Goal: Task Accomplishment & Management: Schedule a visit

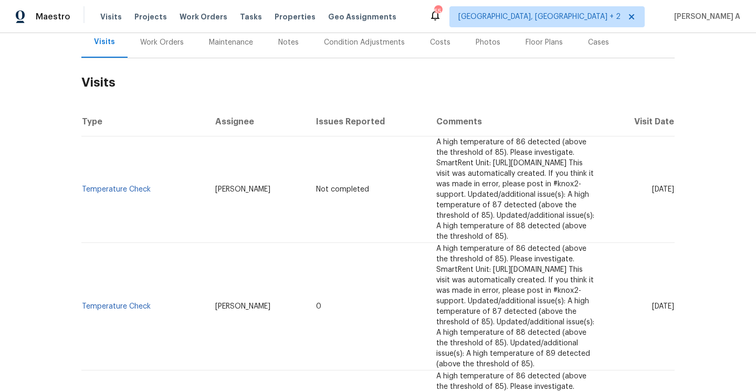
scroll to position [191, 0]
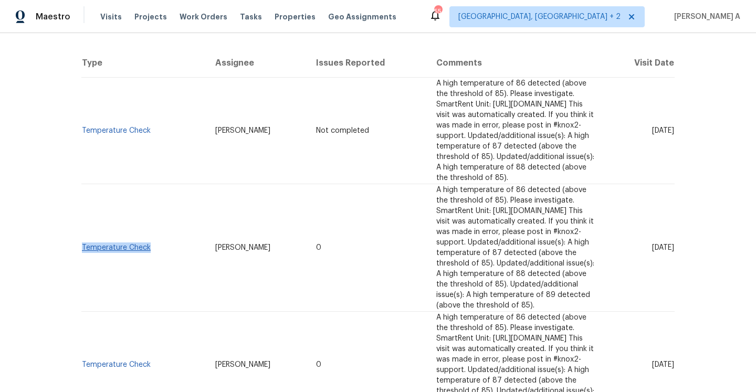
drag, startPoint x: 155, startPoint y: 217, endPoint x: 82, endPoint y: 217, distance: 73.0
click at [82, 217] on td "Temperature Check" at bounding box center [144, 248] width 126 height 128
copy link "Temperature Check"
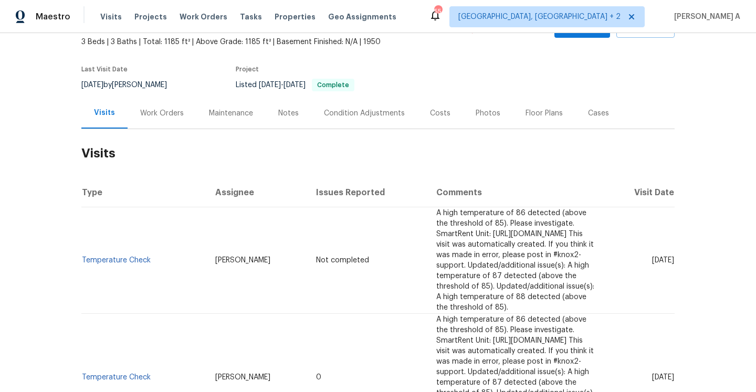
click at [158, 110] on div "Work Orders" at bounding box center [162, 113] width 44 height 11
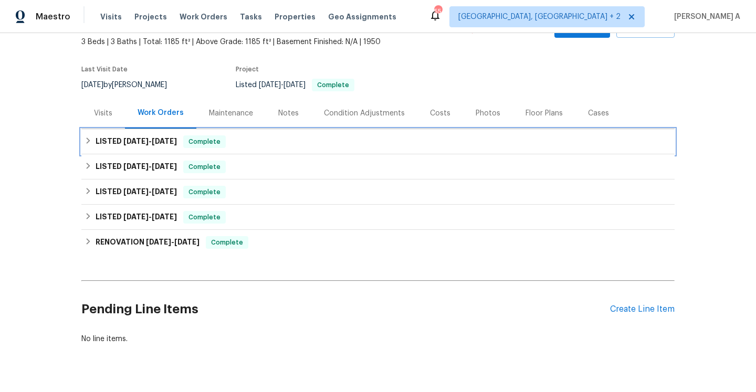
click at [179, 134] on div "LISTED [DATE] - [DATE] Complete" at bounding box center [377, 141] width 593 height 25
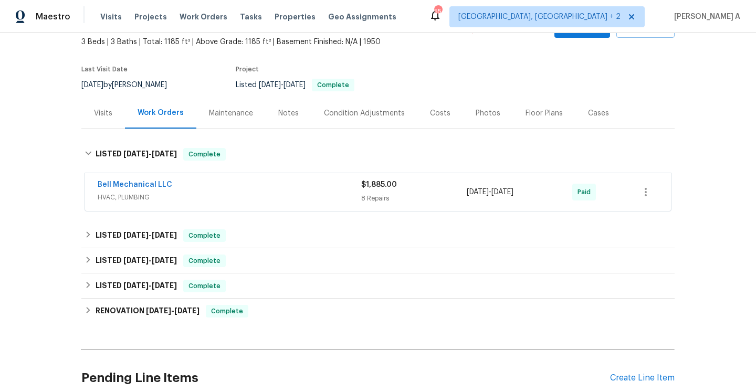
click at [192, 185] on div "Bell Mechanical LLC" at bounding box center [230, 186] width 264 height 13
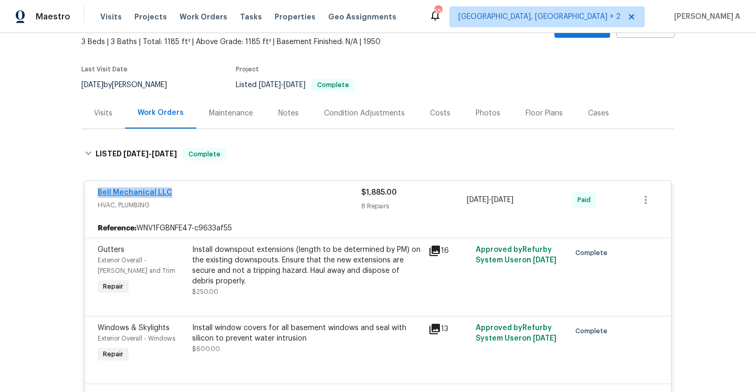
drag, startPoint x: 172, startPoint y: 193, endPoint x: 99, endPoint y: 192, distance: 73.5
click at [99, 192] on div "Bell Mechanical LLC" at bounding box center [230, 193] width 264 height 13
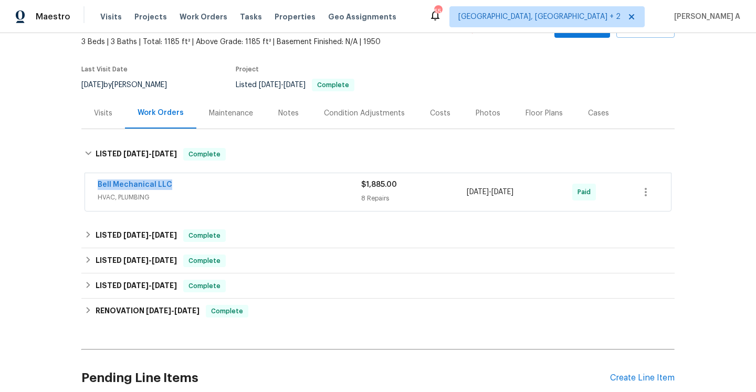
copy link "Bell Mechanical LLC"
click at [243, 193] on span "HVAC, PLUMBING" at bounding box center [230, 197] width 264 height 11
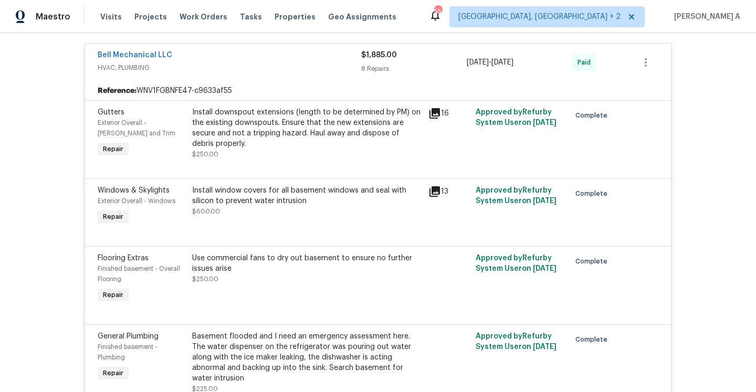
scroll to position [97, 0]
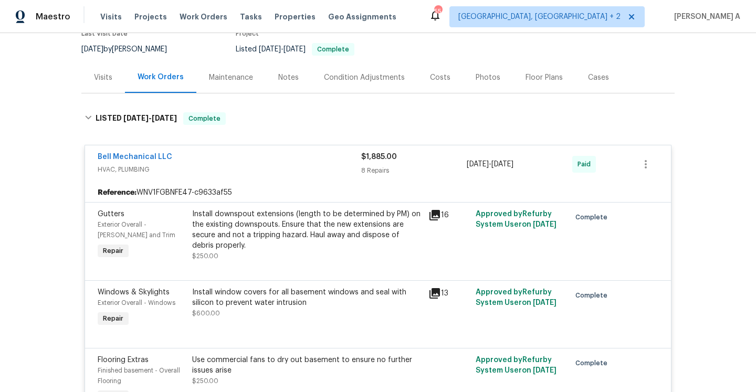
click at [265, 161] on div "Bell Mechanical LLC" at bounding box center [230, 158] width 264 height 13
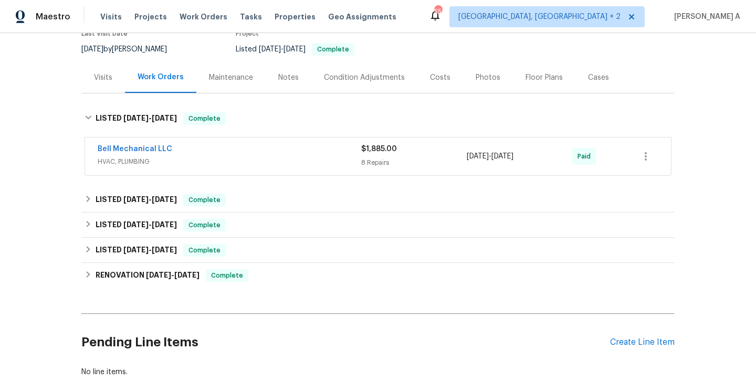
click at [102, 92] on div "Visits" at bounding box center [103, 77] width 44 height 31
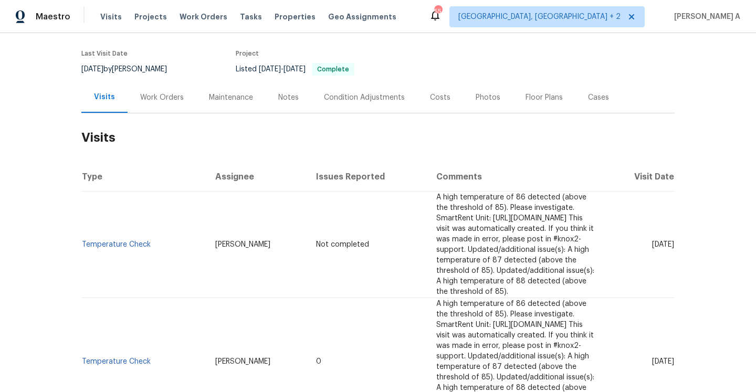
scroll to position [55, 0]
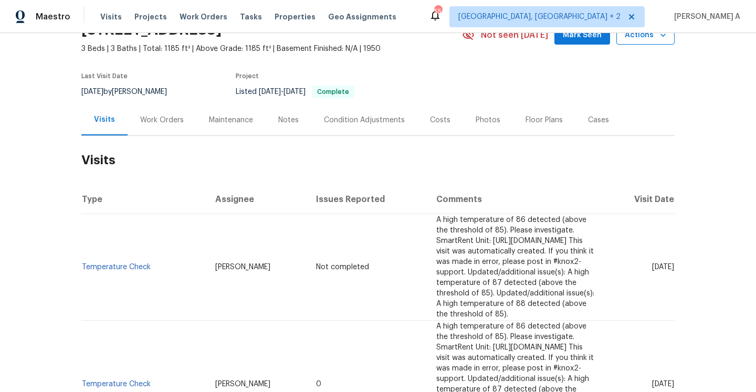
click at [631, 36] on span "Actions" at bounding box center [645, 35] width 41 height 13
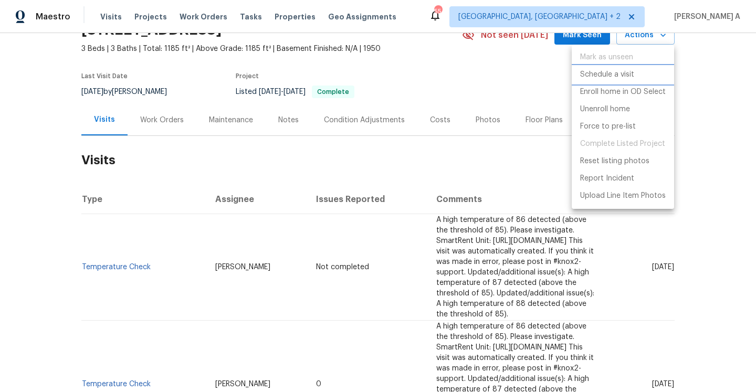
click at [602, 79] on p "Schedule a visit" at bounding box center [607, 74] width 54 height 11
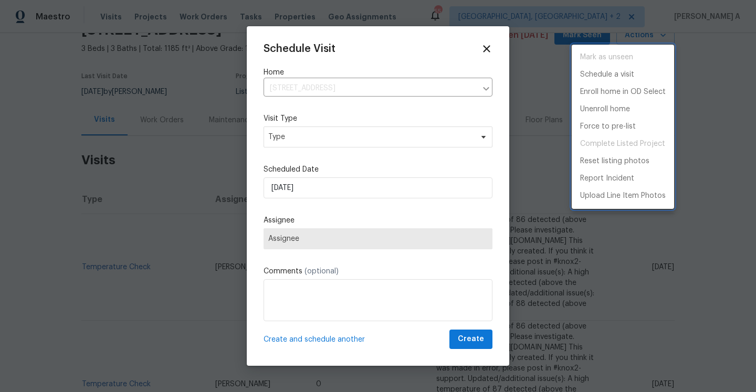
click at [398, 137] on div at bounding box center [378, 196] width 756 height 392
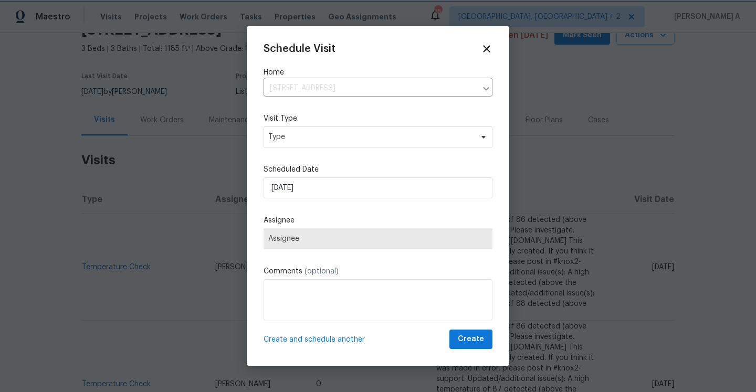
scroll to position [47, 0]
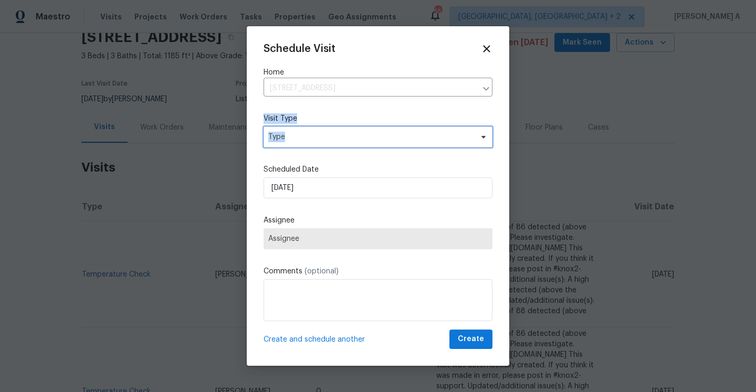
click at [398, 137] on span "Type" at bounding box center [378, 137] width 229 height 21
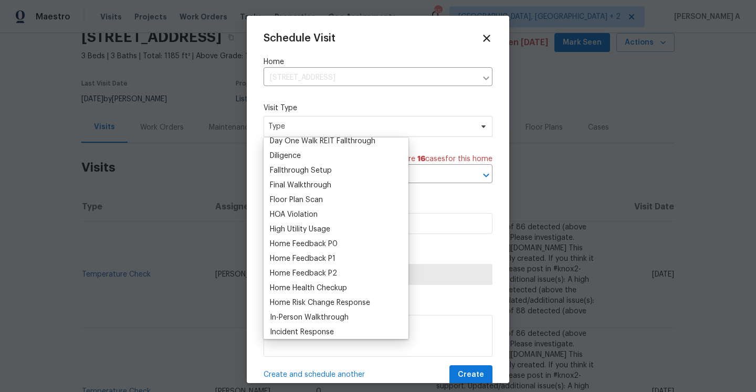
scroll to position [342, 0]
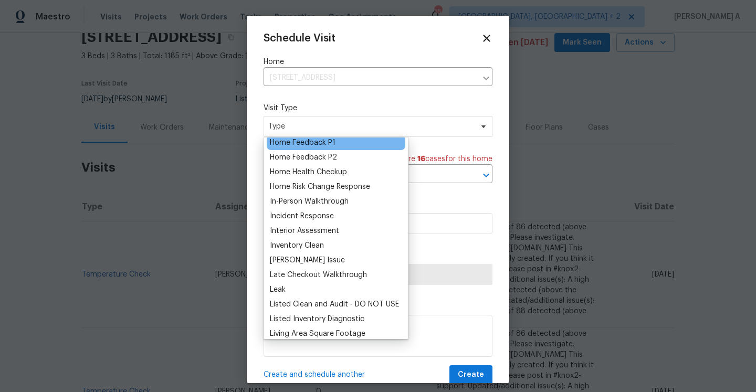
click at [316, 144] on div "Home Feedback P1" at bounding box center [303, 143] width 66 height 11
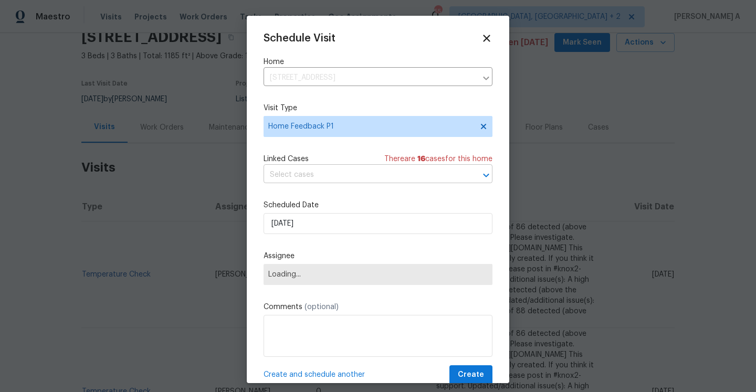
click at [324, 179] on input "text" at bounding box center [364, 175] width 200 height 16
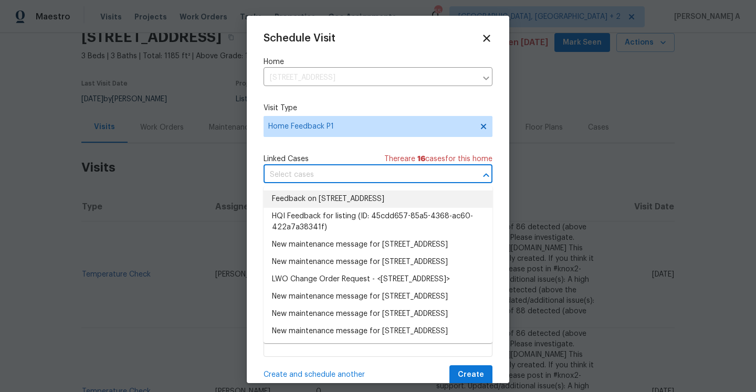
click at [332, 195] on li "Feedback on 811 Mountain Ave, Bound Brook, NJ 08805" at bounding box center [378, 199] width 229 height 17
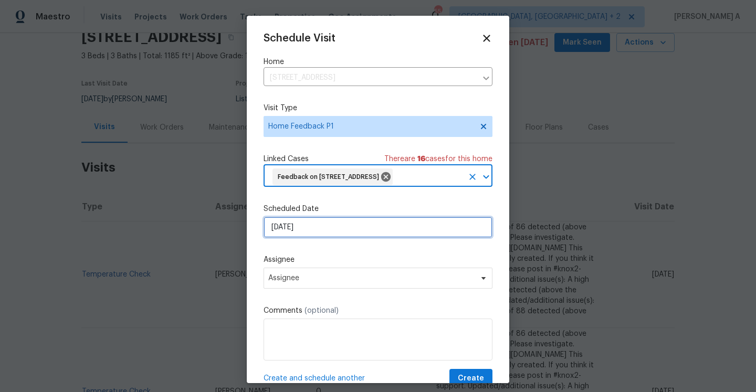
click at [332, 238] on input "[DATE]" at bounding box center [378, 227] width 229 height 21
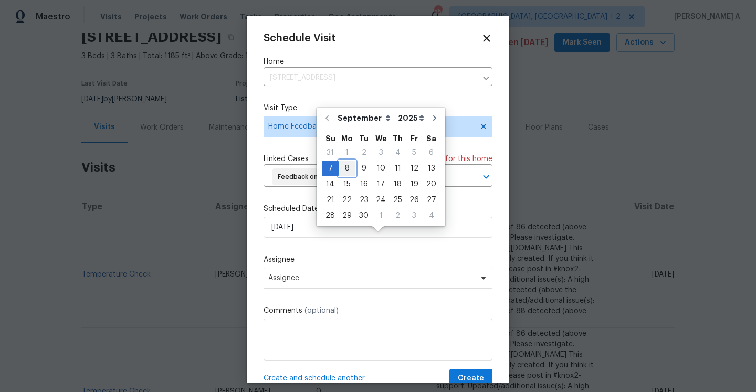
click at [347, 169] on div "8" at bounding box center [347, 168] width 17 height 15
type input "[DATE]"
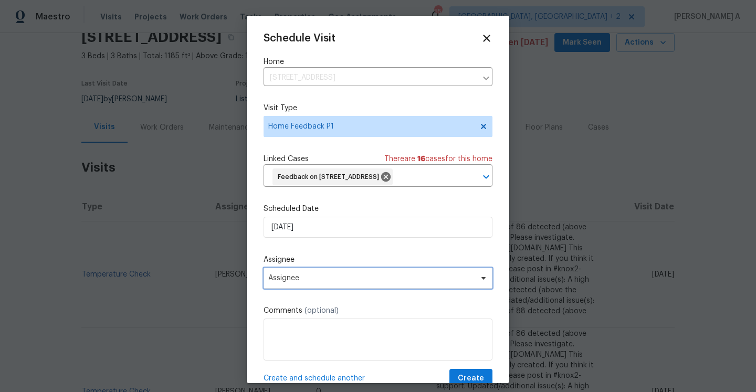
click at [351, 289] on span "Assignee" at bounding box center [378, 278] width 229 height 21
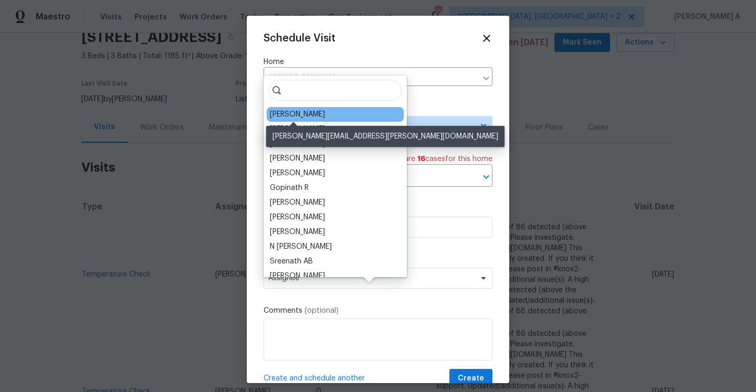
click at [288, 117] on div "[PERSON_NAME]" at bounding box center [297, 114] width 55 height 11
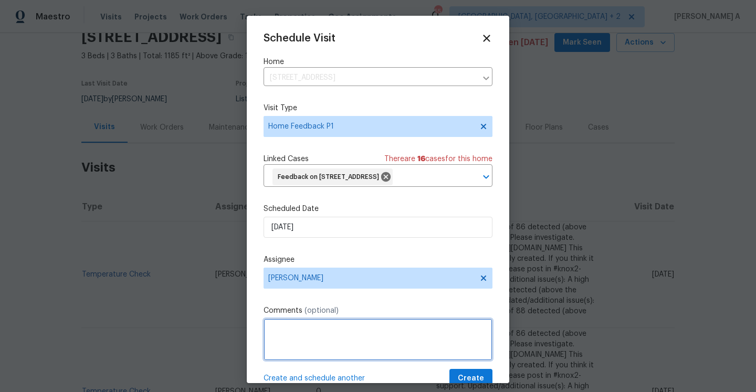
click at [319, 343] on textarea at bounding box center [378, 340] width 229 height 42
paste textarea "the bottom lock is locked and is not working"
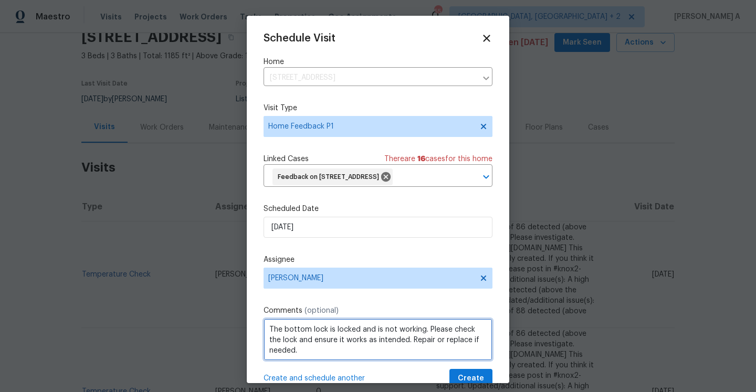
scroll to position [39, 0]
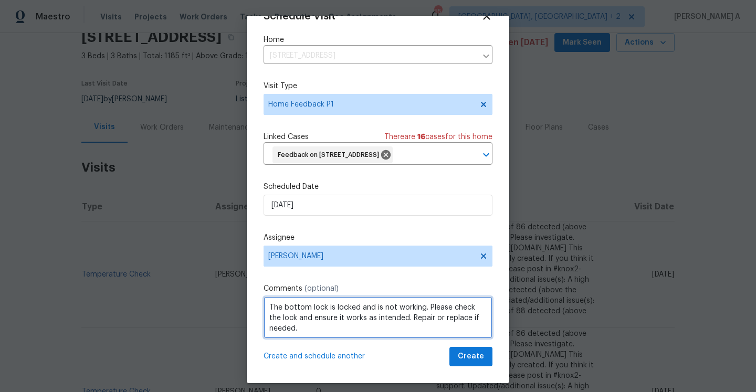
type textarea "The bottom lock is locked and is not working. Please check the lock and ensure …"
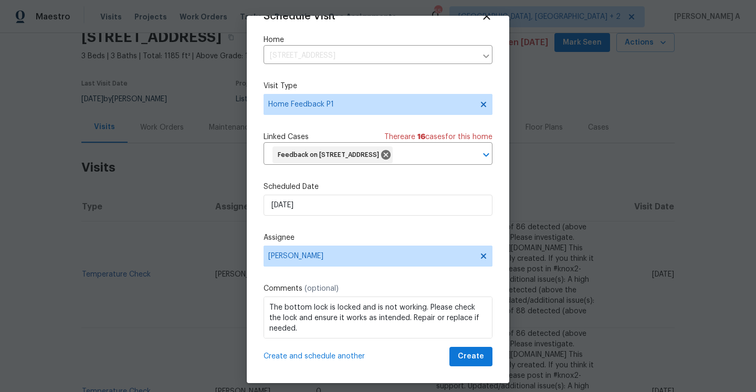
click at [460, 367] on div "Schedule Visit Home 811 Mountain Ave, Bound Brook, NJ 08805 ​ Visit Type Home F…" at bounding box center [378, 200] width 263 height 368
click at [460, 361] on button "Create" at bounding box center [471, 356] width 43 height 19
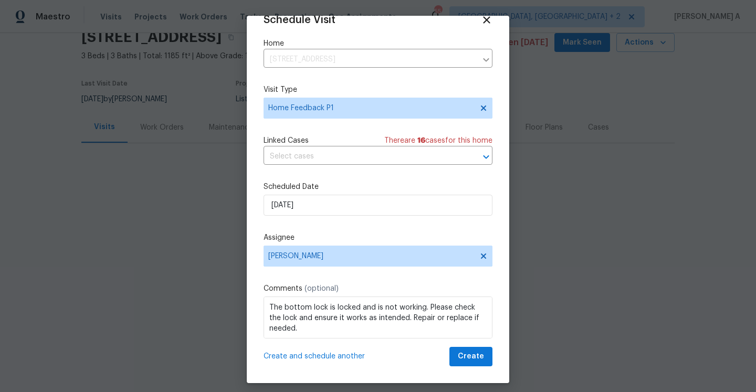
scroll to position [19, 0]
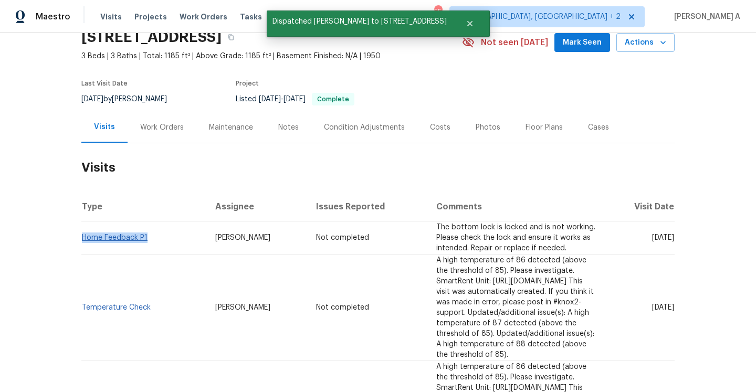
drag, startPoint x: 150, startPoint y: 239, endPoint x: 82, endPoint y: 237, distance: 67.3
click at [82, 237] on td "Home Feedback P1" at bounding box center [144, 238] width 126 height 33
copy link "Home Feedback P1"
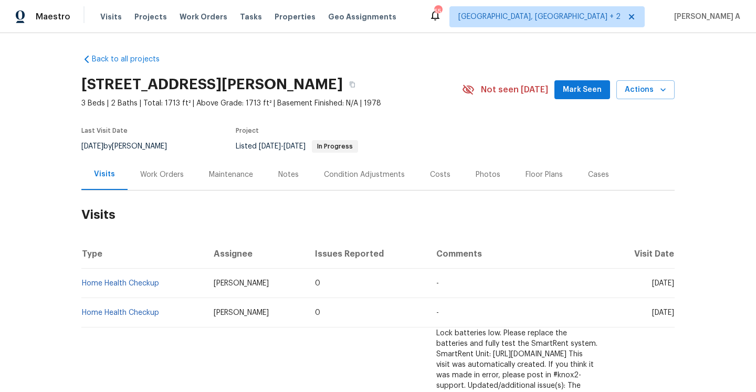
click at [169, 176] on div "Work Orders" at bounding box center [162, 175] width 44 height 11
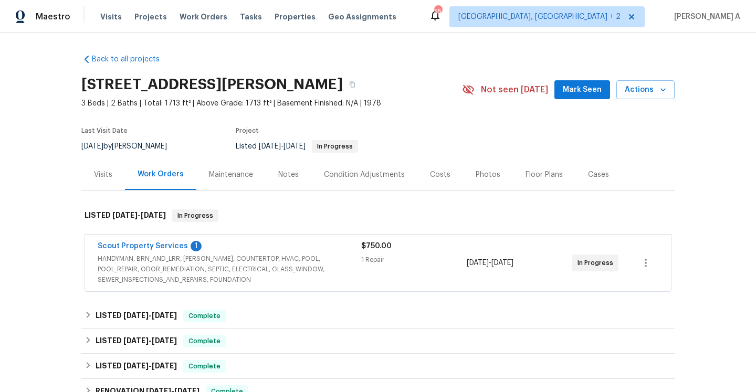
click at [256, 264] on span "HANDYMAN, BRN_AND_LRR, WELLS, COUNTERTOP, HVAC, POOL, POOL_REPAIR, ODOR_REMEDIA…" at bounding box center [230, 270] width 264 height 32
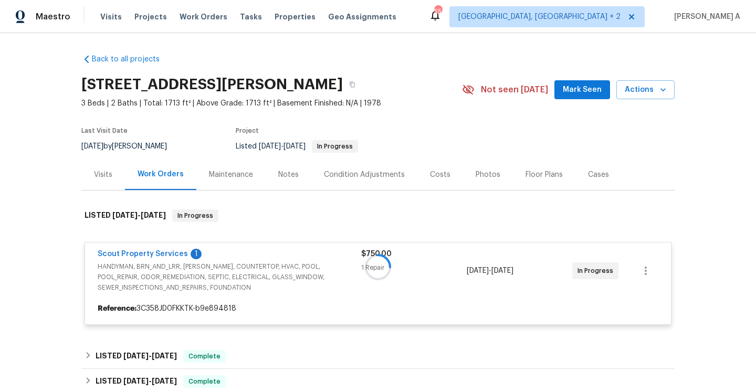
scroll to position [69, 0]
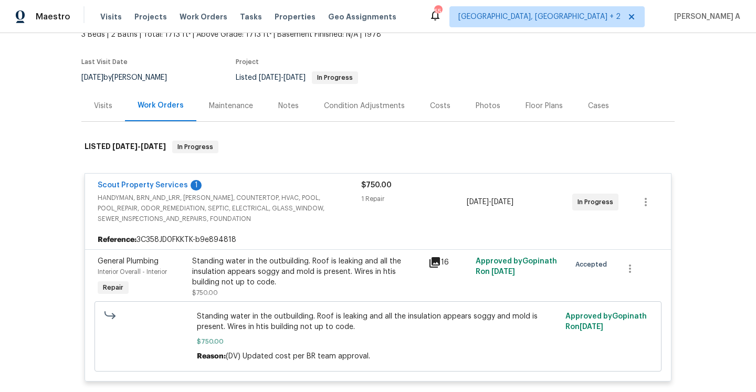
click at [287, 281] on div "Standing water in the outbuilding. Roof is leaking and all the insulation appea…" at bounding box center [307, 272] width 230 height 32
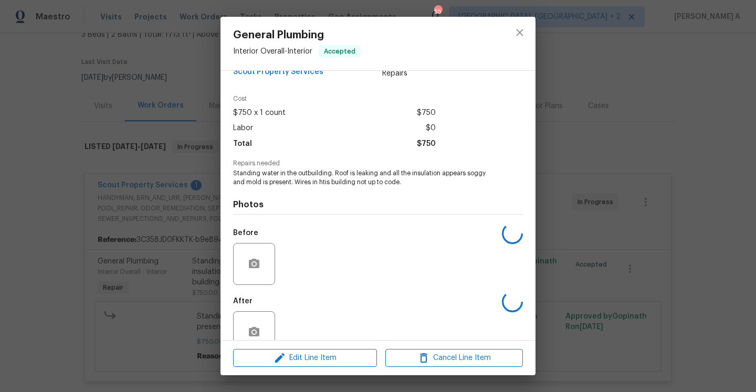
scroll to position [48, 0]
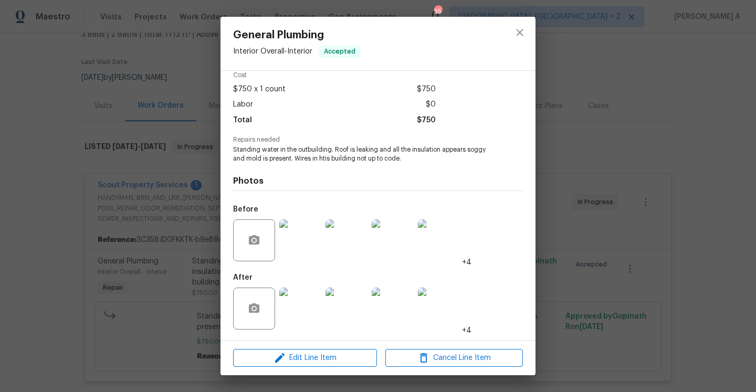
click at [293, 292] on img at bounding box center [300, 309] width 42 height 42
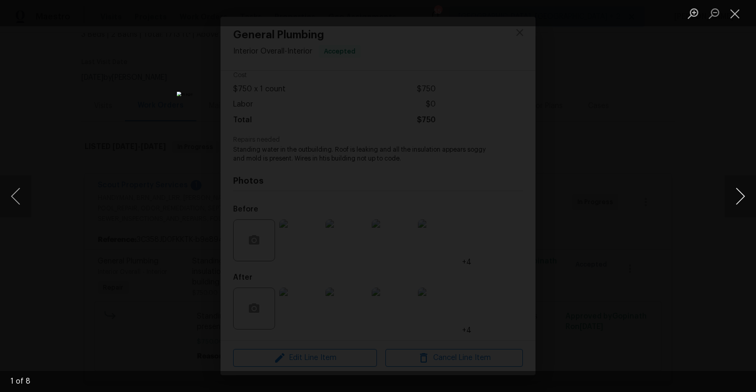
click at [741, 191] on button "Next image" at bounding box center [741, 196] width 32 height 42
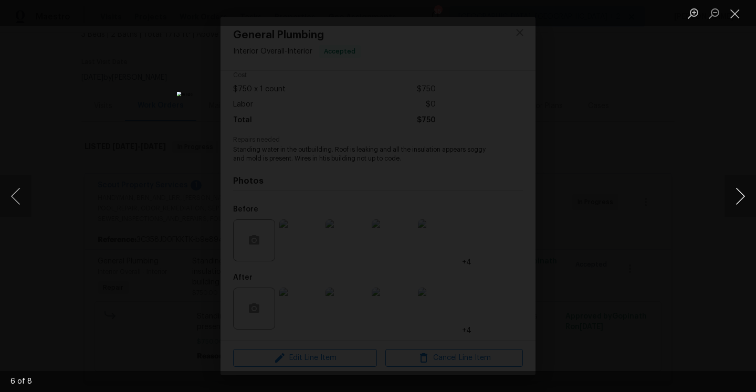
click at [741, 191] on button "Next image" at bounding box center [741, 196] width 32 height 42
click at [658, 116] on div "Lightbox" at bounding box center [378, 196] width 756 height 392
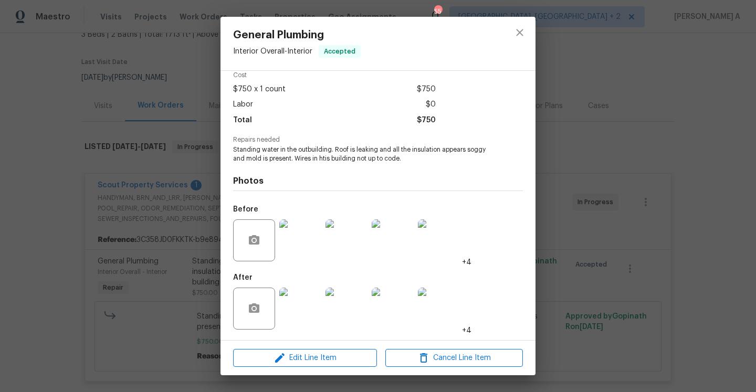
click at [206, 97] on div "General Plumbing Interior Overall - Interior Accepted Vendor Scout Property Ser…" at bounding box center [378, 196] width 756 height 392
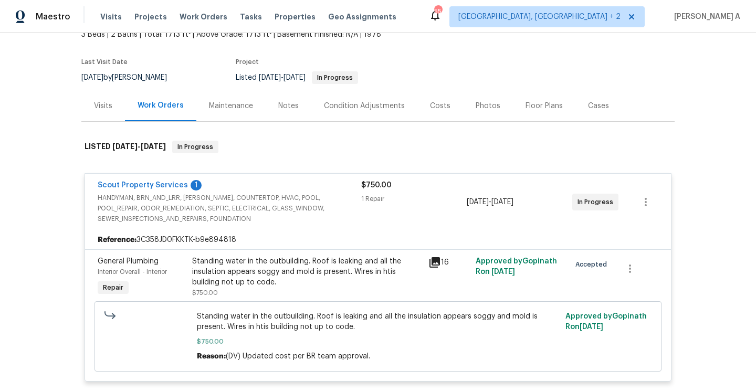
click at [116, 108] on div "Visits" at bounding box center [103, 105] width 44 height 31
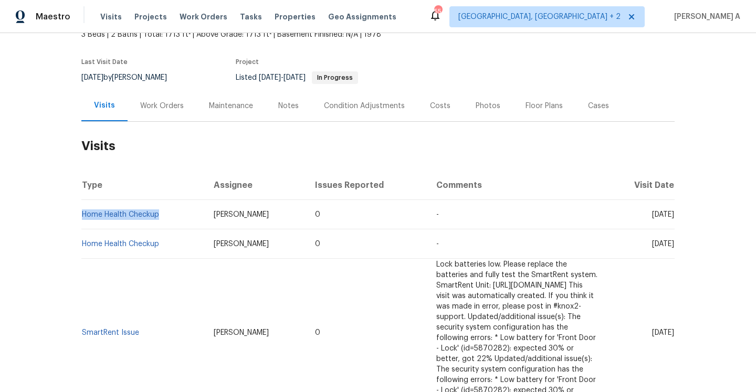
drag, startPoint x: 165, startPoint y: 216, endPoint x: 84, endPoint y: 210, distance: 81.6
click at [84, 210] on td "Home Health Checkup" at bounding box center [143, 214] width 124 height 29
copy link "Home Health Checkup"
click at [158, 109] on div "Work Orders" at bounding box center [162, 106] width 44 height 11
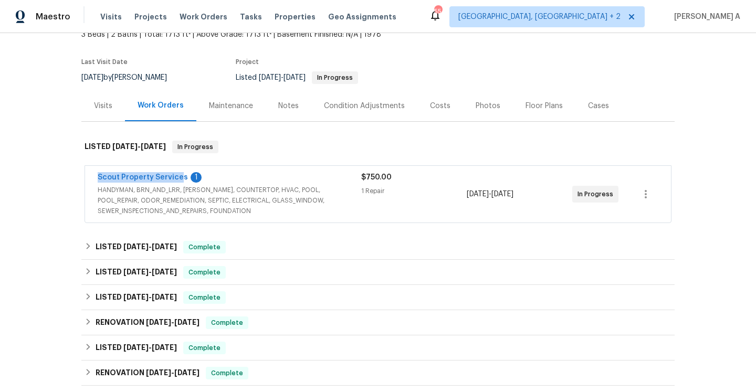
drag, startPoint x: 97, startPoint y: 180, endPoint x: 180, endPoint y: 181, distance: 83.0
click at [180, 181] on div "Scout Property Services 1 HANDYMAN, BRN_AND_LRR, WELLS, COUNTERTOP, HVAC, POOL,…" at bounding box center [378, 194] width 586 height 57
copy link "Scout Property Services"
click at [250, 211] on span "HANDYMAN, BRN_AND_LRR, WELLS, COUNTERTOP, HVAC, POOL, POOL_REPAIR, ODOR_REMEDIA…" at bounding box center [230, 201] width 264 height 32
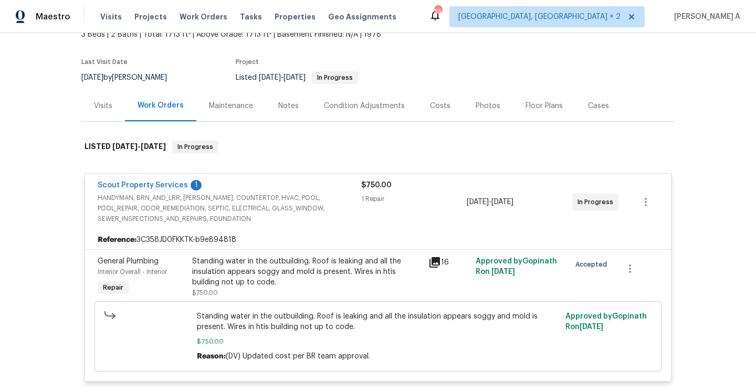
click at [111, 118] on div "Visits" at bounding box center [103, 105] width 44 height 31
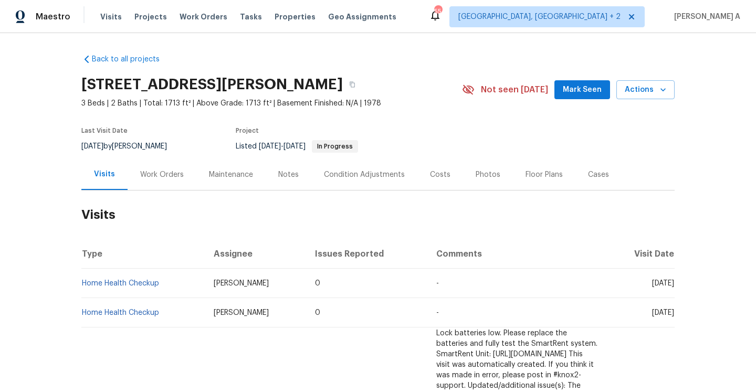
click at [177, 161] on div "Work Orders" at bounding box center [162, 174] width 69 height 31
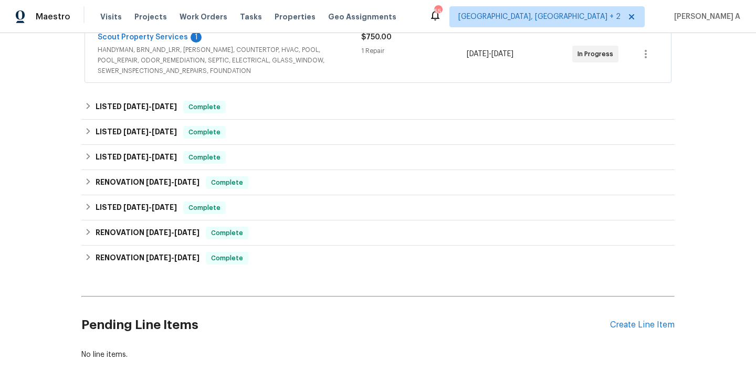
scroll to position [248, 0]
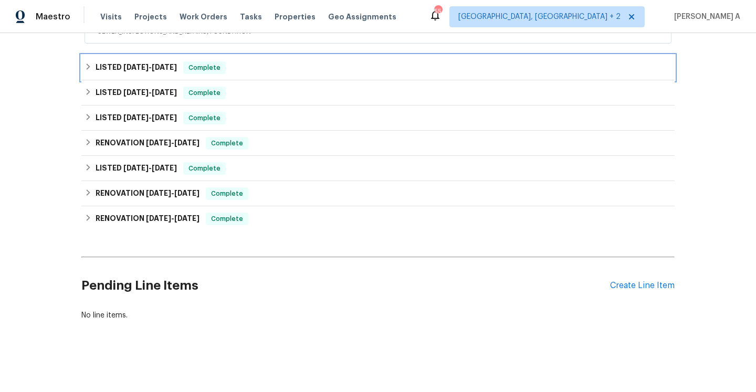
click at [471, 72] on div "LISTED 7/28/25 - 8/14/25 Complete" at bounding box center [378, 67] width 587 height 13
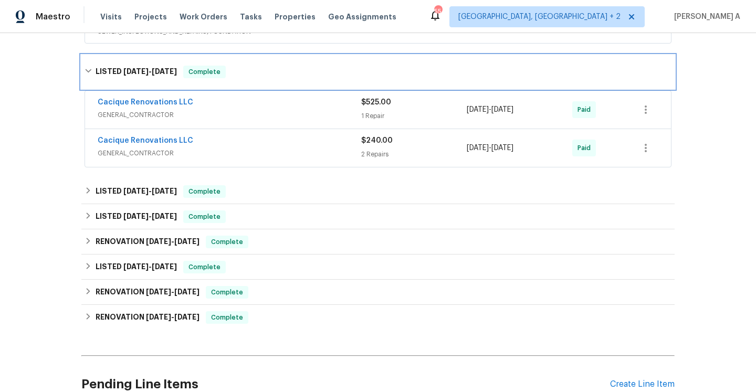
click at [471, 72] on div "LISTED 7/28/25 - 8/14/25 Complete" at bounding box center [378, 72] width 587 height 13
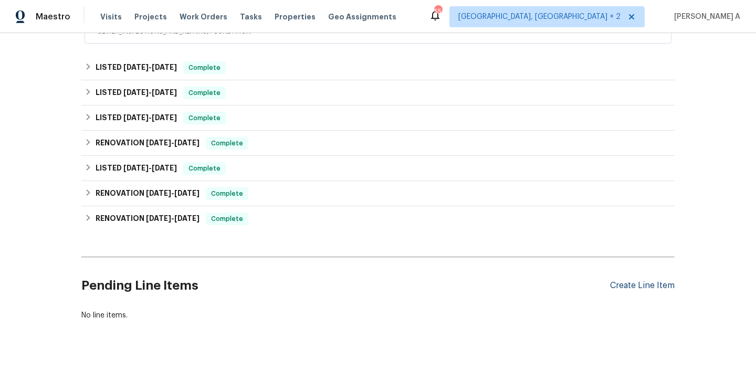
click at [623, 288] on div "Create Line Item" at bounding box center [642, 286] width 65 height 10
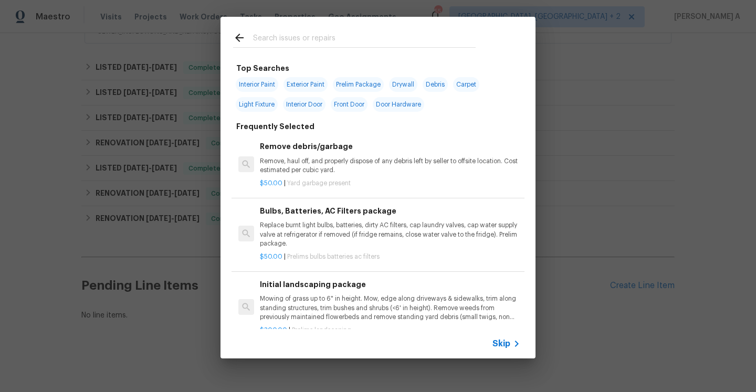
click at [494, 347] on span "Skip" at bounding box center [502, 344] width 18 height 11
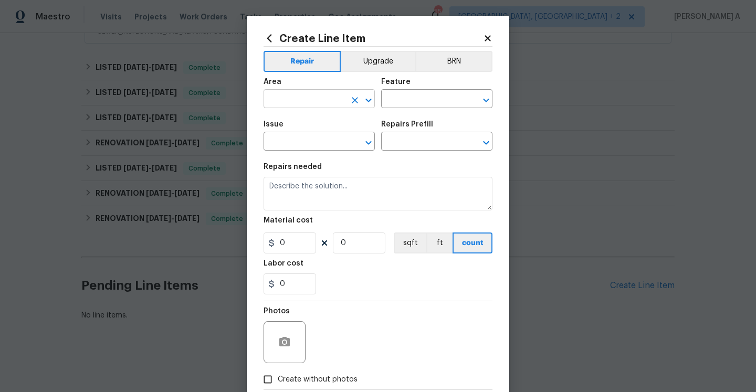
click at [311, 92] on input "text" at bounding box center [305, 100] width 82 height 16
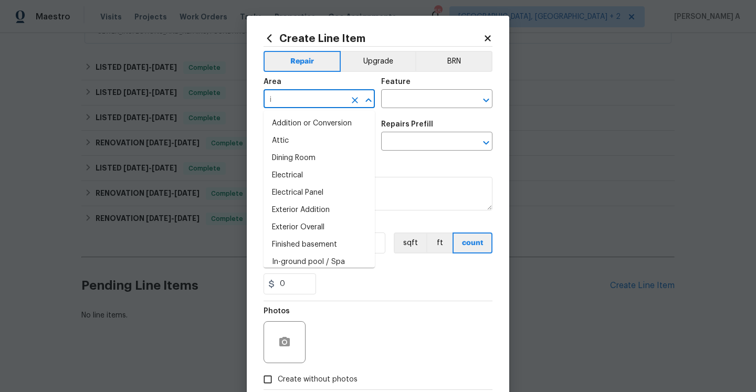
type input "in"
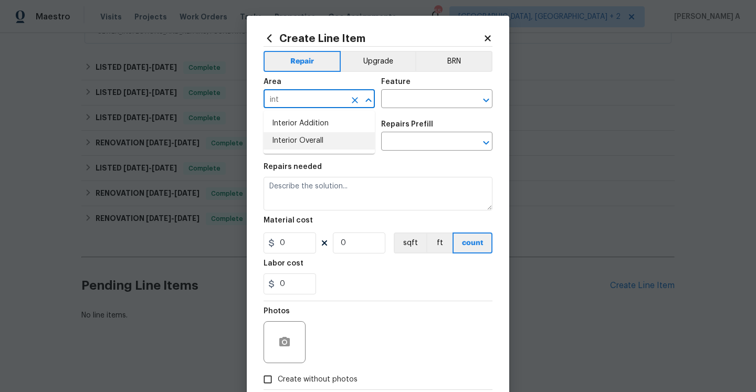
click at [338, 133] on li "Interior Overall" at bounding box center [319, 140] width 111 height 17
type input "Interior Overall"
click at [417, 98] on input "text" at bounding box center [422, 100] width 82 height 16
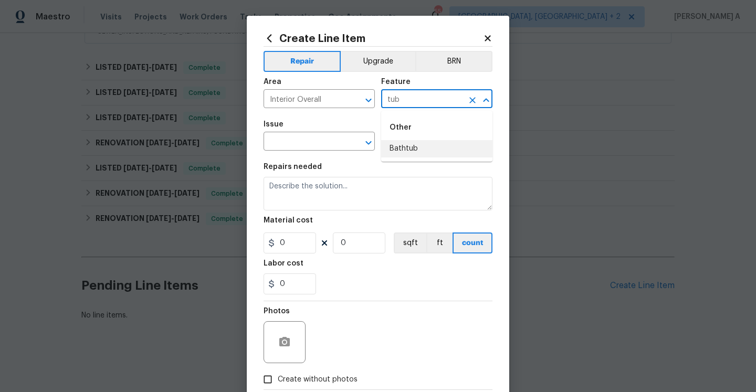
click at [441, 143] on li "Bathtub" at bounding box center [436, 148] width 111 height 17
type input "Bathtub"
click at [308, 141] on input "text" at bounding box center [305, 142] width 82 height 16
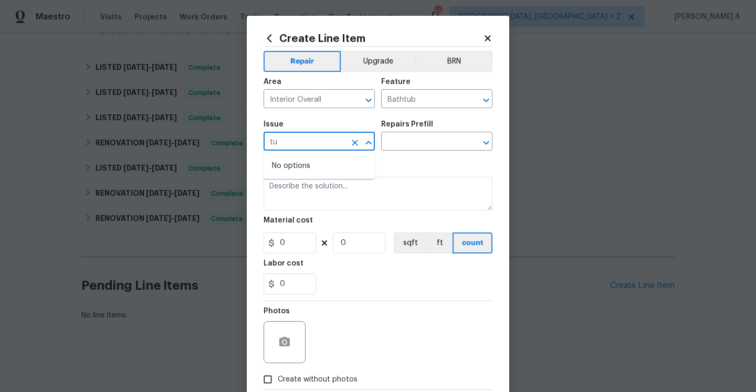
type input "t"
click at [332, 191] on li "Bathroom Plumbing" at bounding box center [319, 191] width 111 height 17
type input "Bathroom Plumbing"
click at [424, 139] on input "text" at bounding box center [422, 142] width 82 height 16
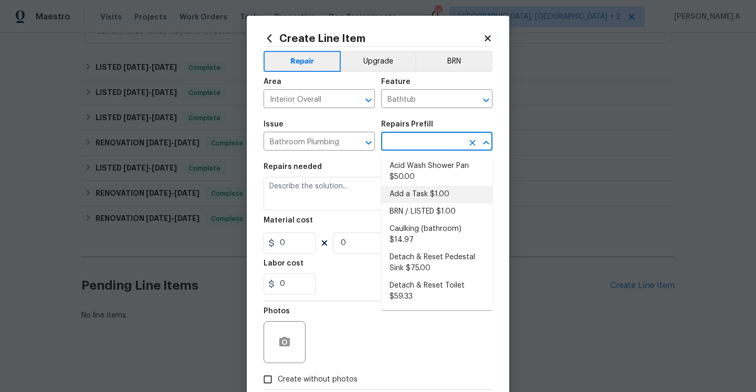
click at [426, 198] on li "Add a Task $1.00" at bounding box center [436, 194] width 111 height 17
type input "Plumbing"
type input "Add a Task $1.00"
type textarea "HPM to detail"
type input "1"
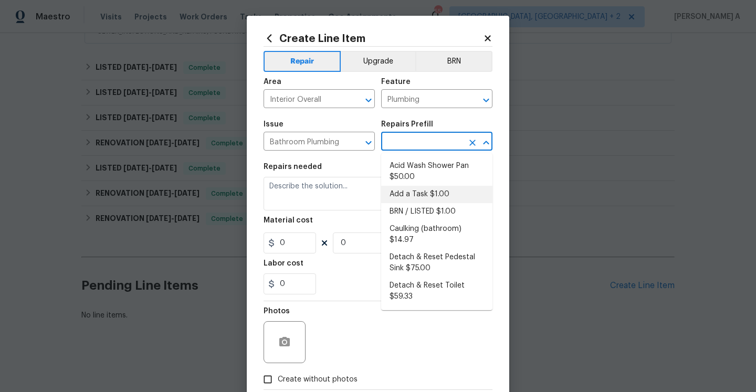
type input "1"
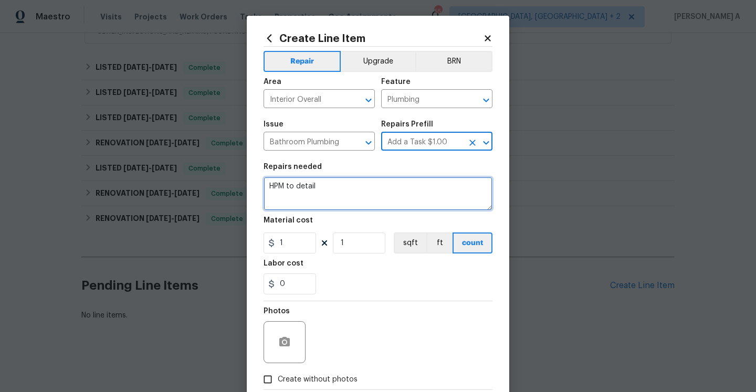
click at [367, 196] on textarea "HPM to detail" at bounding box center [378, 194] width 229 height 34
type textarea "\"
paste textarea "aster tub doesn?t seem connected to drain"
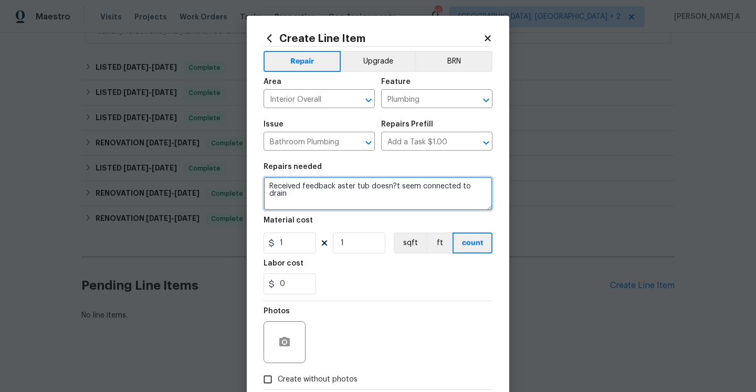
click at [336, 185] on textarea "Received feedback aster tub doesn?t seem connected to drain" at bounding box center [378, 194] width 229 height 34
click at [0, 0] on span "The master" at bounding box center [0, 0] width 0 height 0
click at [341, 188] on textarea "Received feedback The master tub doesn?t seem connected to drain" at bounding box center [378, 194] width 229 height 34
click at [0, 0] on span "Replace with" at bounding box center [0, 0] width 0 height 0
click at [373, 198] on textarea "Received feedback that the master tub doesn't seem connected to drain" at bounding box center [378, 194] width 229 height 34
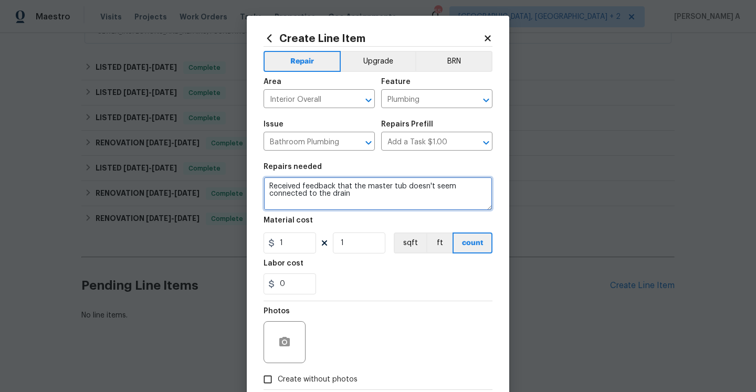
click at [353, 199] on textarea "Received feedback that the master tub doesn't seem connected to the drain" at bounding box center [378, 194] width 229 height 34
click at [0, 0] on span "Add Punctuation" at bounding box center [0, 0] width 0 height 0
click at [0, 0] on span "Replace with" at bounding box center [0, 0] width 0 height 0
click at [0, 0] on span "Correct the article" at bounding box center [0, 0] width 0 height 0
click at [432, 207] on textarea "Received feedback that the master tub doesn't seem connected to the drain. Wate…" at bounding box center [378, 194] width 229 height 34
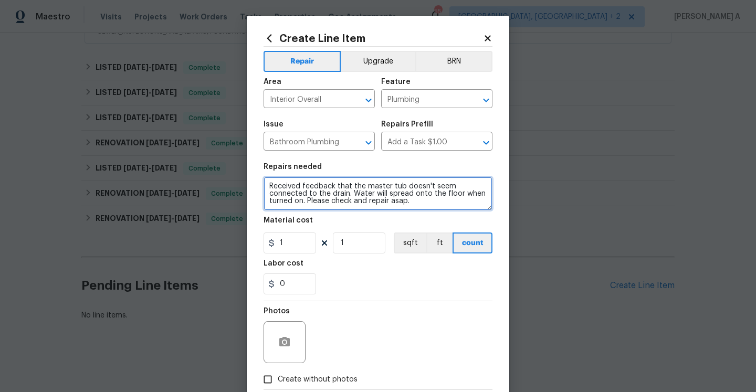
type textarea "Received feedback that the master tub doesn't seem connected to the drain. Wate…"
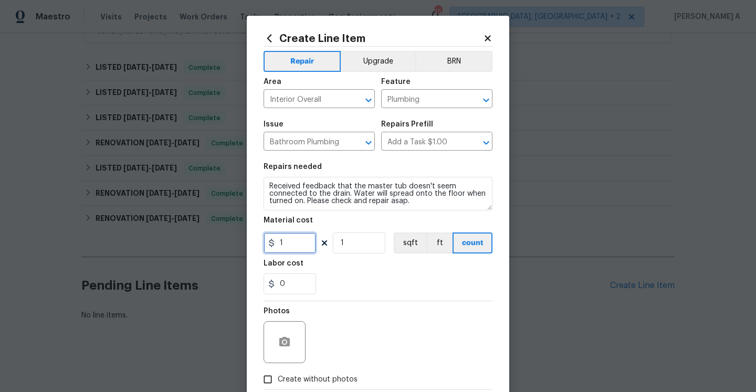
click at [307, 246] on input "1" at bounding box center [290, 243] width 53 height 21
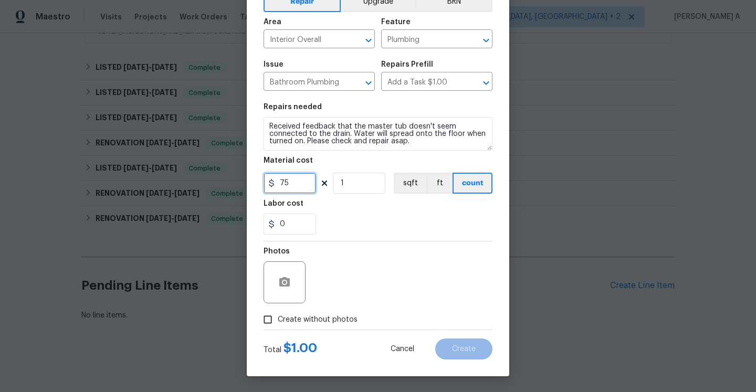
type input "75"
click at [335, 321] on span "Create without photos" at bounding box center [318, 320] width 80 height 11
click at [278, 321] on input "Create without photos" at bounding box center [268, 320] width 20 height 20
checkbox input "true"
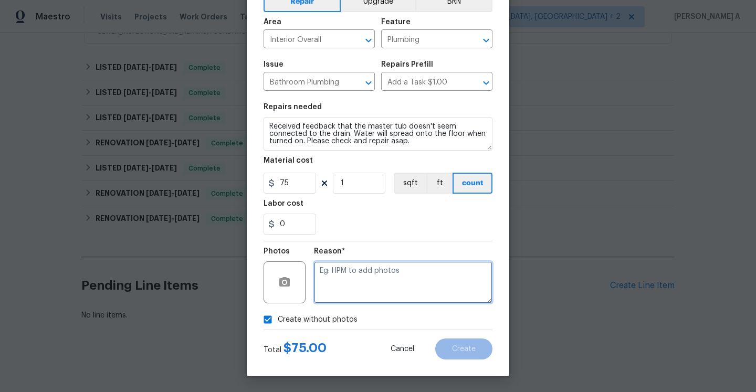
click at [355, 286] on textarea at bounding box center [403, 283] width 179 height 42
type textarea "Na"
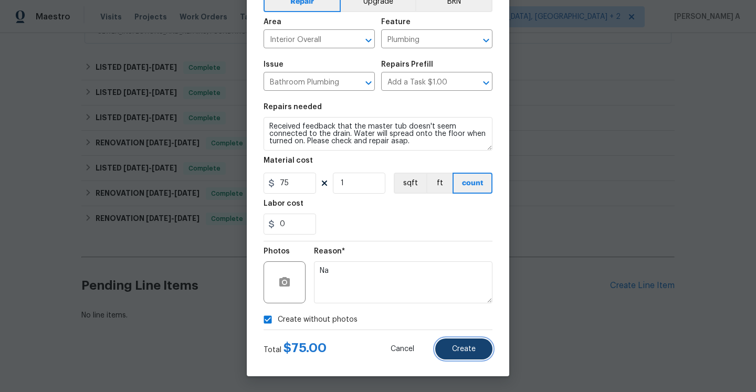
click at [451, 344] on button "Create" at bounding box center [463, 349] width 57 height 21
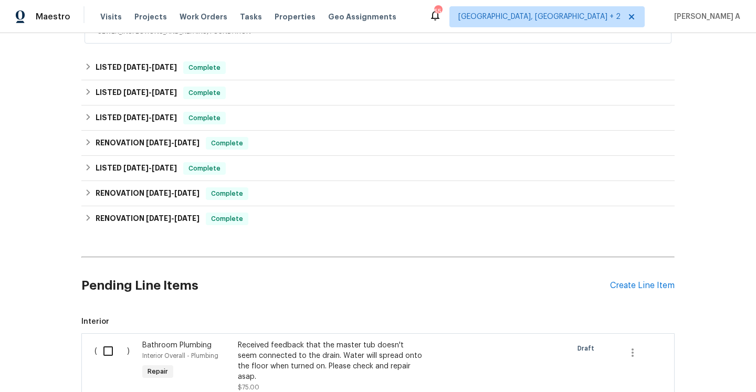
scroll to position [379, 0]
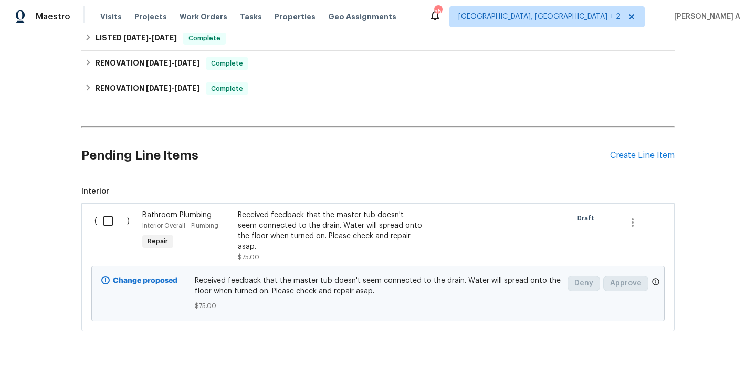
click at [105, 217] on input "checkbox" at bounding box center [112, 221] width 30 height 22
checkbox input "true"
click at [687, 366] on span "Create Work Order" at bounding box center [696, 366] width 70 height 13
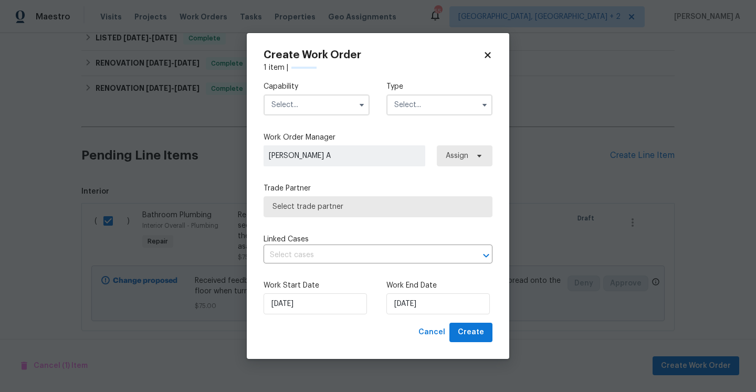
click at [308, 90] on label "Capability" at bounding box center [317, 86] width 106 height 11
click at [311, 116] on div "Capability Type" at bounding box center [378, 98] width 229 height 51
click at [311, 107] on input "text" at bounding box center [317, 105] width 106 height 21
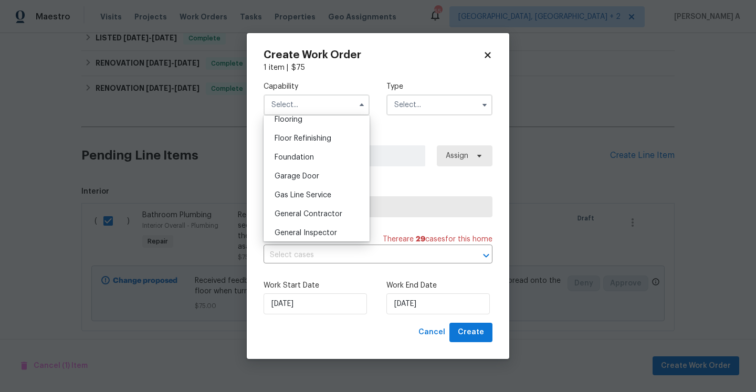
scroll to position [429, 0]
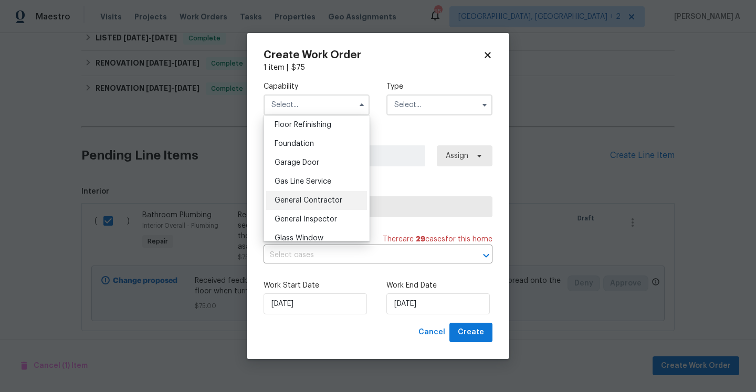
click at [331, 205] on div "General Contractor" at bounding box center [316, 200] width 101 height 19
type input "General Contractor"
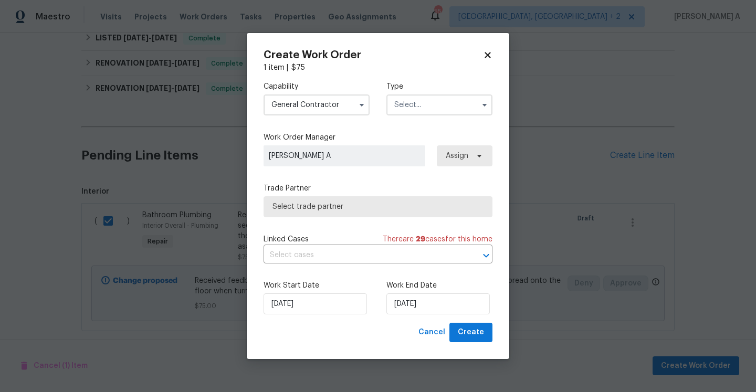
click at [444, 82] on label "Type" at bounding box center [440, 86] width 106 height 11
click at [444, 102] on input "text" at bounding box center [440, 105] width 106 height 21
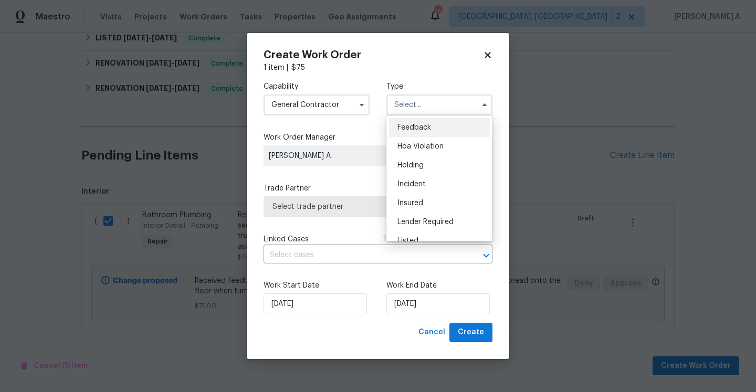
click at [442, 133] on div "Feedback" at bounding box center [439, 127] width 101 height 19
type input "Feedback"
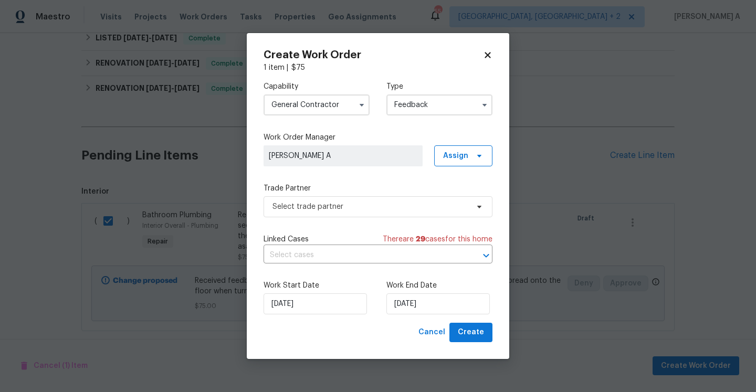
click at [367, 218] on div "Capability General Contractor Type Feedback Work Order Manager Afredi A Assign …" at bounding box center [378, 198] width 229 height 250
click at [367, 215] on span "Select trade partner" at bounding box center [378, 206] width 229 height 21
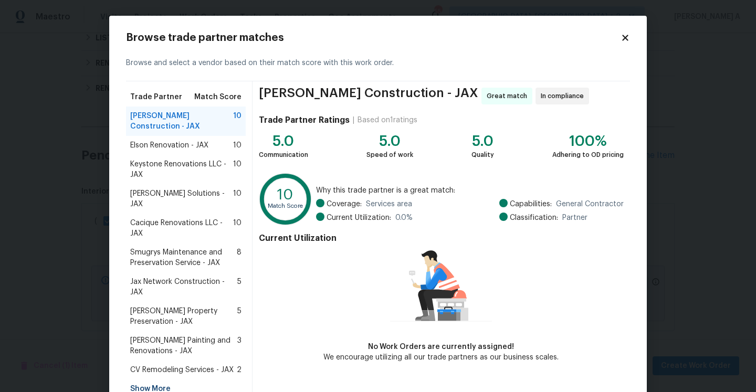
scroll to position [43, 0]
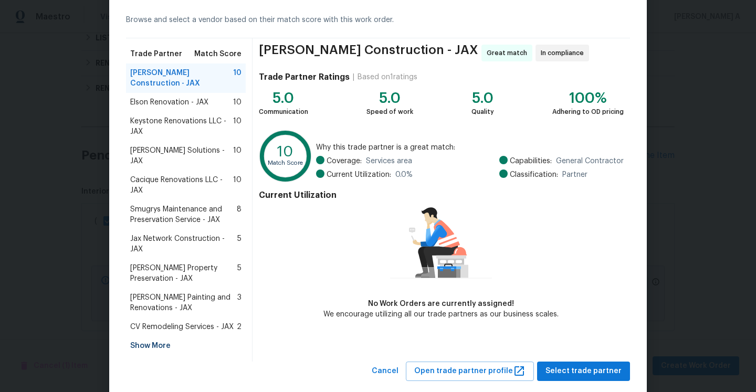
click at [145, 337] on div "Show More" at bounding box center [186, 346] width 120 height 19
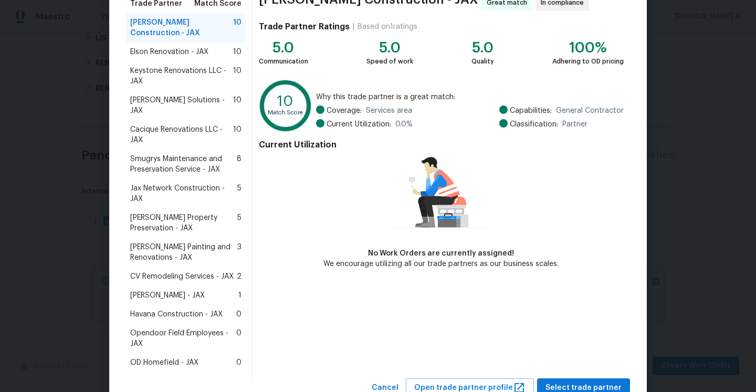
scroll to position [110, 0]
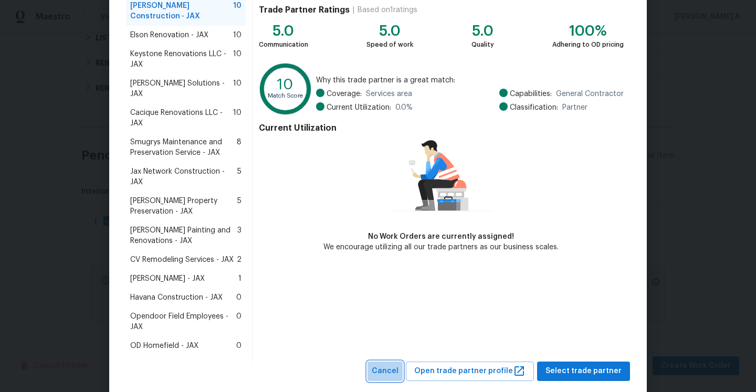
click at [399, 365] on span "Cancel" at bounding box center [385, 371] width 27 height 13
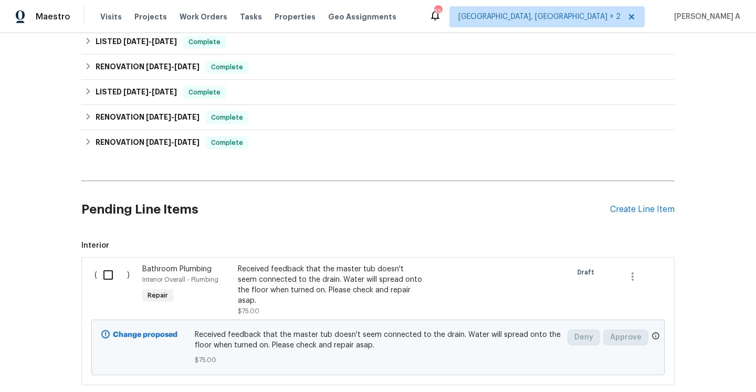
scroll to position [379, 0]
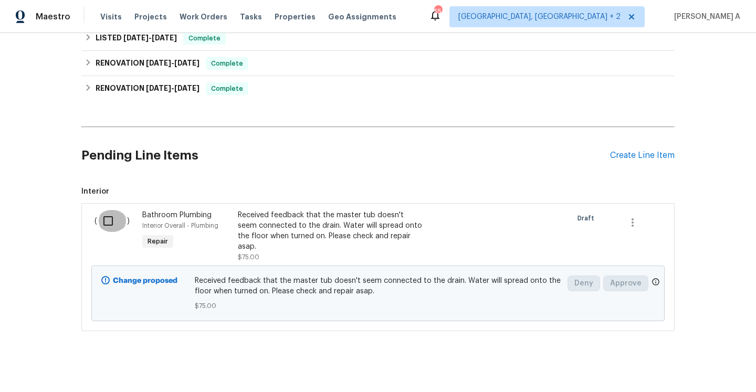
click at [114, 230] on input "checkbox" at bounding box center [112, 221] width 30 height 22
checkbox input "true"
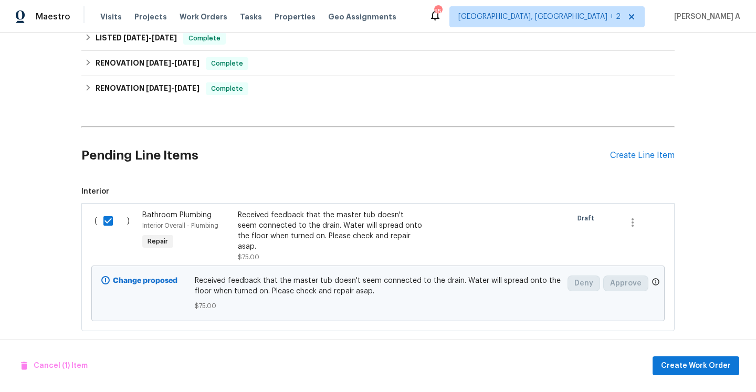
click at [689, 355] on div "Cancel (1) Item Create Work Order" at bounding box center [378, 366] width 756 height 54
click at [689, 358] on button "Create Work Order" at bounding box center [696, 366] width 87 height 19
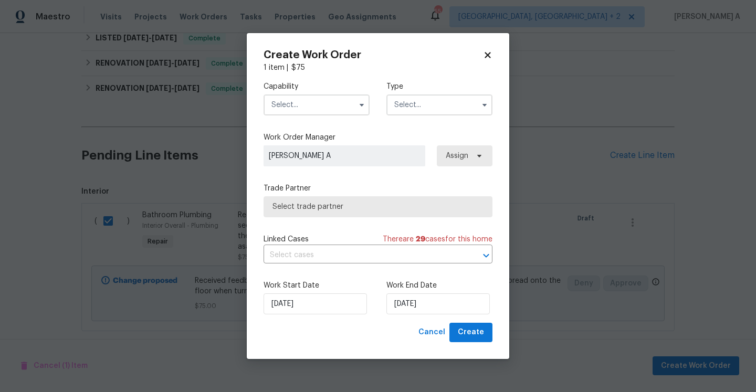
click at [334, 92] on div "Capability" at bounding box center [317, 98] width 106 height 34
click at [334, 102] on input "text" at bounding box center [317, 105] width 106 height 21
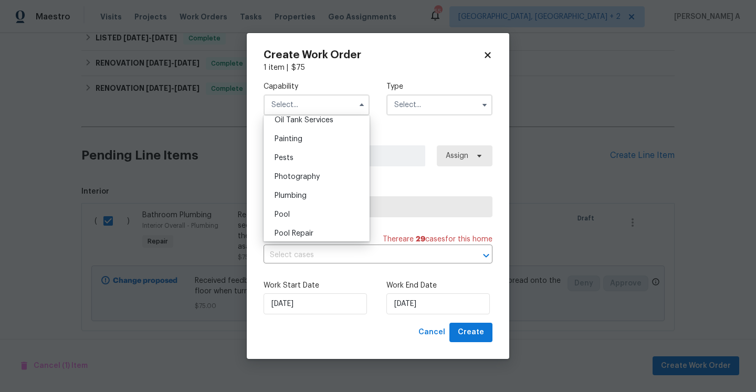
scroll to position [872, 0]
click at [334, 189] on div "Plumbing" at bounding box center [316, 194] width 101 height 19
type input "Plumbing"
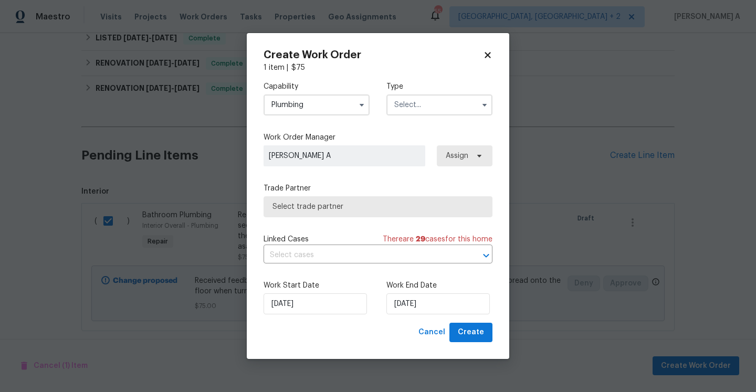
click at [415, 109] on input "text" at bounding box center [440, 105] width 106 height 21
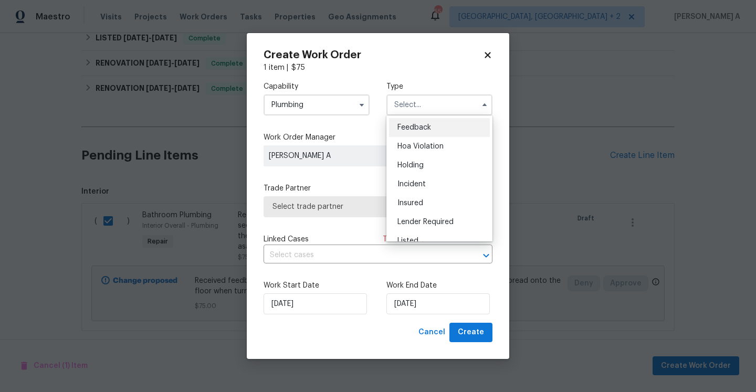
click at [415, 121] on div "Feedback" at bounding box center [439, 127] width 101 height 19
type input "Feedback"
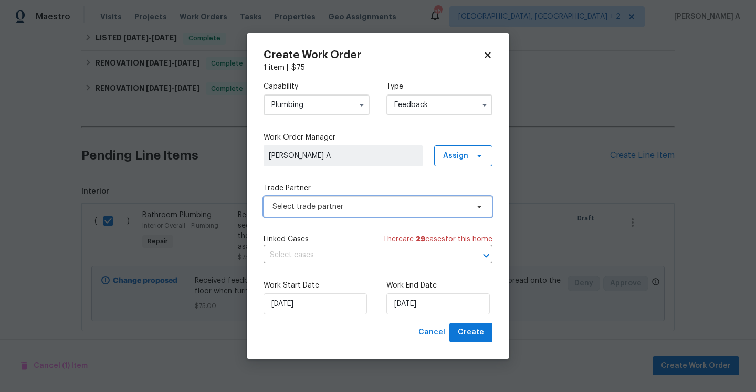
click at [352, 207] on span "Select trade partner" at bounding box center [371, 207] width 196 height 11
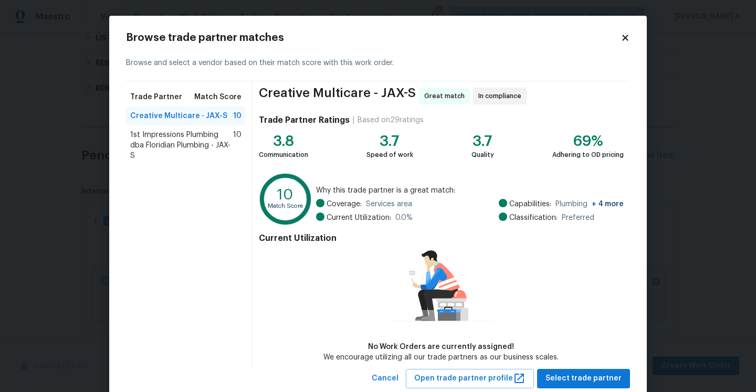
scroll to position [28, 0]
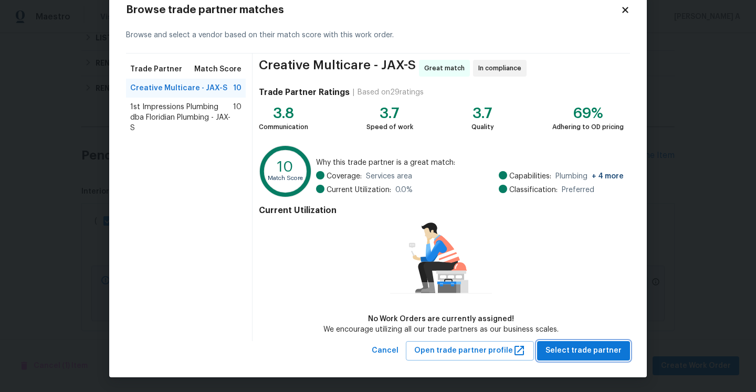
click at [576, 352] on span "Select trade partner" at bounding box center [584, 351] width 76 height 13
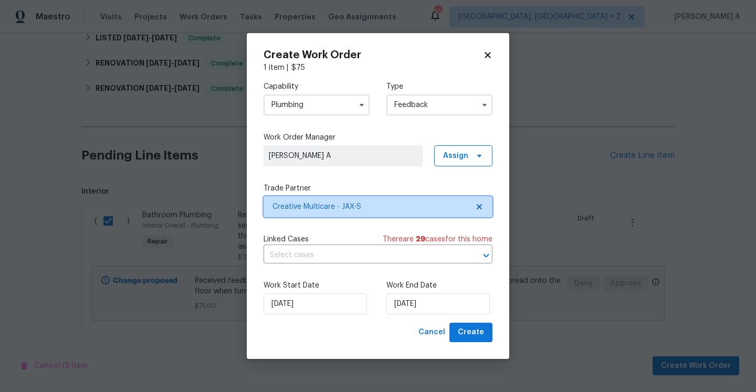
scroll to position [0, 0]
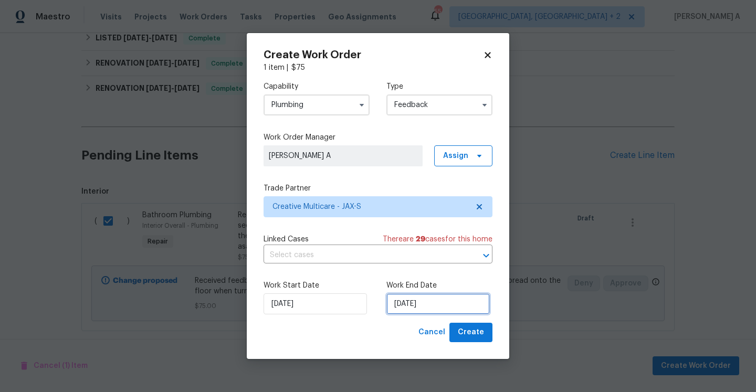
click at [461, 298] on input "[DATE]" at bounding box center [438, 304] width 103 height 21
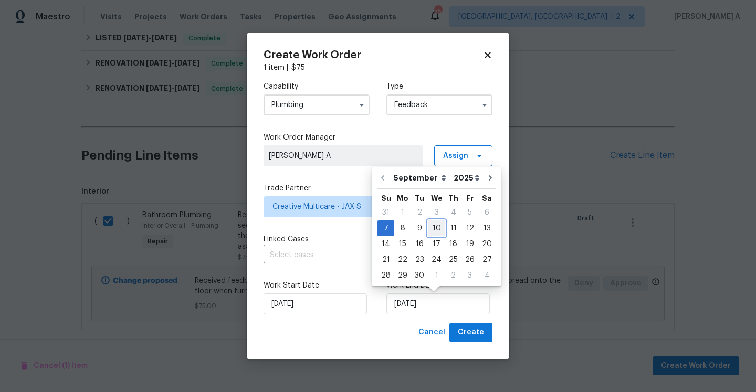
click at [429, 231] on div "10" at bounding box center [436, 228] width 17 height 15
type input "9/10/2025"
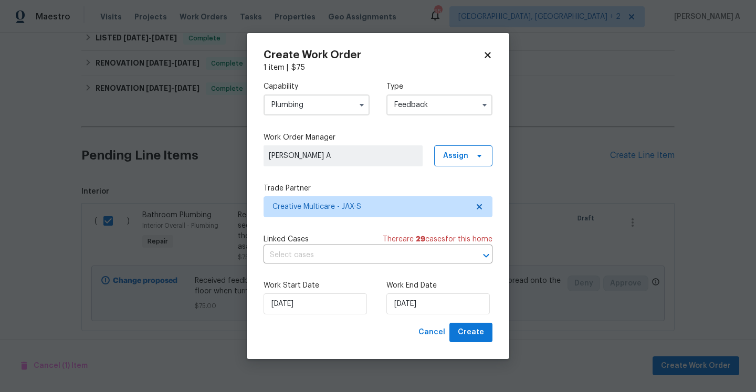
click at [422, 242] on span "29" at bounding box center [420, 239] width 9 height 7
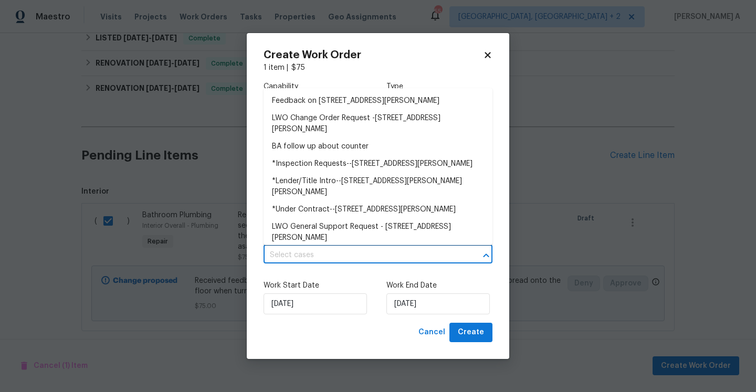
click at [425, 250] on input "text" at bounding box center [364, 255] width 200 height 16
click at [388, 108] on li "Feedback on 85735 Wilson Neck Rd, Yulee, FL 32097" at bounding box center [378, 100] width 229 height 17
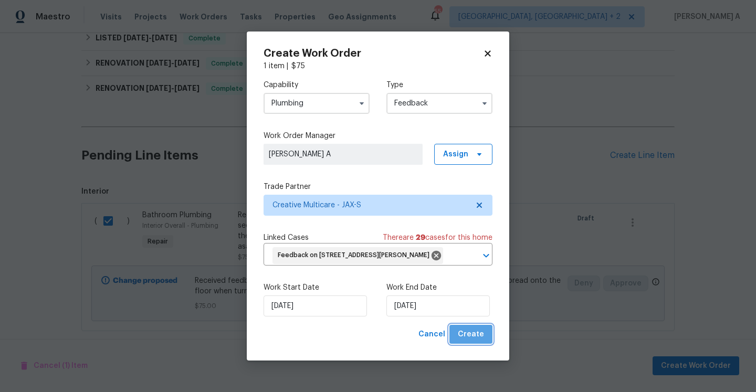
click at [491, 342] on button "Create" at bounding box center [471, 334] width 43 height 19
checkbox input "false"
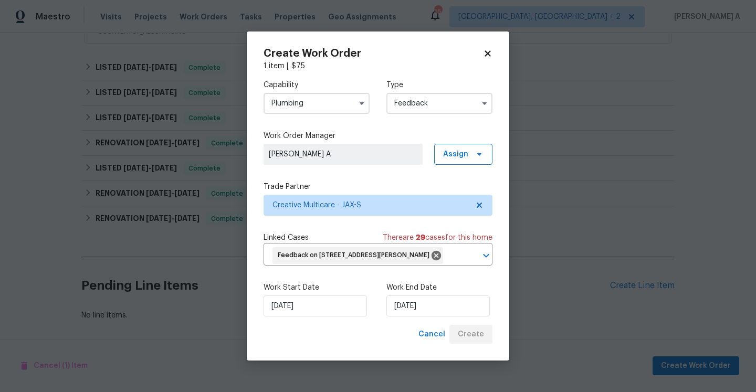
scroll to position [295, 0]
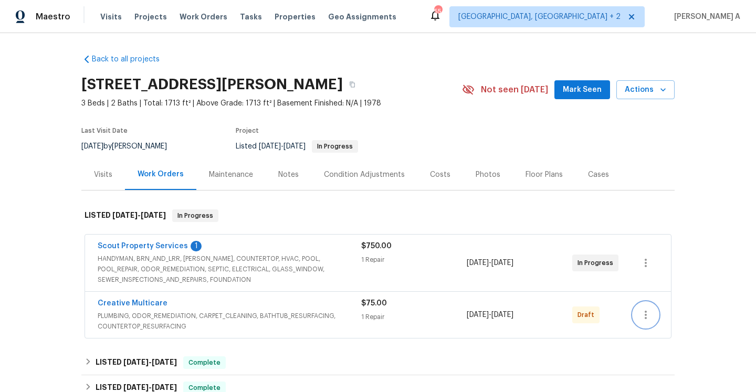
click at [653, 324] on button "button" at bounding box center [645, 315] width 25 height 25
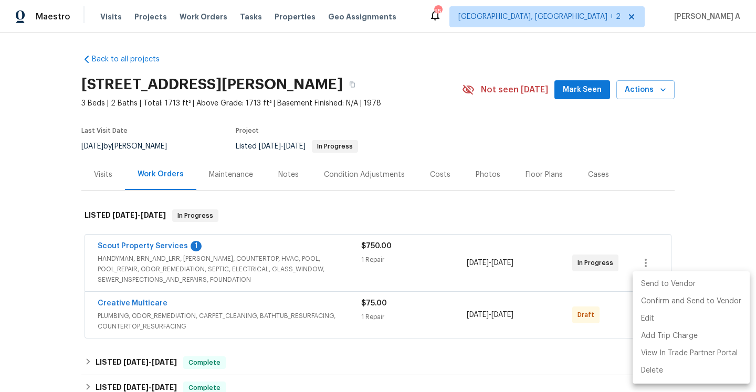
click at [648, 284] on li "Send to Vendor" at bounding box center [691, 284] width 117 height 17
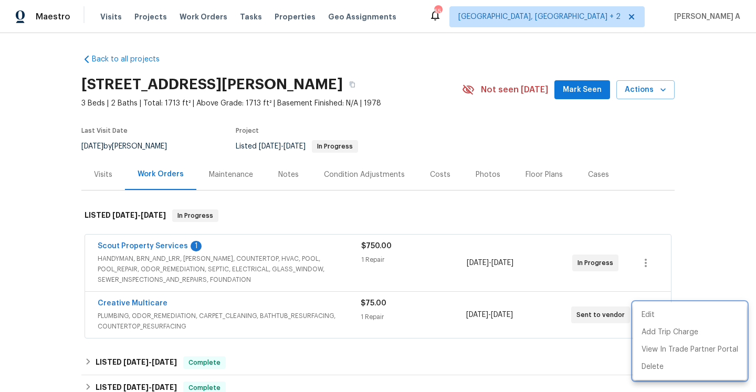
click at [485, 226] on div at bounding box center [378, 196] width 756 height 392
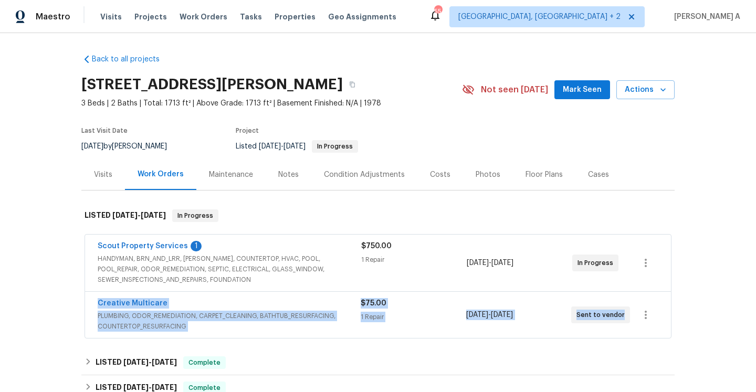
drag, startPoint x: 93, startPoint y: 305, endPoint x: 623, endPoint y: 317, distance: 529.5
click at [623, 317] on div "Creative Multicare PLUMBING, ODOR_REMEDIATION, CARPET_CLEANING, BATHTUB_RESURFA…" at bounding box center [378, 315] width 586 height 46
copy div "Creative Multicare PLUMBING, ODOR_REMEDIATION, CARPET_CLEANING, BATHTUB_RESURFA…"
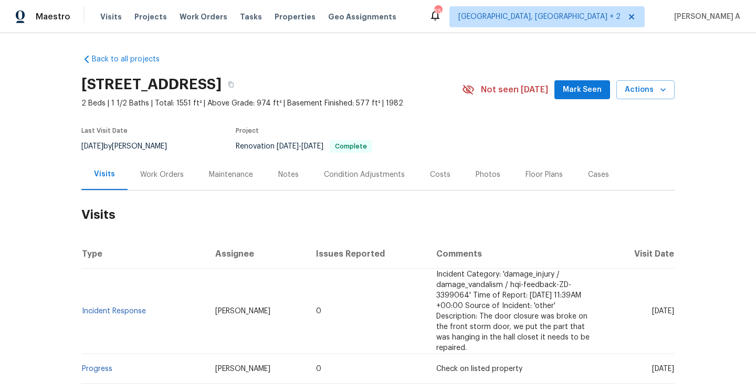
click at [144, 172] on div "Work Orders" at bounding box center [162, 175] width 44 height 11
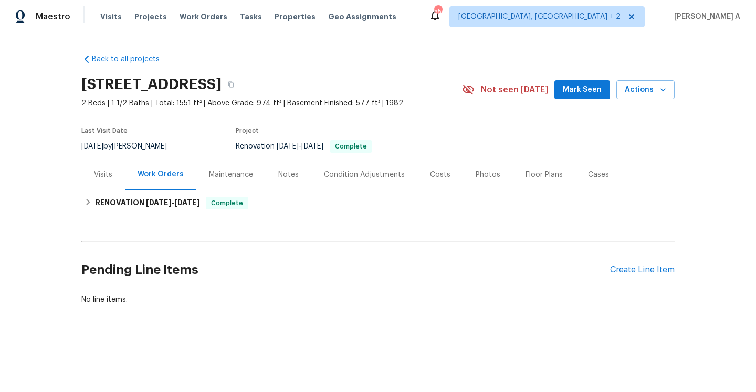
click at [116, 176] on div "Visits" at bounding box center [103, 174] width 44 height 31
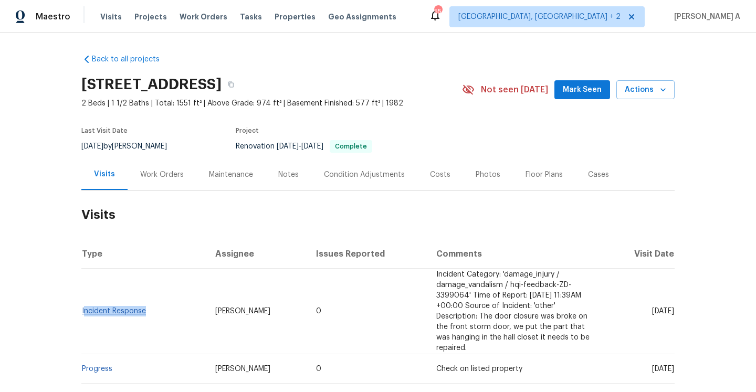
drag, startPoint x: 149, startPoint y: 311, endPoint x: 83, endPoint y: 310, distance: 65.7
click at [83, 310] on td "Incident Response" at bounding box center [144, 312] width 126 height 86
copy link "Incident Response"
click at [153, 179] on div "Work Orders" at bounding box center [162, 175] width 44 height 11
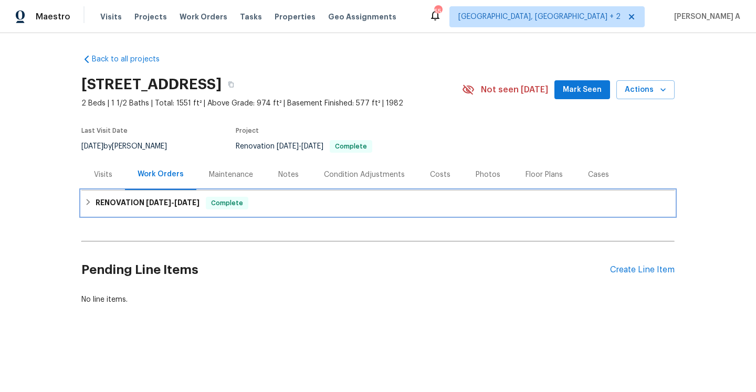
click at [167, 213] on div "RENOVATION 11/5/24 - 11/8/24 Complete" at bounding box center [377, 203] width 593 height 25
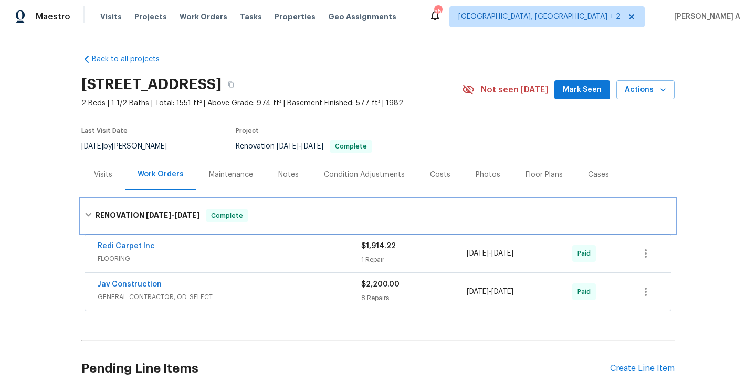
scroll to position [60, 0]
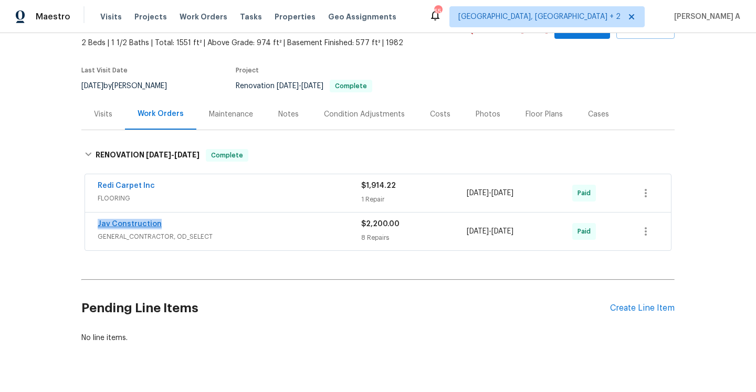
drag, startPoint x: 174, startPoint y: 223, endPoint x: 98, endPoint y: 221, distance: 76.2
click at [98, 221] on div "Jav Construction" at bounding box center [230, 225] width 264 height 13
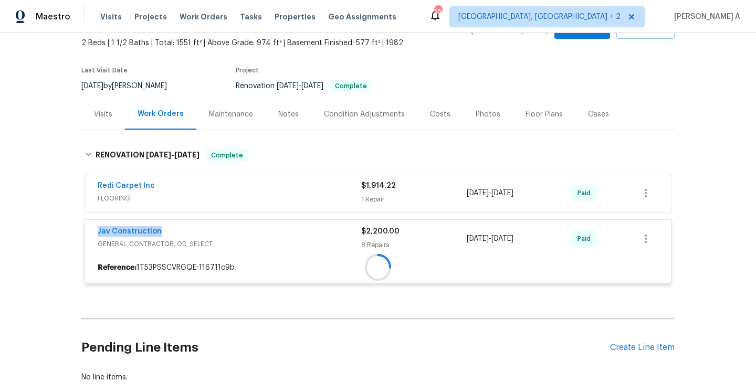
copy link "Jav Construction"
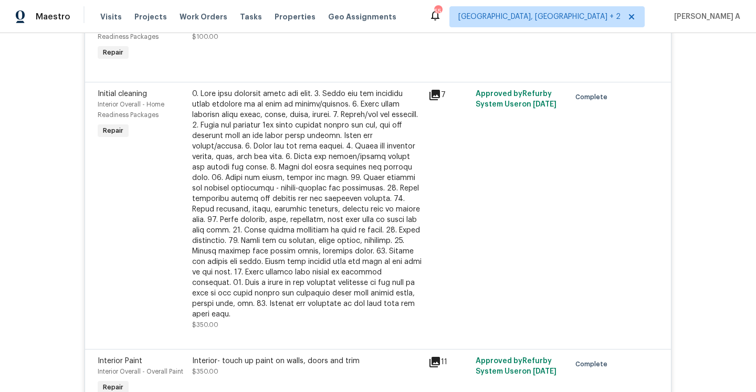
scroll to position [0, 0]
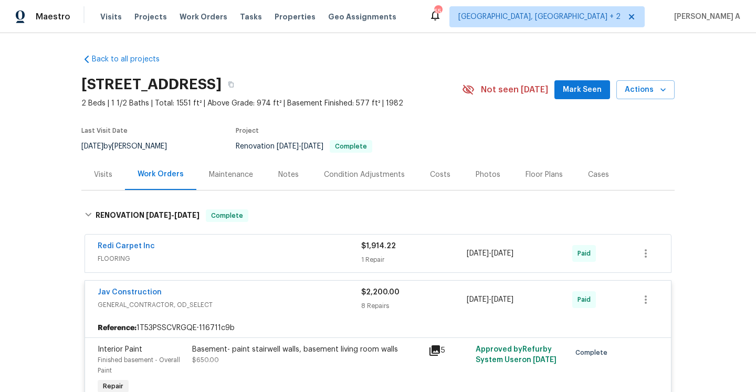
click at [301, 294] on div "Jav Construction" at bounding box center [230, 293] width 264 height 13
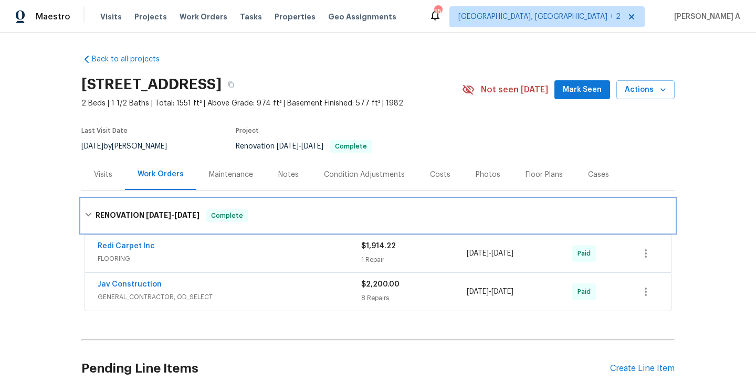
click at [159, 216] on span "11/5/24" at bounding box center [158, 215] width 25 height 7
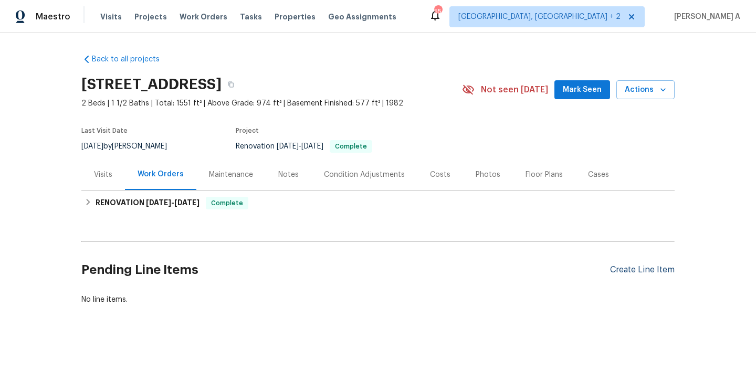
click at [643, 274] on div "Create Line Item" at bounding box center [642, 270] width 65 height 10
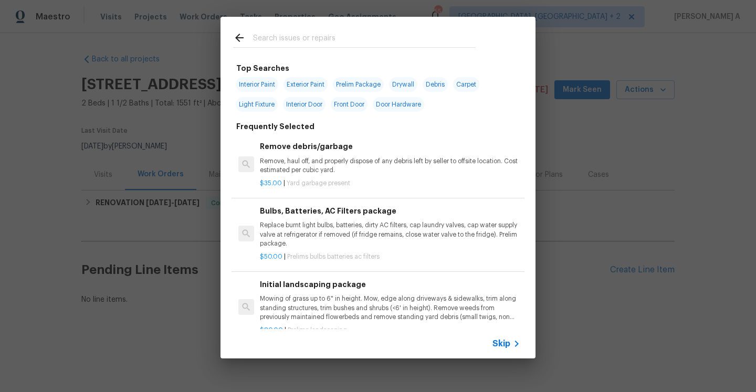
click at [516, 342] on icon at bounding box center [517, 344] width 4 height 6
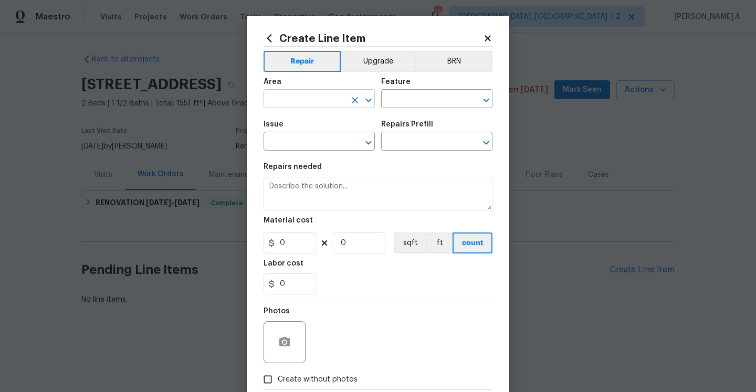
click at [329, 105] on input "text" at bounding box center [305, 100] width 82 height 16
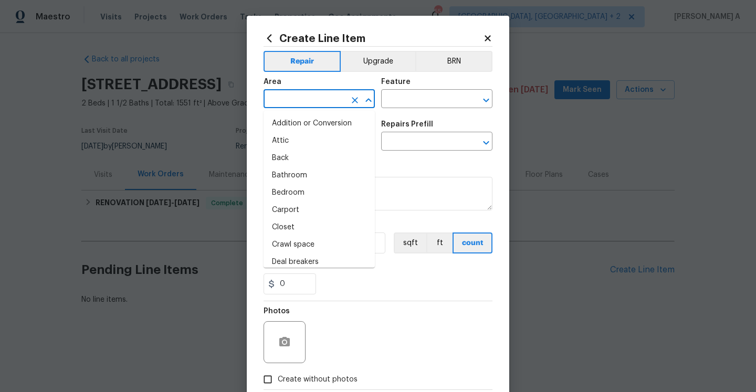
type input "i"
type input "n"
type input "t"
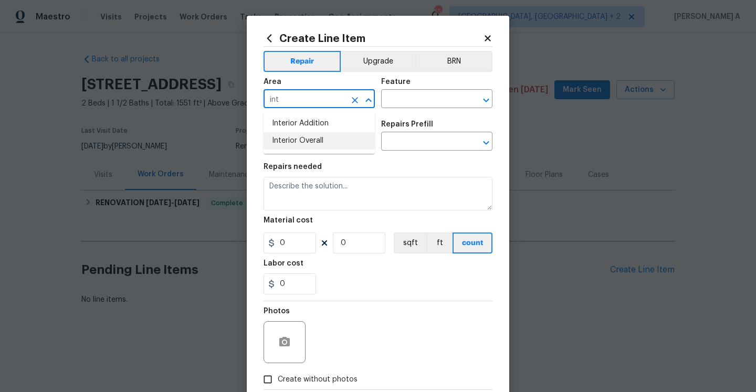
click at [332, 135] on li "Interior Overall" at bounding box center [319, 140] width 111 height 17
type input "Interior Overall"
click at [404, 101] on input "text" at bounding box center [422, 100] width 82 height 16
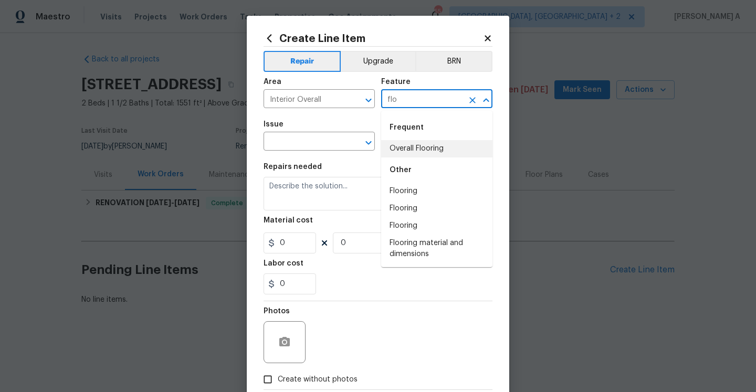
click at [421, 142] on li "Overall Flooring" at bounding box center [436, 148] width 111 height 17
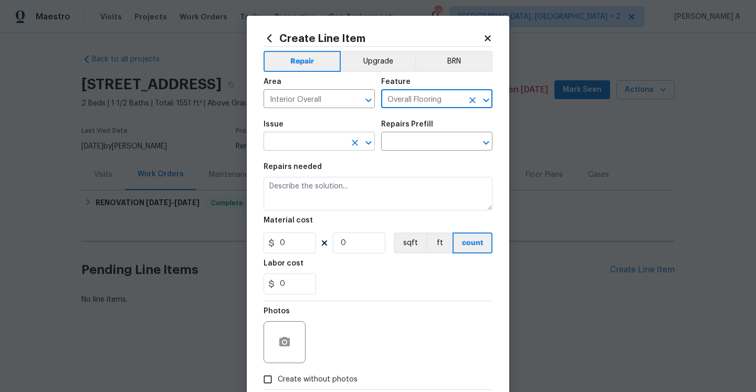
type input "Overall Flooring"
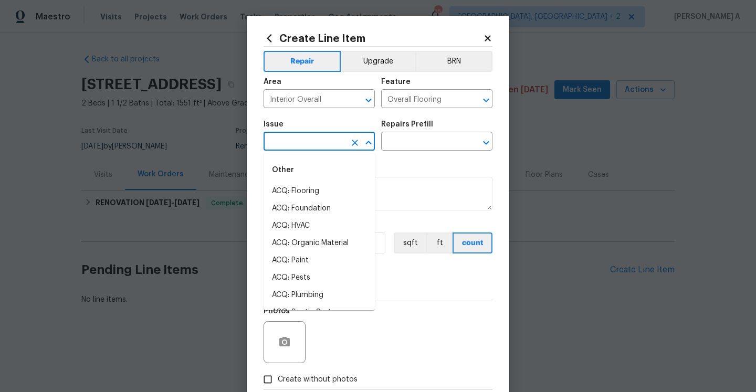
click at [318, 141] on input "text" at bounding box center [305, 142] width 82 height 16
type input "f"
click at [334, 222] on li "Flooring General" at bounding box center [319, 225] width 111 height 17
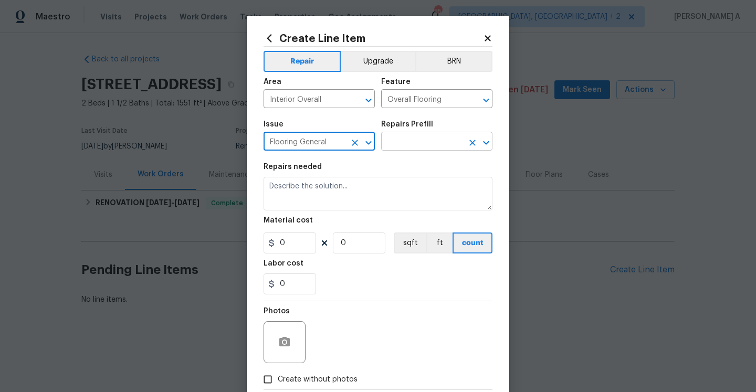
type input "Flooring General"
click at [398, 145] on input "text" at bounding box center [422, 142] width 82 height 16
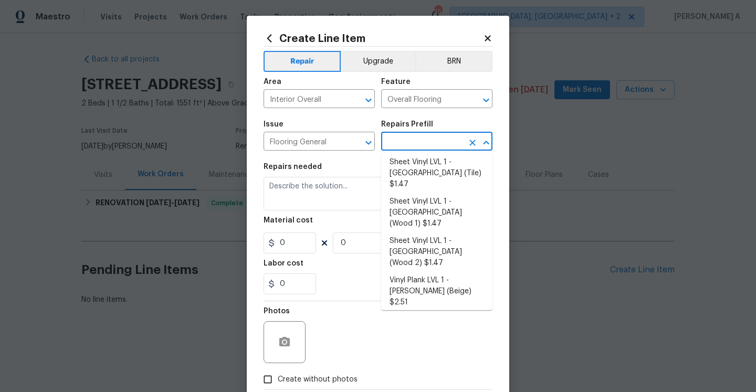
scroll to position [163, 0]
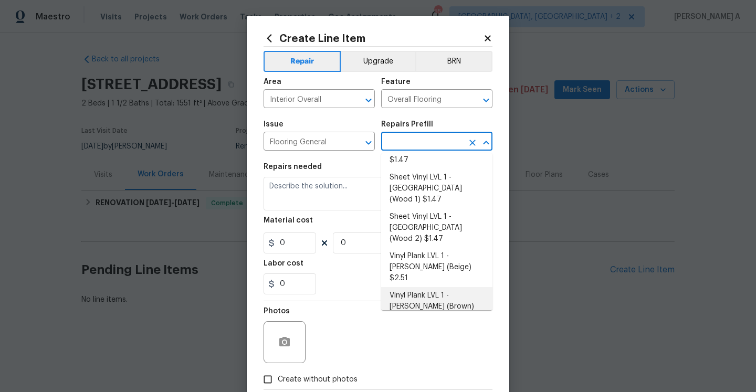
click at [425, 287] on li "Vinyl Plank LVL 1 - Knighton (Brown) $2.51" at bounding box center [436, 306] width 111 height 39
type input "Vinyl Plank LVL 1 - Knighton (Brown) $2.51"
type textarea "Install LVP (Knighton AP864 Chateau Brown) Includes transitions, glue and assoc…"
type input "2.51"
type input "1"
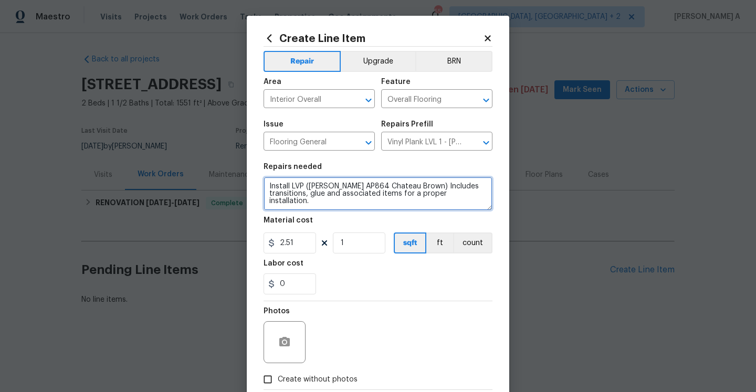
click at [409, 194] on textarea "Install LVP (Knighton AP864 Chateau Brown) Includes transitions, glue and assoc…" at bounding box center [378, 194] width 229 height 34
paste textarea "ain floor flooring is damaged. Fridge is damaged."
click at [342, 197] on textarea "Received feedback stating main floor flooring is damaged. The fridge is damaged." at bounding box center [378, 194] width 229 height 34
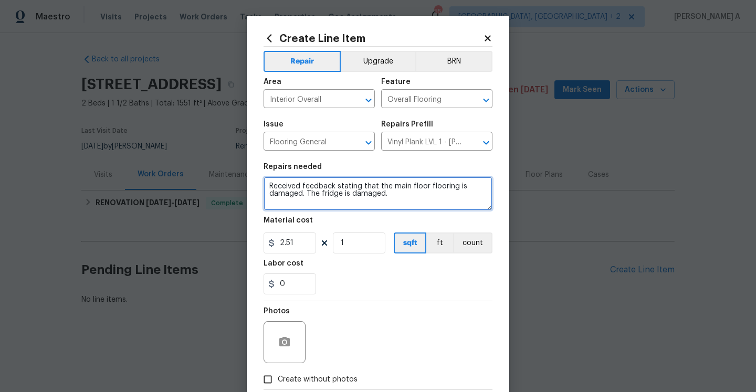
click at [400, 193] on textarea "Received feedback stating that the main floor flooring is damaged. The fridge i…" at bounding box center [378, 194] width 229 height 34
click at [465, 194] on textarea "Received feedback stating that the main floor flooring is damaged. The fridge i…" at bounding box center [378, 194] width 229 height 34
type textarea "Received feedback stating that the main floor flooring is damaged. The fridge i…"
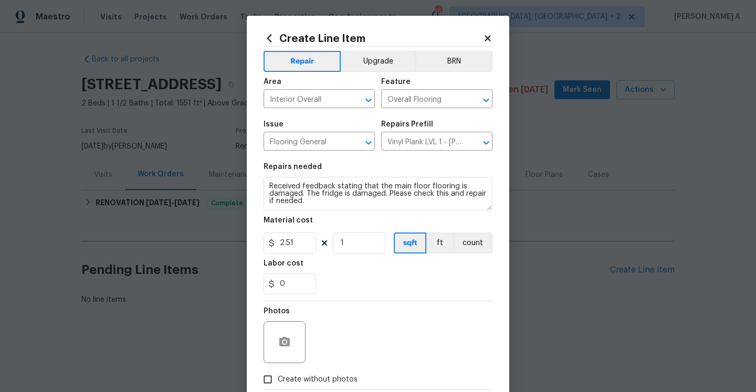
click at [482, 231] on figure "Material cost 2.51 1 sqft ft count" at bounding box center [378, 235] width 229 height 37
click at [481, 238] on button "count" at bounding box center [472, 243] width 39 height 21
click at [304, 245] on input "2.51" at bounding box center [290, 243] width 53 height 21
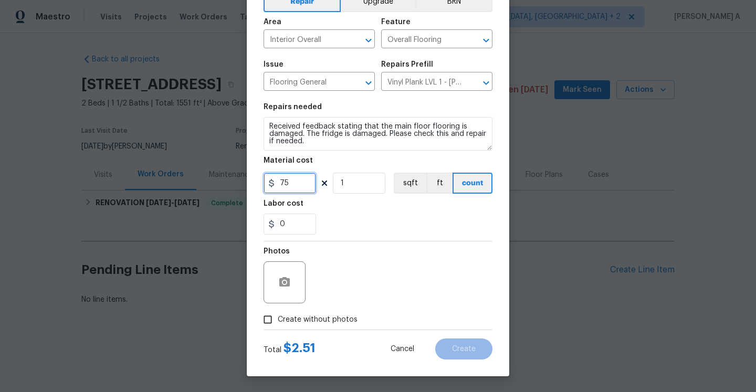
type input "75"
drag, startPoint x: 332, startPoint y: 319, endPoint x: 334, endPoint y: 314, distance: 5.7
click at [332, 319] on span "Create without photos" at bounding box center [318, 320] width 80 height 11
click at [278, 319] on input "Create without photos" at bounding box center [268, 320] width 20 height 20
checkbox input "true"
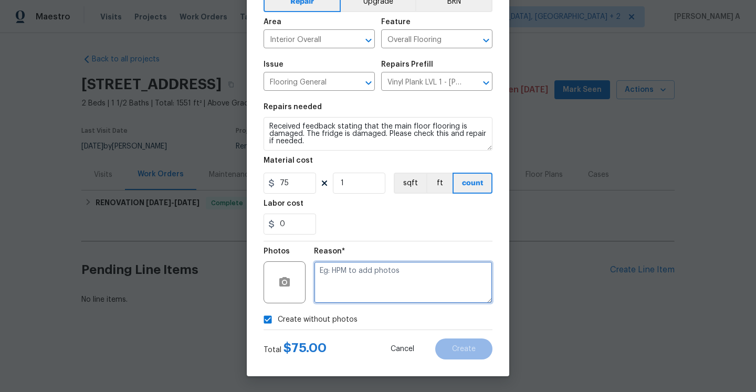
click at [340, 300] on textarea at bounding box center [403, 283] width 179 height 42
type textarea "Na"
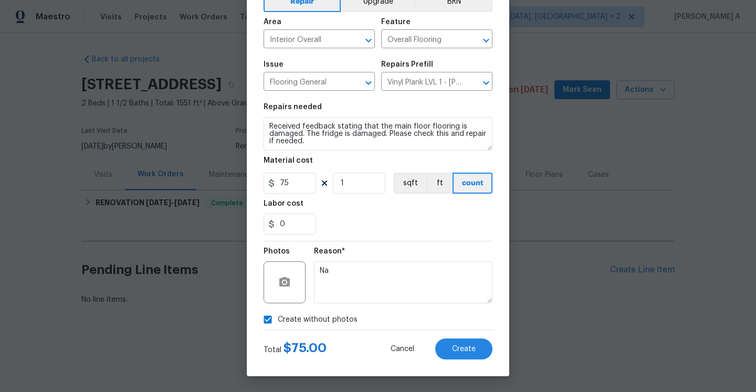
click at [447, 338] on div "Total $ 75.00 Cancel Create" at bounding box center [378, 344] width 229 height 29
click at [447, 339] on button "Create" at bounding box center [463, 349] width 57 height 21
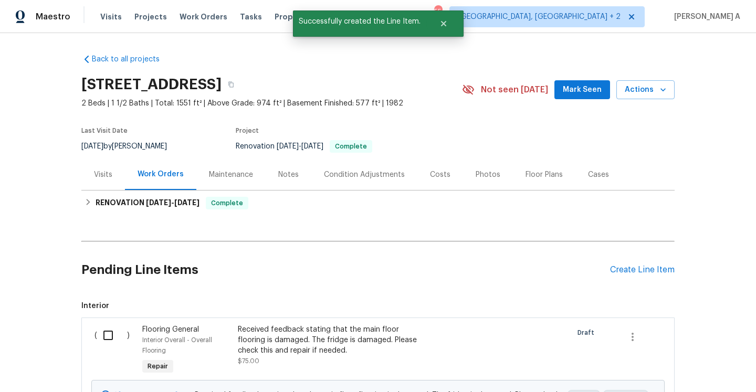
scroll to position [29, 0]
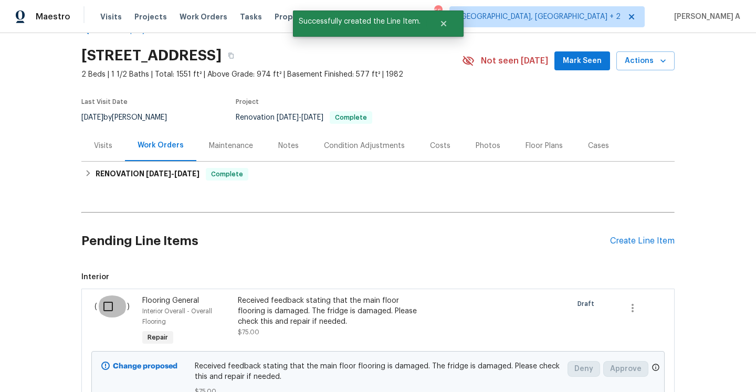
click at [119, 308] on input "checkbox" at bounding box center [112, 307] width 30 height 22
checkbox input "true"
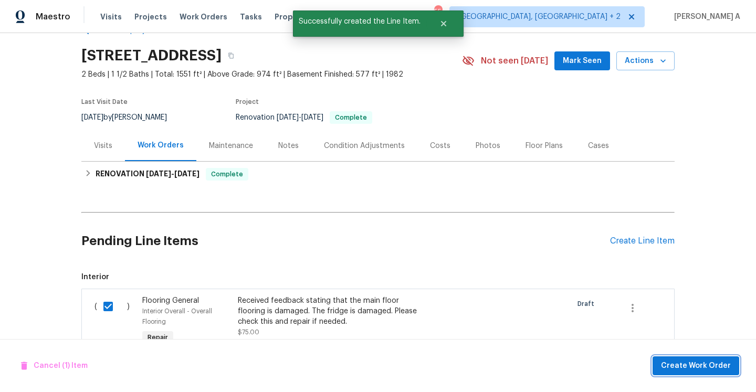
click at [684, 363] on span "Create Work Order" at bounding box center [696, 366] width 70 height 13
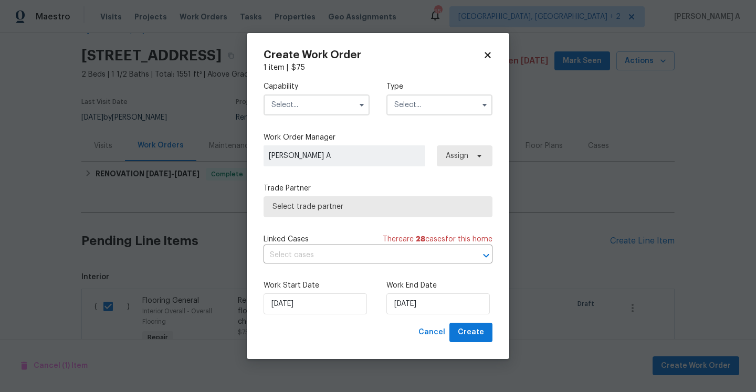
click at [298, 87] on label "Capability" at bounding box center [317, 86] width 106 height 11
click at [301, 101] on input "text" at bounding box center [317, 105] width 106 height 21
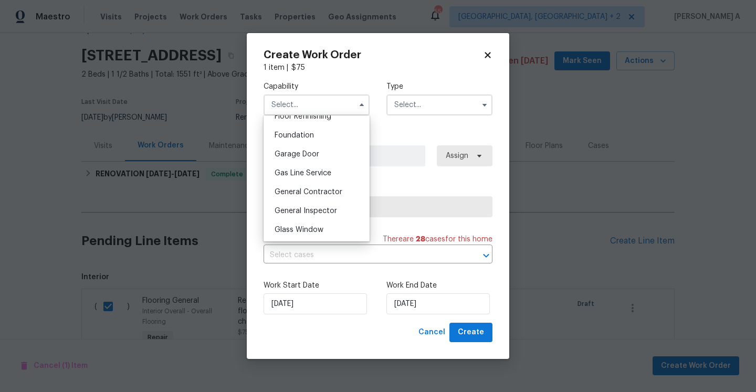
scroll to position [458, 0]
click at [314, 170] on span "General Contractor" at bounding box center [309, 171] width 68 height 7
type input "General Contractor"
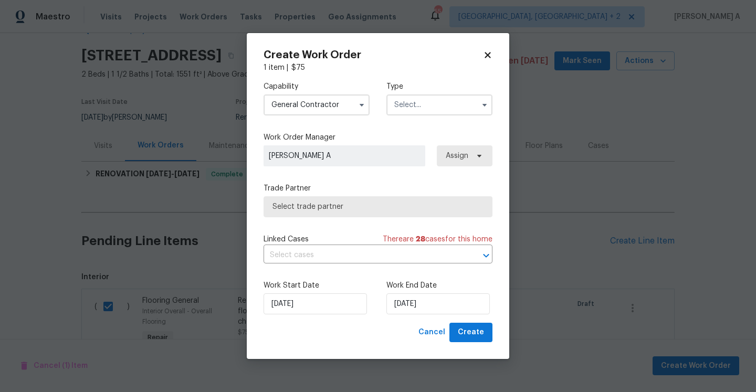
click at [422, 100] on input "text" at bounding box center [440, 105] width 106 height 21
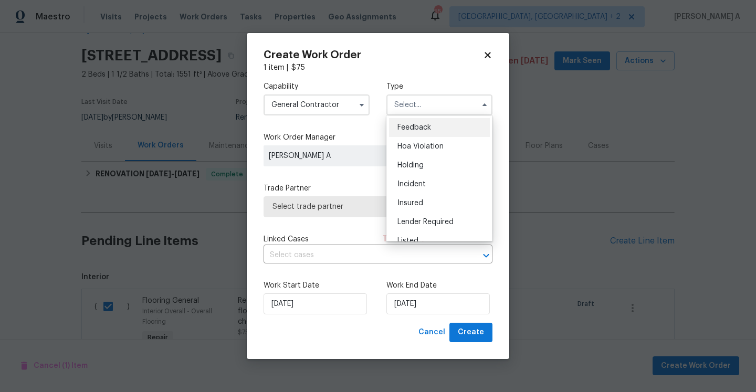
click at [424, 132] on div "Feedback" at bounding box center [439, 127] width 101 height 19
type input "Feedback"
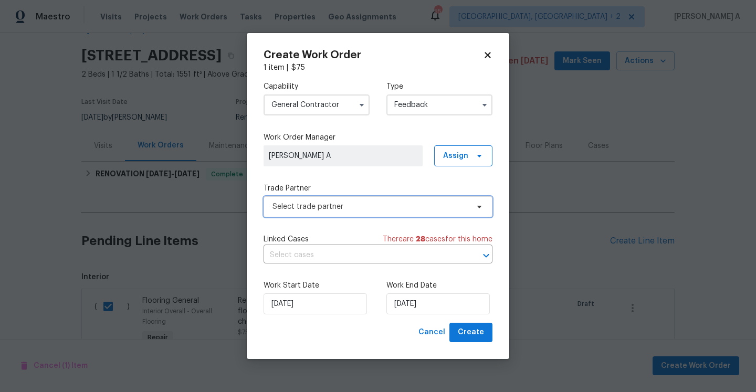
click at [366, 208] on span "Select trade partner" at bounding box center [371, 207] width 196 height 11
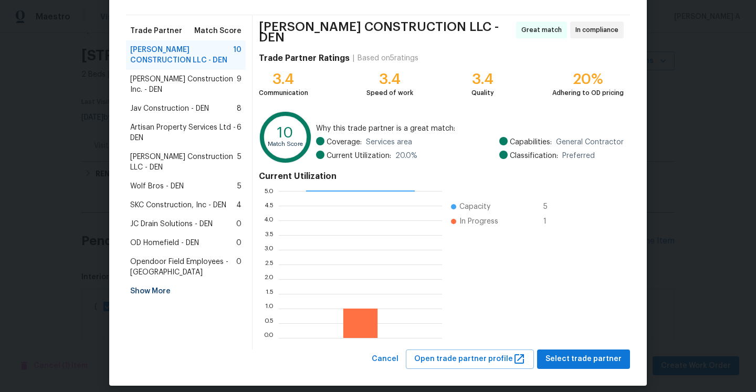
scroll to position [71, 0]
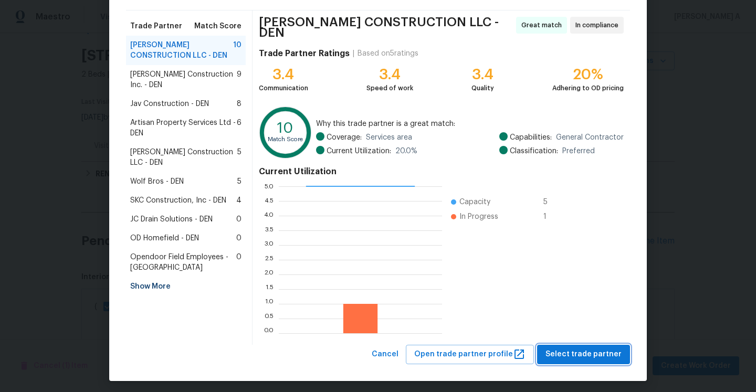
click at [585, 356] on span "Select trade partner" at bounding box center [584, 354] width 76 height 13
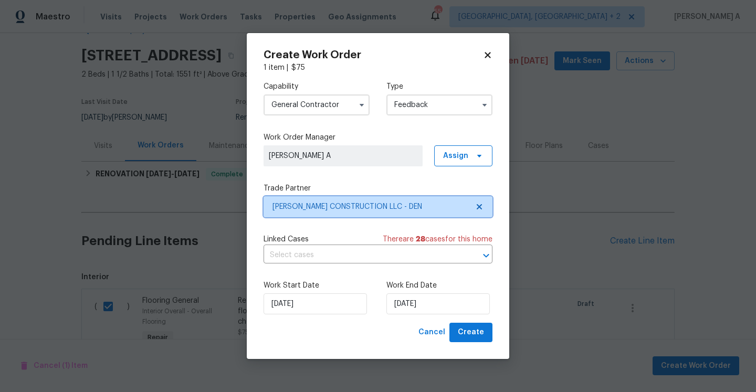
scroll to position [0, 0]
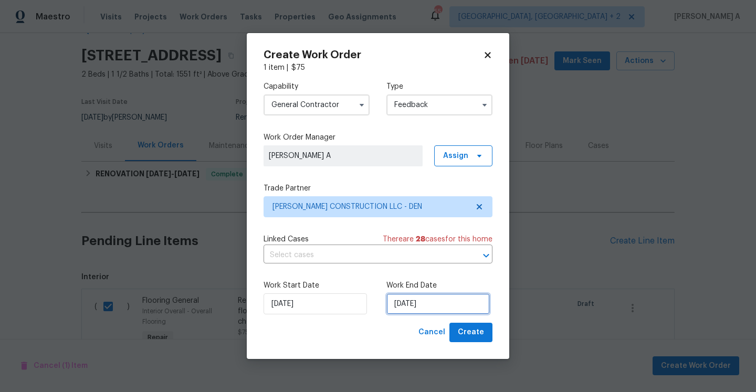
click at [435, 299] on input "9/7/2025" at bounding box center [438, 304] width 103 height 21
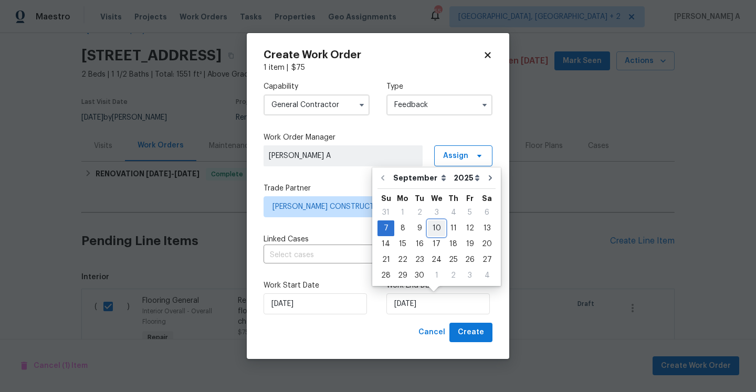
click at [428, 228] on div "10" at bounding box center [436, 228] width 17 height 15
type input "9/10/2025"
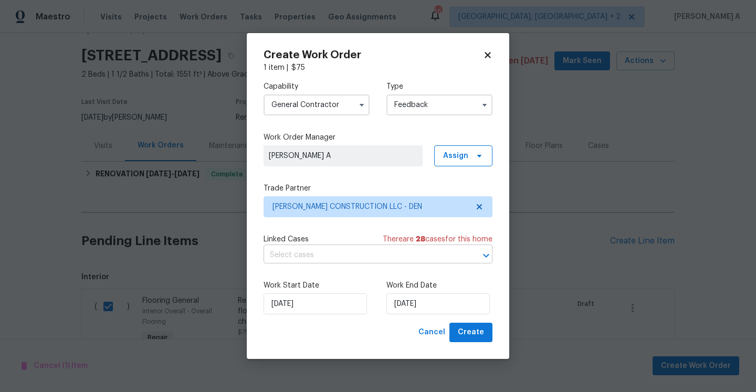
click at [428, 249] on input "text" at bounding box center [364, 255] width 200 height 16
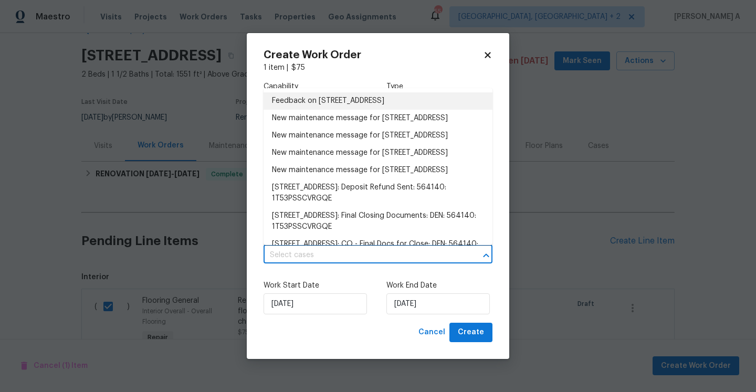
click at [354, 95] on li "Feedback on 2685 S Dayton Way, Apt 74, Denver, CO 80231" at bounding box center [378, 100] width 229 height 17
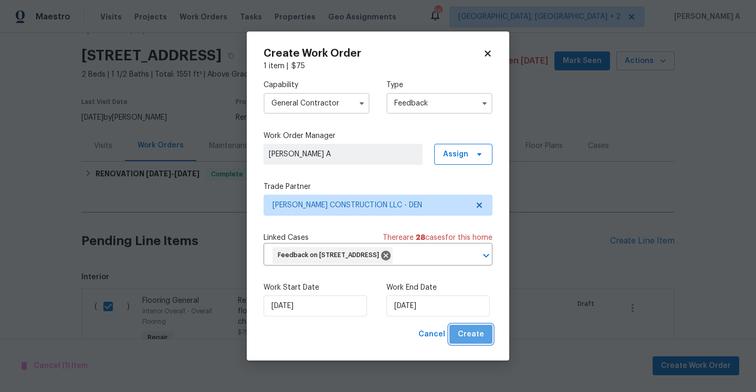
click at [484, 335] on button "Create" at bounding box center [471, 334] width 43 height 19
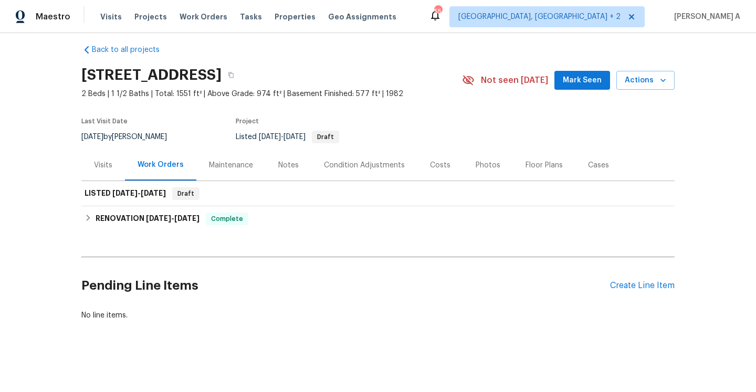
scroll to position [9, 0]
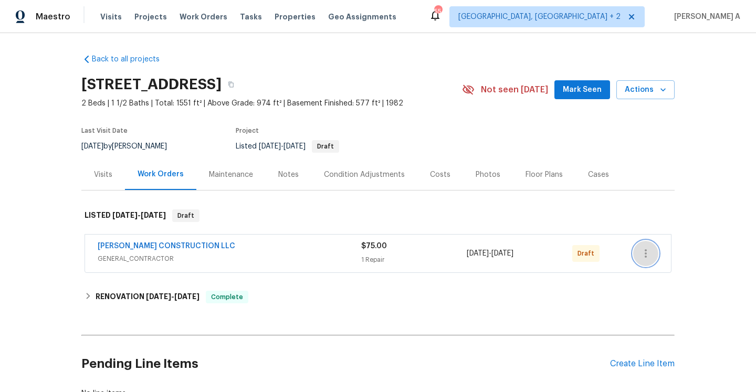
click at [650, 246] on button "button" at bounding box center [645, 253] width 25 height 25
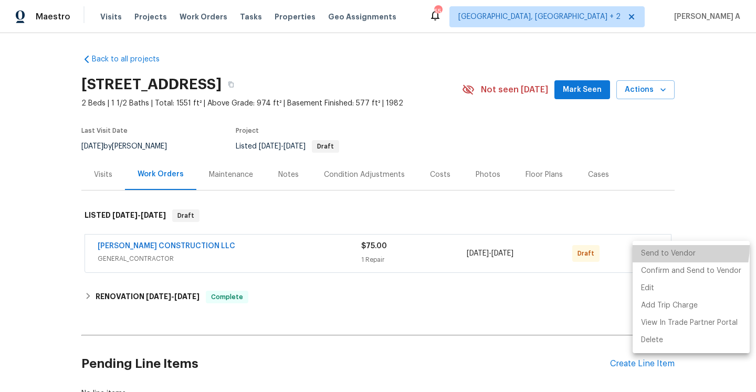
click at [650, 246] on li "Send to Vendor" at bounding box center [691, 253] width 117 height 17
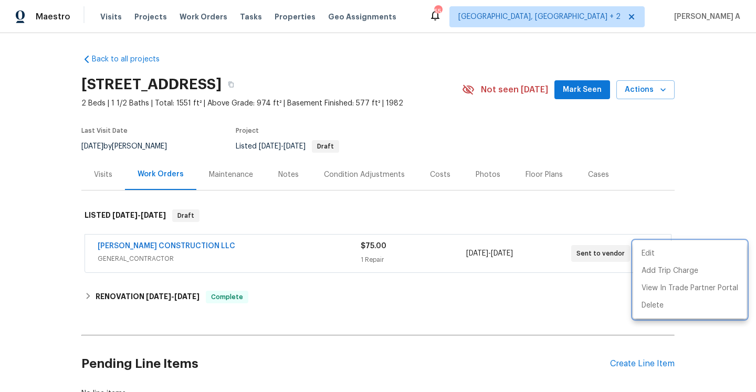
click at [305, 227] on div at bounding box center [378, 196] width 756 height 392
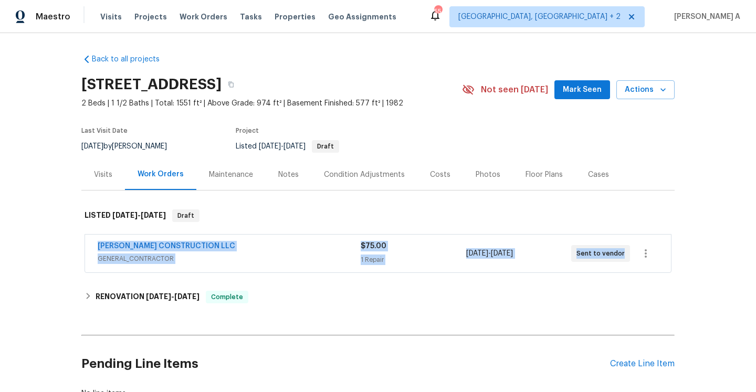
drag, startPoint x: 94, startPoint y: 247, endPoint x: 622, endPoint y: 254, distance: 528.4
click at [622, 254] on div "[PERSON_NAME] CONSTRUCTION LLC GENERAL_CONTRACTOR $75.00 1 Repair [DATE] - [DAT…" at bounding box center [378, 254] width 586 height 38
copy div "[PERSON_NAME] CONSTRUCTION LLC GENERAL_CONTRACTOR $75.00 1 Repair [DATE] - [DAT…"
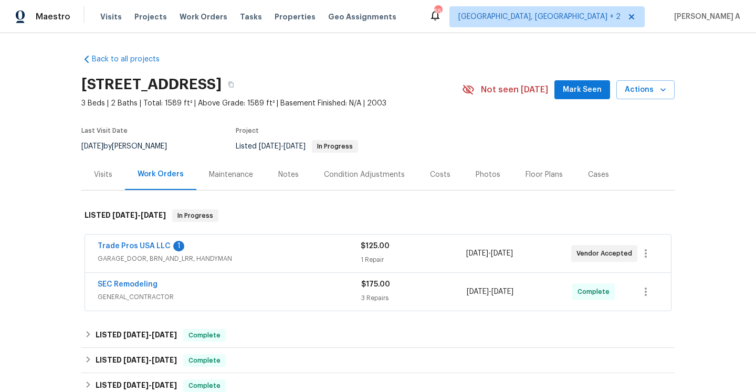
click at [273, 288] on div "SEC Remodeling" at bounding box center [230, 285] width 264 height 13
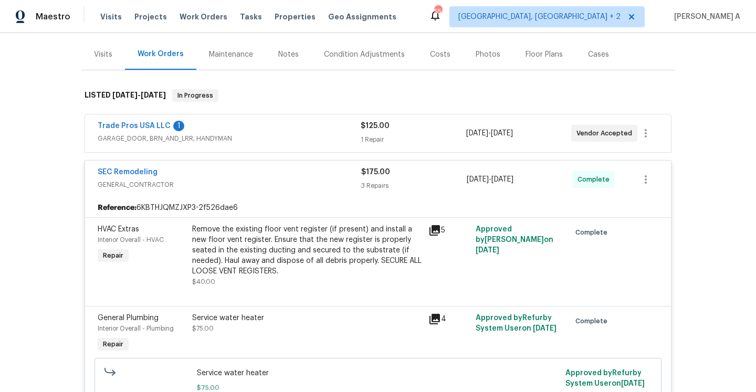
scroll to position [109, 0]
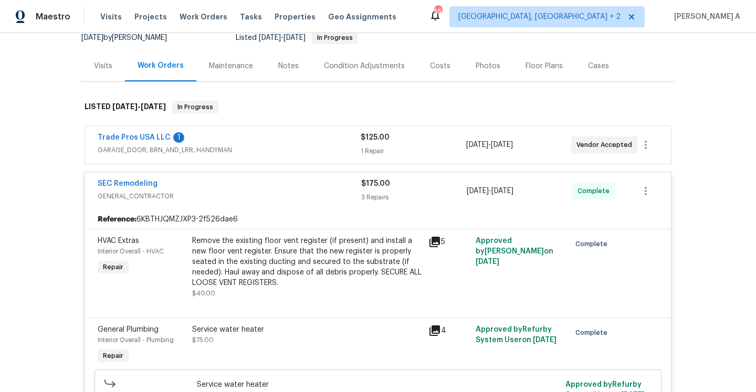
click at [279, 179] on div "SEC Remodeling" at bounding box center [230, 185] width 264 height 13
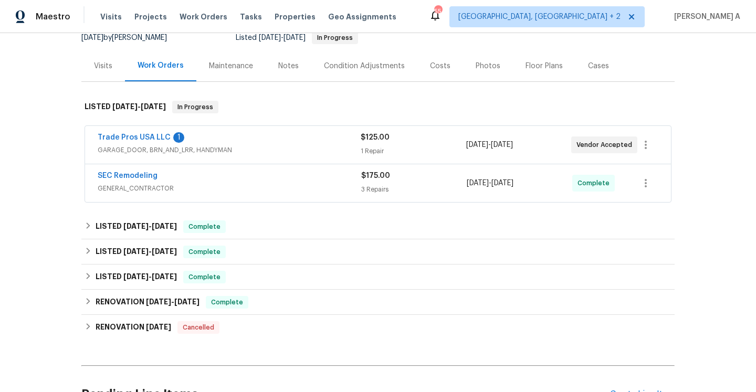
click at [272, 137] on div "Trade Pros USA LLC 1" at bounding box center [229, 138] width 263 height 13
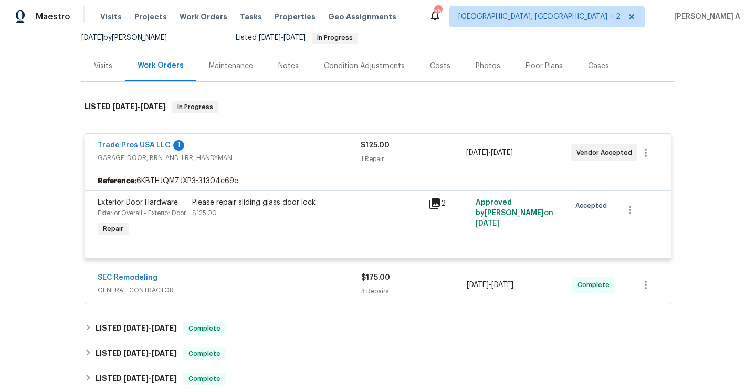
click at [272, 137] on div "Trade Pros USA LLC 1 GARAGE_DOOR, BRN_AND_LRR, HANDYMAN $125.00 1 Repair [DATE]…" at bounding box center [378, 153] width 586 height 38
click at [271, 141] on div "Trade Pros USA LLC 1" at bounding box center [229, 146] width 263 height 13
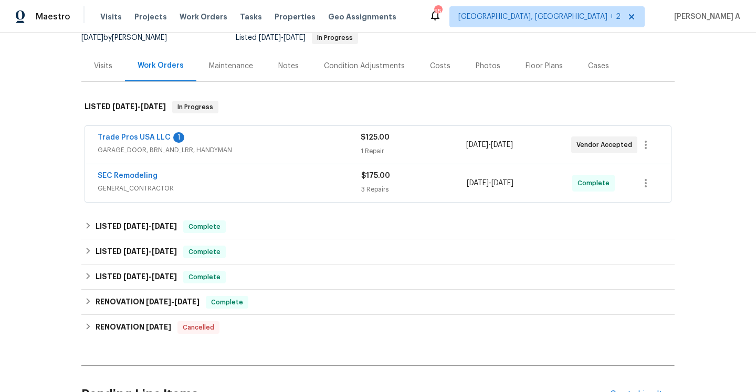
click at [104, 76] on div "Visits" at bounding box center [103, 65] width 44 height 31
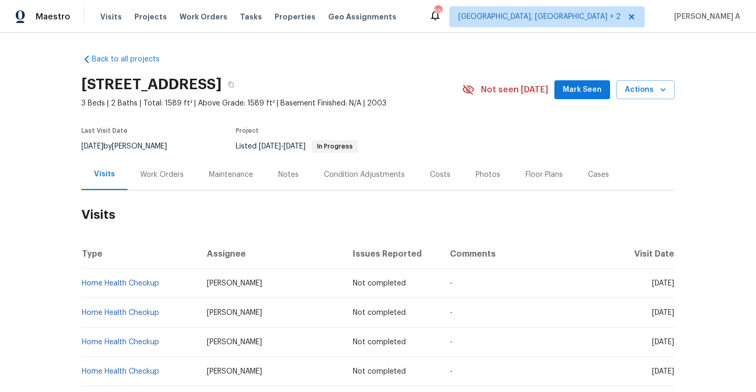
click at [171, 173] on div "Work Orders" at bounding box center [162, 175] width 44 height 11
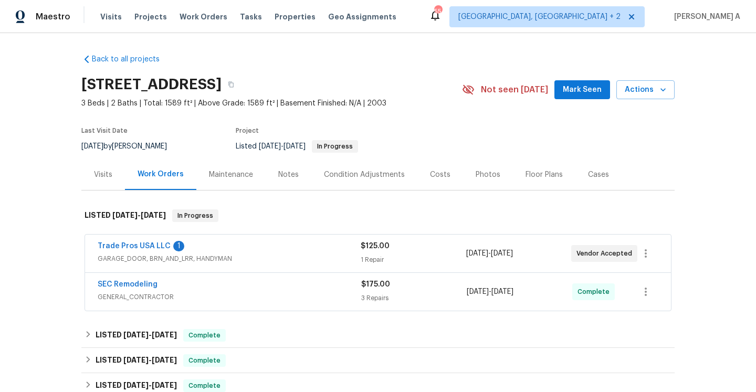
scroll to position [217, 0]
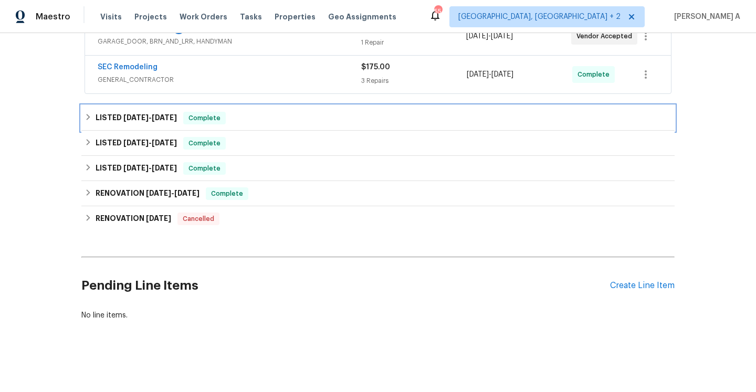
click at [440, 128] on div "LISTED 8/7/25 - 8/15/25 Complete" at bounding box center [377, 118] width 593 height 25
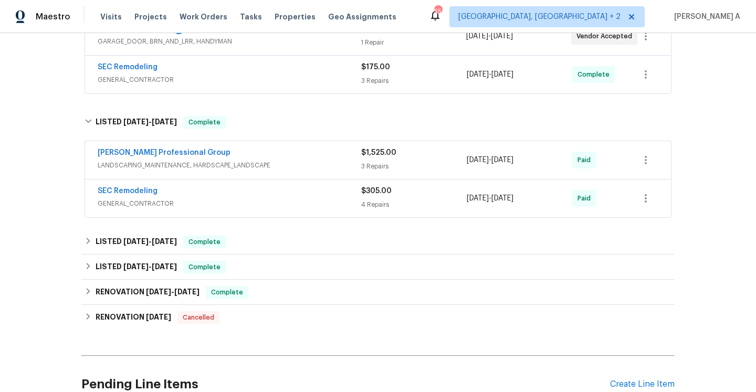
click at [475, 209] on div "8/13/2025 - 8/15/2025" at bounding box center [520, 198] width 106 height 25
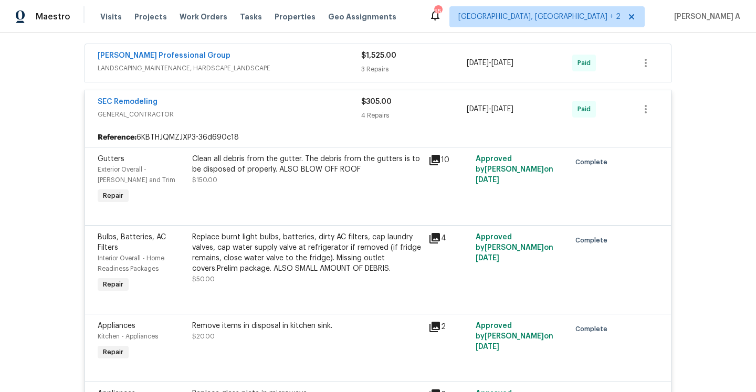
scroll to position [287, 0]
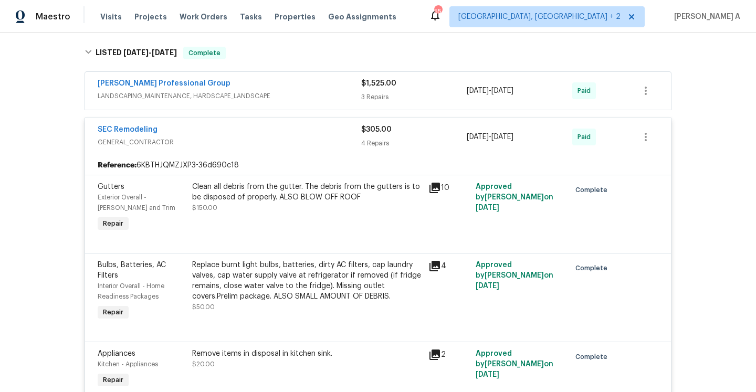
click at [442, 132] on div "$305.00" at bounding box center [414, 129] width 106 height 11
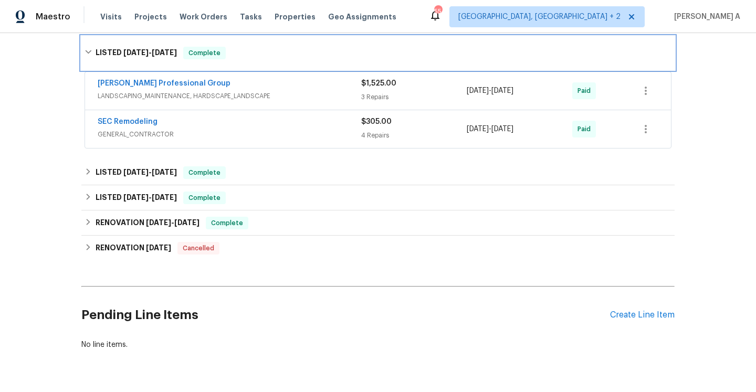
click at [415, 61] on div "LISTED 8/7/25 - 8/15/25 Complete" at bounding box center [377, 53] width 593 height 34
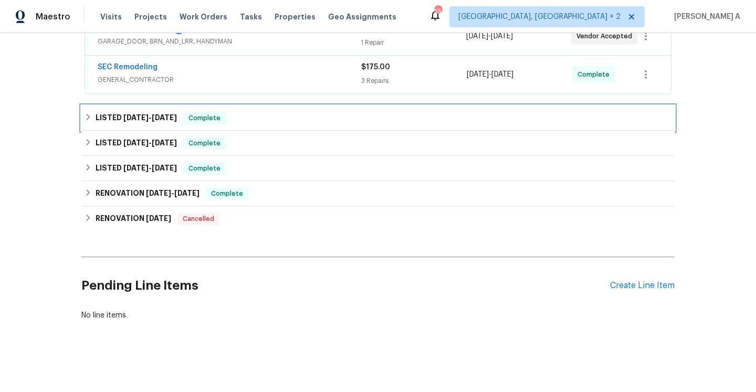
scroll to position [217, 0]
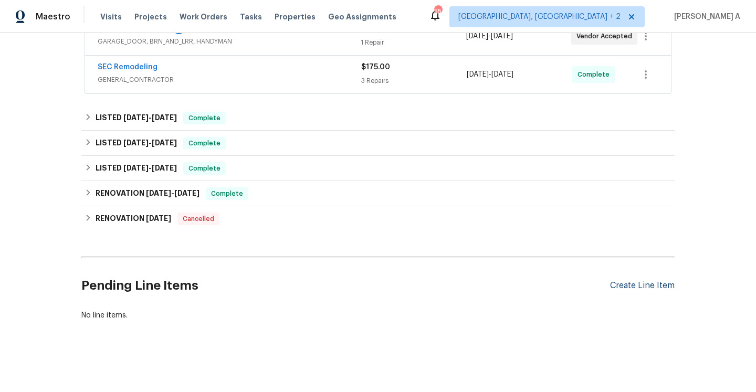
click at [626, 281] on div "Create Line Item" at bounding box center [642, 286] width 65 height 10
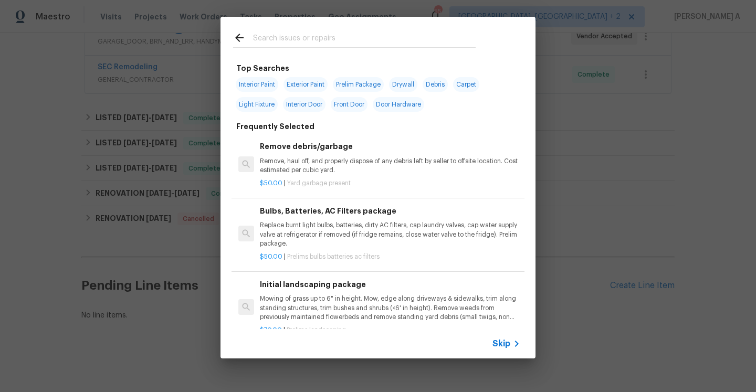
click at [493, 338] on div "Skip" at bounding box center [508, 344] width 30 height 13
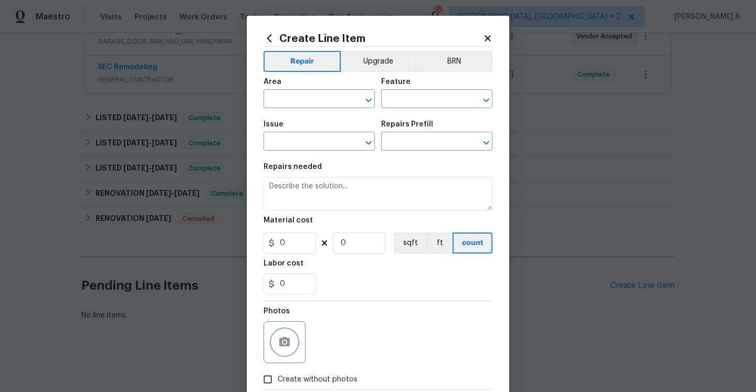
click at [295, 346] on button "button" at bounding box center [284, 342] width 25 height 25
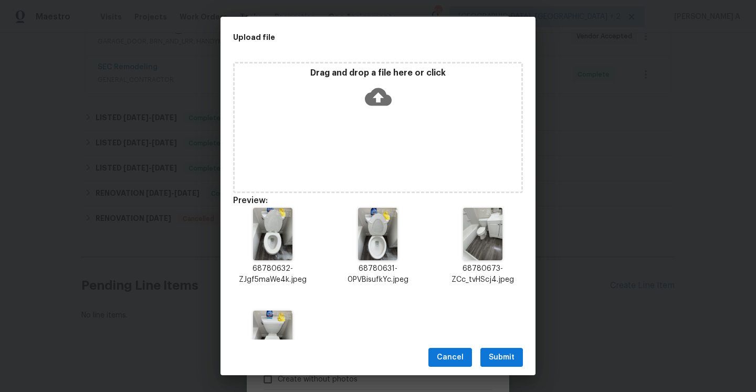
scroll to position [61, 0]
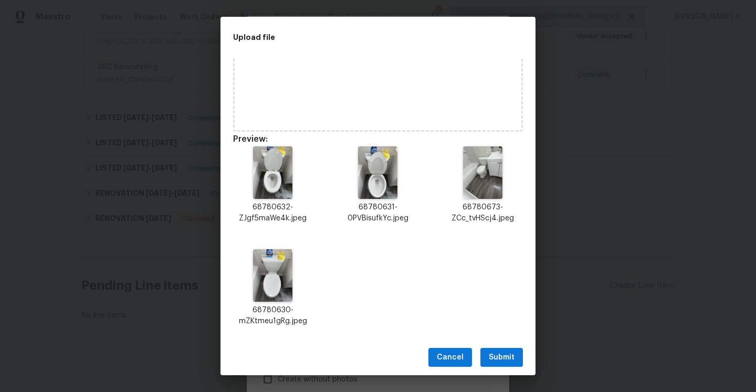
click at [501, 355] on span "Submit" at bounding box center [502, 357] width 26 height 13
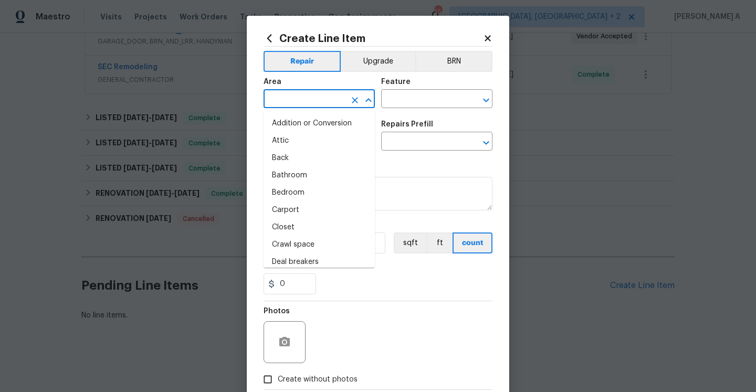
click at [324, 98] on input "text" at bounding box center [305, 100] width 82 height 16
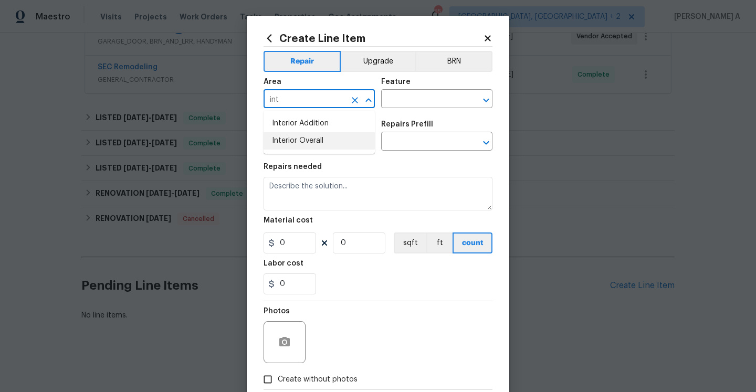
click at [329, 140] on li "Interior Overall" at bounding box center [319, 140] width 111 height 17
type input "Interior Overall"
click at [390, 103] on input "text" at bounding box center [422, 100] width 82 height 16
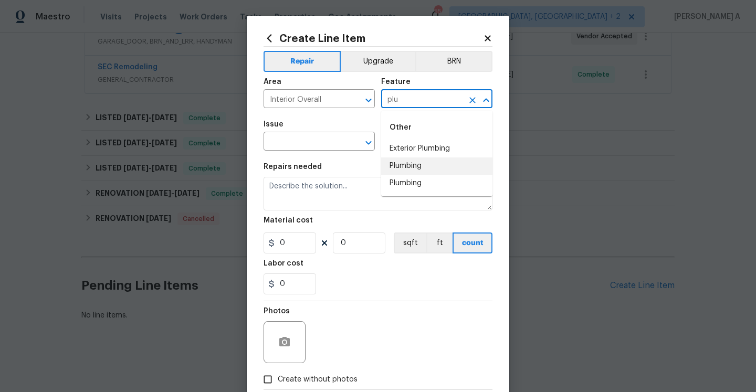
click at [419, 166] on li "Plumbing" at bounding box center [436, 166] width 111 height 17
type input "Plumbing"
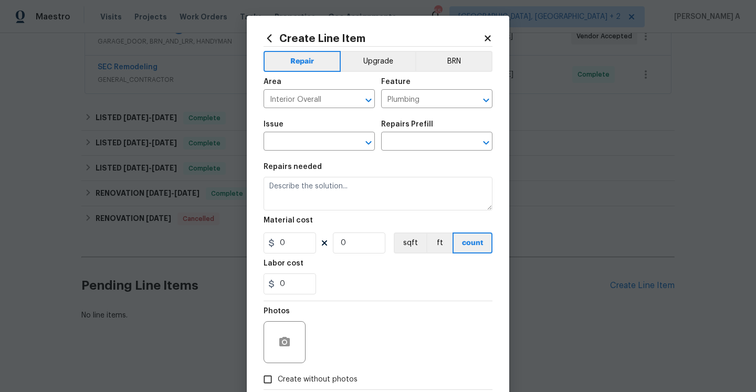
click at [325, 132] on div "Issue" at bounding box center [319, 128] width 111 height 14
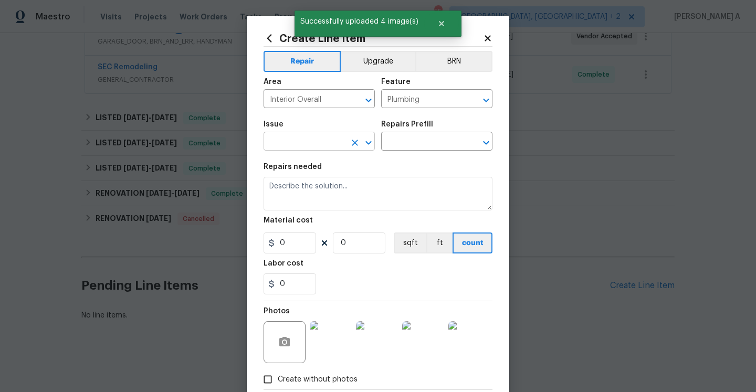
click at [328, 139] on input "text" at bounding box center [305, 142] width 82 height 16
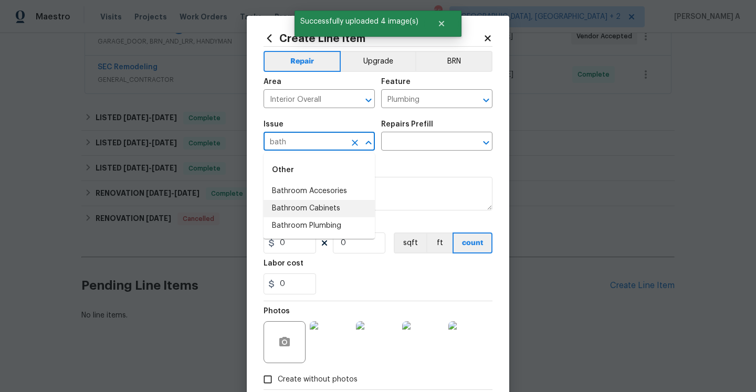
click at [340, 226] on li "Bathroom Plumbing" at bounding box center [319, 225] width 111 height 17
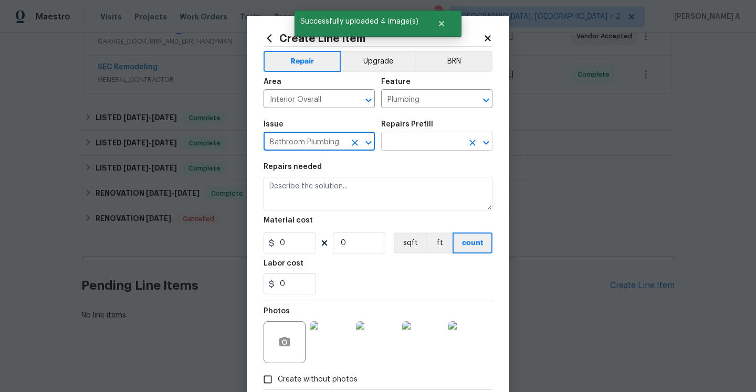
type input "Bathroom Plumbing"
click at [414, 137] on input "text" at bounding box center [422, 142] width 82 height 16
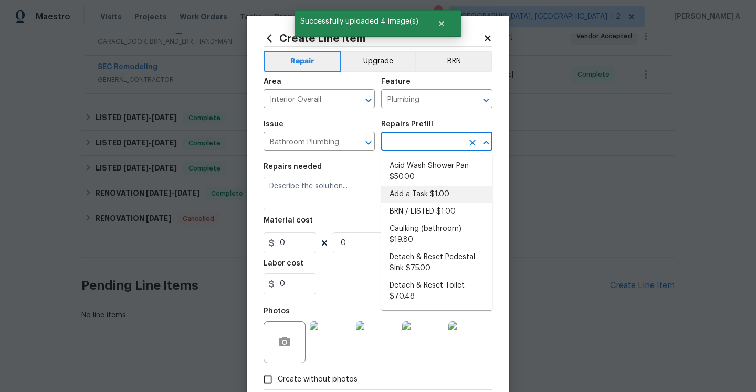
click at [419, 194] on li "Add a Task $1.00" at bounding box center [436, 194] width 111 height 17
type input "Add a Task $1.00"
type textarea "HPM to detail"
type input "1"
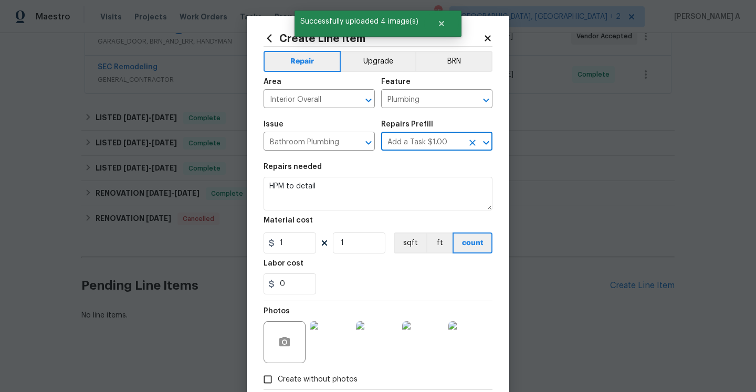
click at [402, 212] on section "Repairs needed HPM to detail Material cost 1 1 sqft ft count Labor cost 0" at bounding box center [378, 229] width 229 height 144
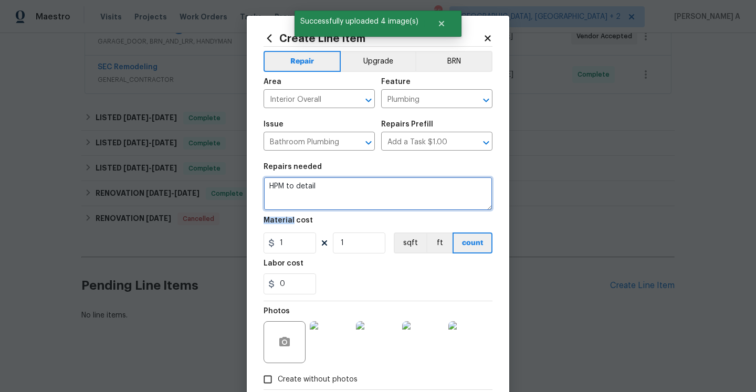
click at [402, 208] on textarea "HPM to detail" at bounding box center [378, 194] width 229 height 34
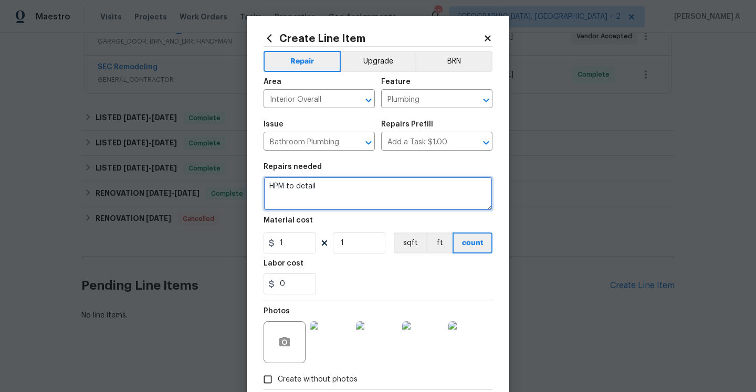
click at [402, 208] on textarea "HPM to detail" at bounding box center [378, 194] width 229 height 34
paste textarea "water leaking out of the toilet was us attempting to get up spilled paint next …"
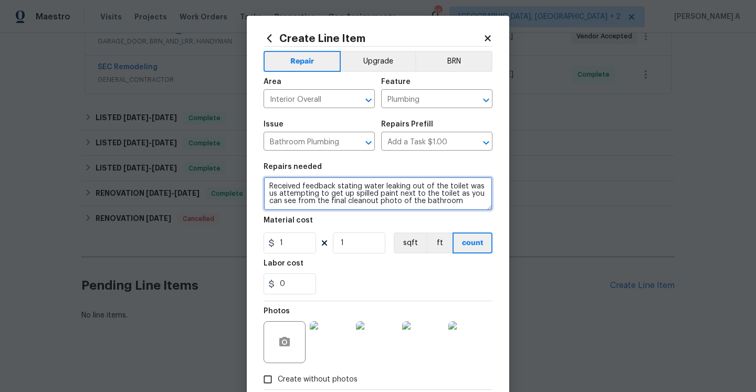
click at [0, 0] on qb-div "Add Punctuation toilet ," at bounding box center [0, 0] width 0 height 0
type textarea "Received feedback stating water leaking out of the toilet was us attempting to …"
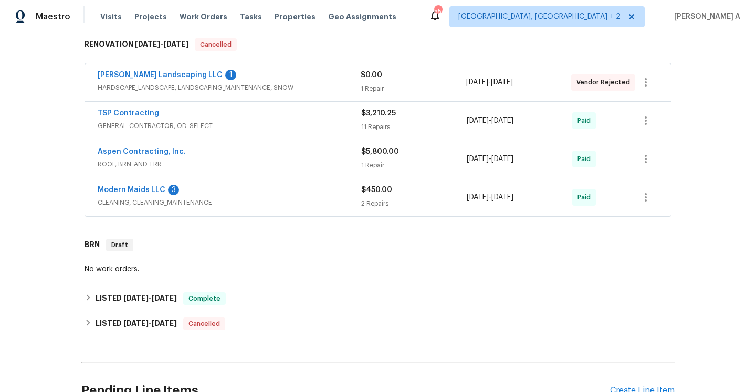
scroll to position [185, 0]
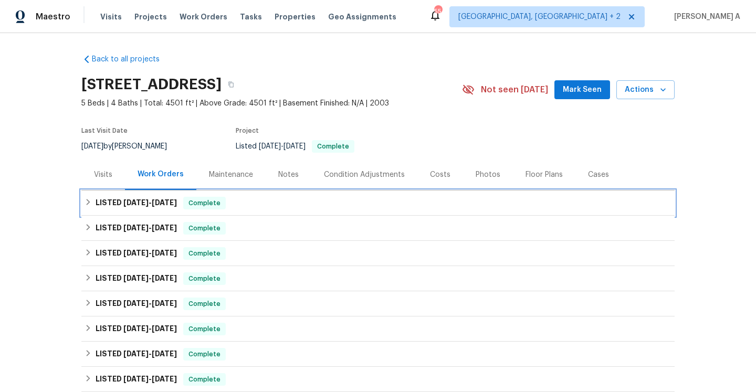
click at [167, 195] on div "LISTED [DATE] - [DATE] Complete" at bounding box center [377, 203] width 593 height 25
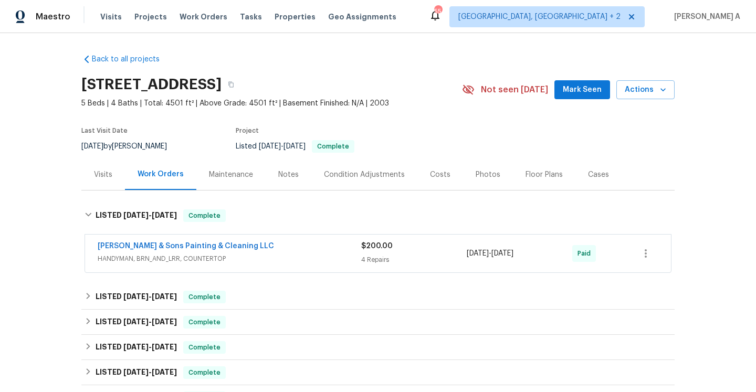
click at [245, 254] on span "HANDYMAN, BRN_AND_LRR, COUNTERTOP" at bounding box center [230, 259] width 264 height 11
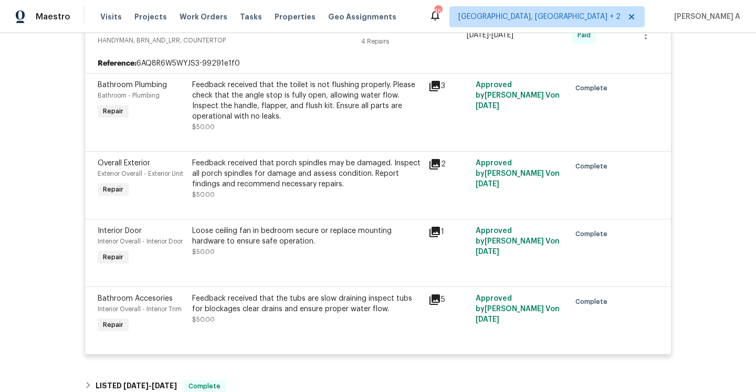
scroll to position [225, 0]
click at [249, 49] on div "[PERSON_NAME] & Sons Painting & Cleaning LLC HANDYMAN, BRN_AND_LRR, COUNTERTOP …" at bounding box center [378, 36] width 586 height 38
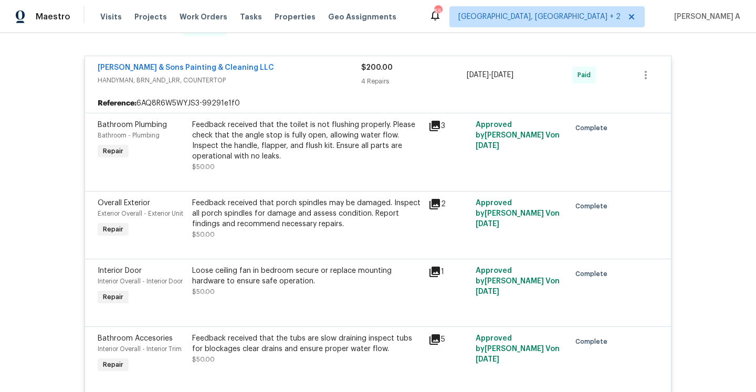
click at [275, 72] on div "[PERSON_NAME] & Sons Painting & Cleaning LLC" at bounding box center [230, 68] width 264 height 13
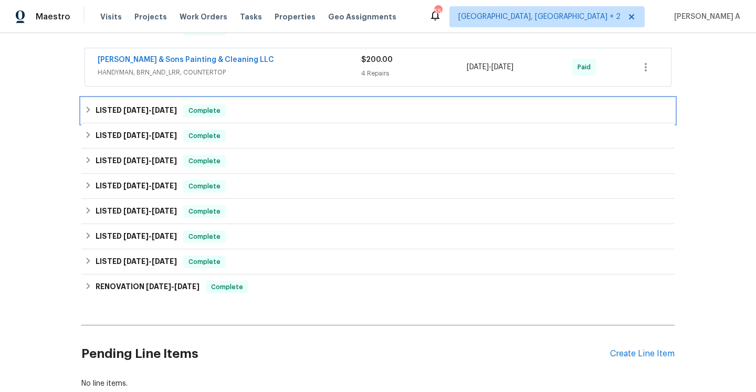
click at [284, 105] on div "LISTED [DATE] - [DATE] Complete" at bounding box center [378, 111] width 587 height 13
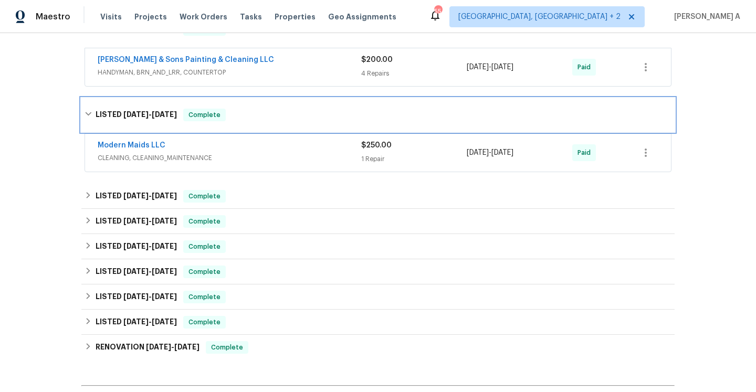
click at [286, 114] on div "LISTED [DATE] - [DATE] Complete" at bounding box center [378, 115] width 587 height 13
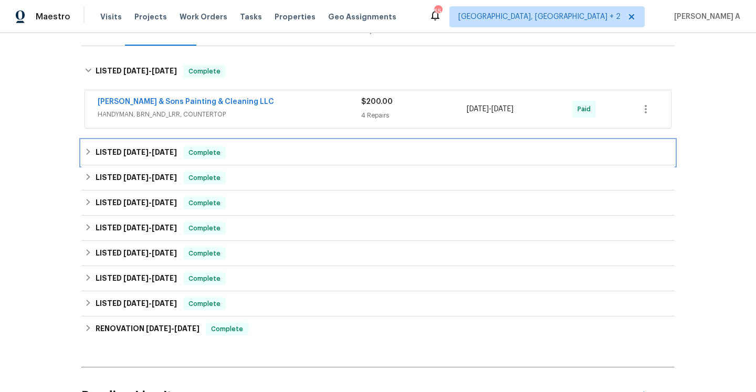
scroll to position [79, 0]
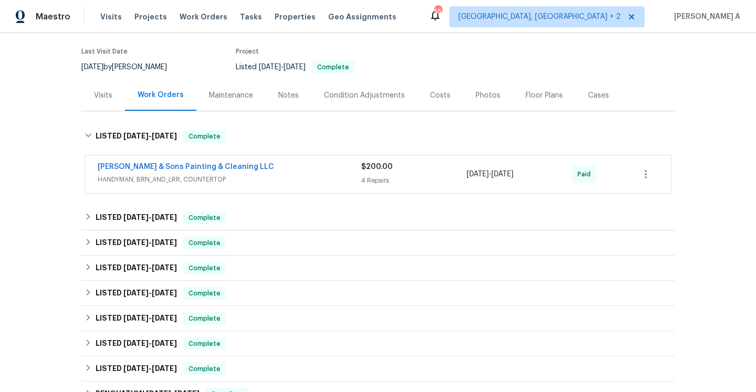
click at [118, 95] on div "Visits" at bounding box center [103, 95] width 44 height 31
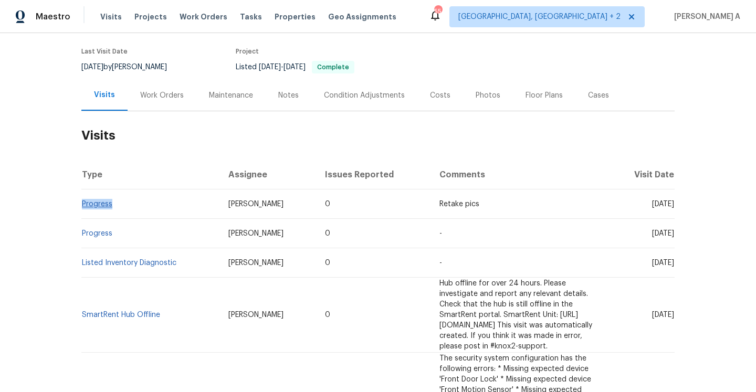
drag, startPoint x: 119, startPoint y: 208, endPoint x: 82, endPoint y: 206, distance: 36.8
click at [82, 206] on td "Progress" at bounding box center [150, 204] width 139 height 29
copy link "Progress"
click at [152, 105] on div "Work Orders" at bounding box center [162, 95] width 69 height 31
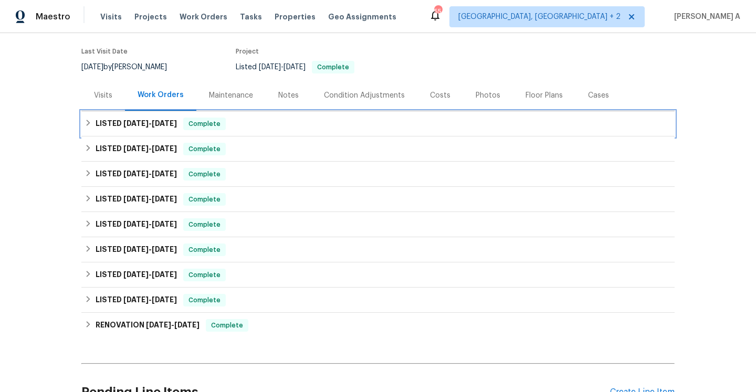
click at [161, 132] on div "LISTED [DATE] - [DATE] Complete" at bounding box center [377, 123] width 593 height 25
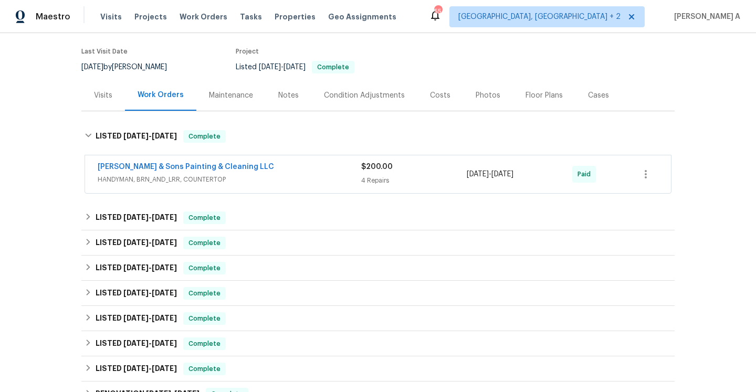
click at [217, 179] on span "HANDYMAN, BRN_AND_LRR, COUNTERTOP" at bounding box center [230, 179] width 264 height 11
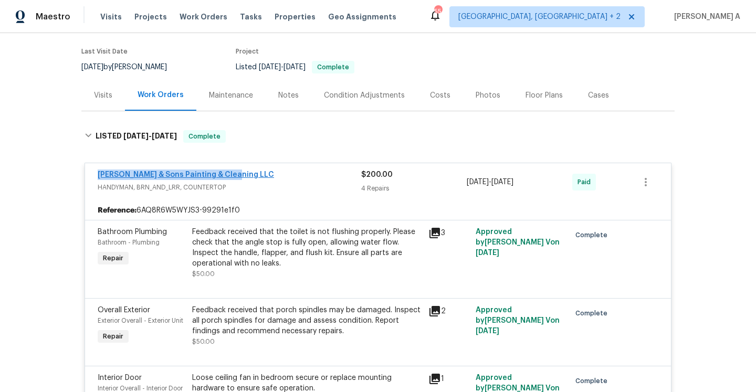
drag, startPoint x: 238, startPoint y: 175, endPoint x: 100, endPoint y: 177, distance: 138.1
click at [100, 177] on div "[PERSON_NAME] & Sons Painting & Cleaning LLC" at bounding box center [230, 176] width 264 height 13
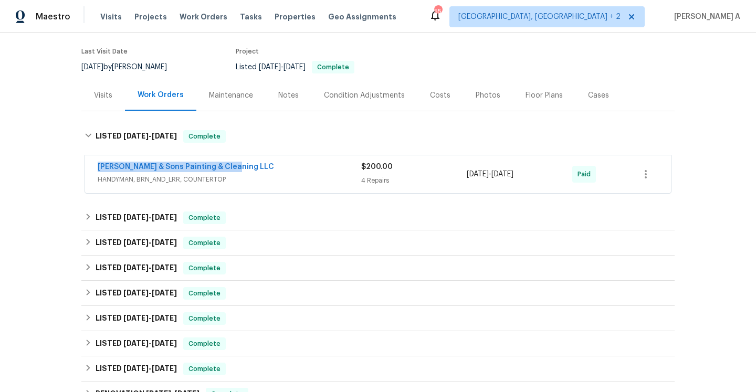
copy link "[PERSON_NAME] & Sons Painting & Cleaning LLC"
click at [290, 171] on div "[PERSON_NAME] & Sons Painting & Cleaning LLC" at bounding box center [230, 168] width 264 height 13
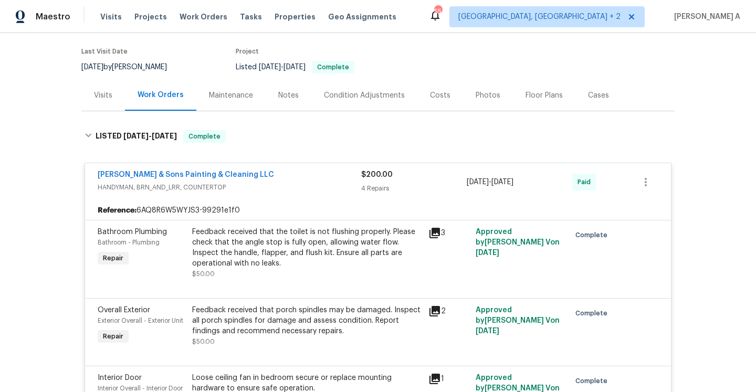
click at [276, 190] on span "HANDYMAN, BRN_AND_LRR, COUNTERTOP" at bounding box center [230, 187] width 264 height 11
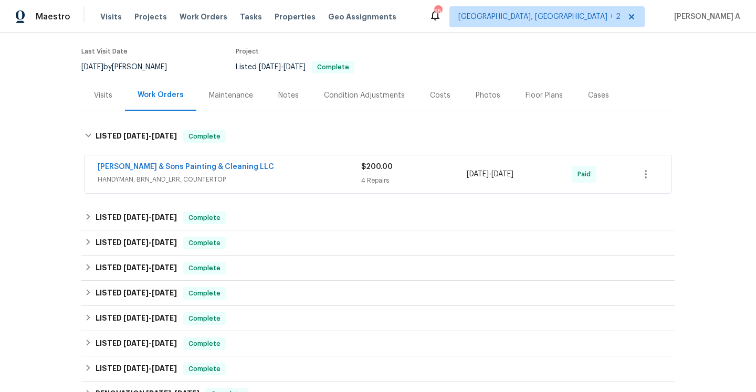
click at [101, 93] on div "Visits" at bounding box center [103, 95] width 18 height 11
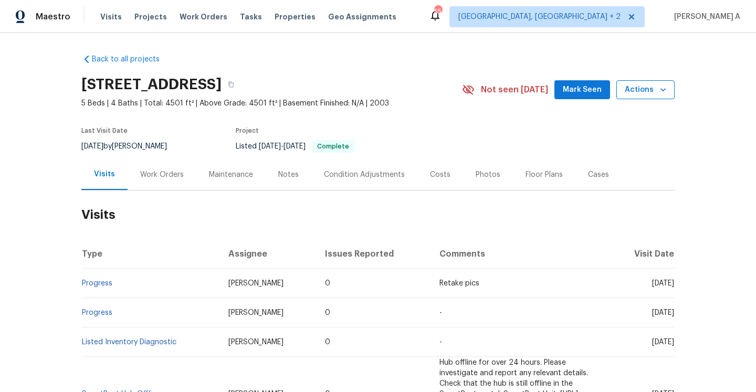
click at [630, 97] on button "Actions" at bounding box center [646, 89] width 58 height 19
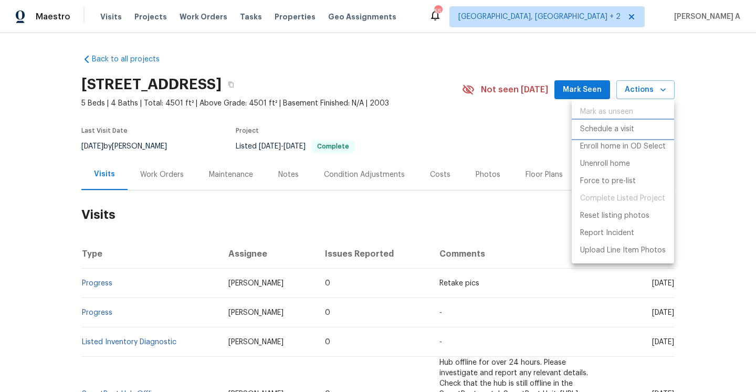
click at [619, 126] on p "Schedule a visit" at bounding box center [607, 129] width 54 height 11
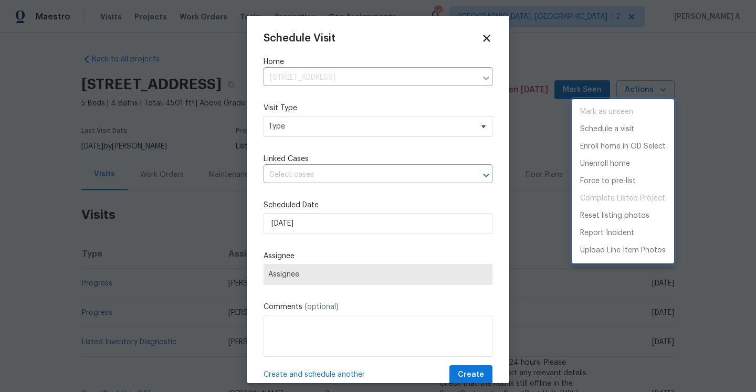
click at [521, 134] on div at bounding box center [378, 196] width 756 height 392
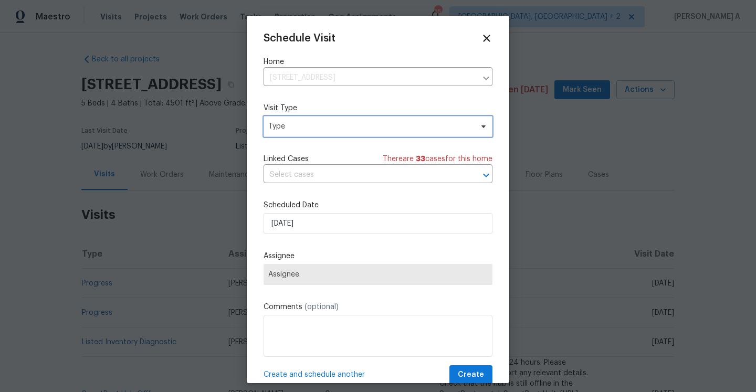
click at [441, 128] on span "Type" at bounding box center [370, 126] width 204 height 11
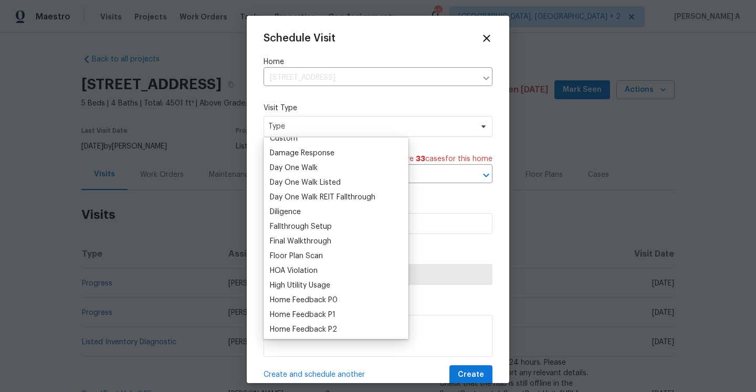
scroll to position [240, 0]
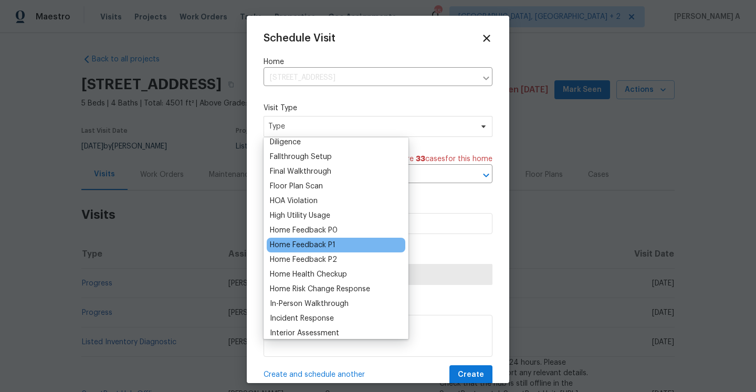
click at [327, 247] on div "Home Feedback P1" at bounding box center [303, 245] width 66 height 11
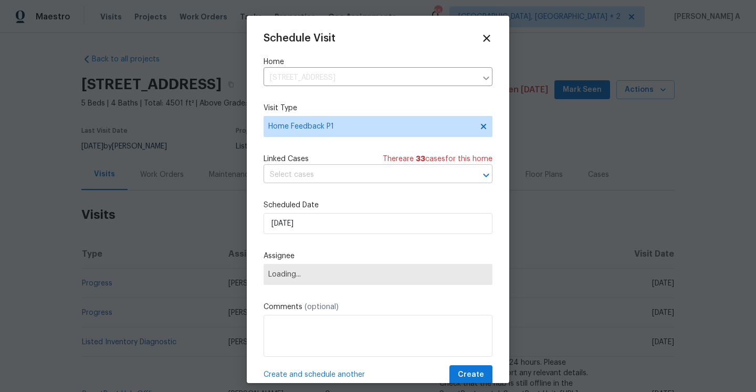
click at [323, 169] on input "text" at bounding box center [364, 175] width 200 height 16
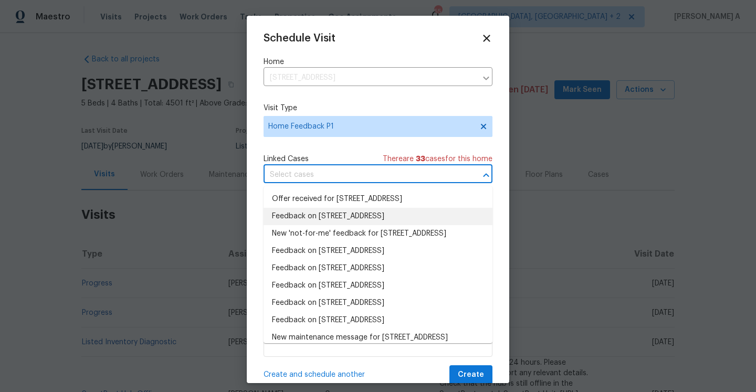
click at [333, 222] on li "Feedback on [STREET_ADDRESS]" at bounding box center [378, 216] width 229 height 17
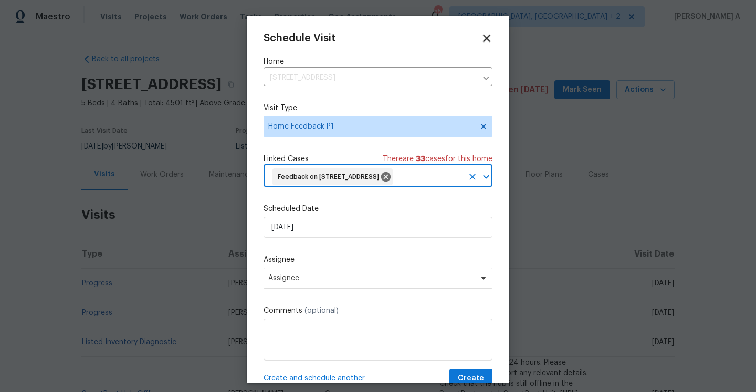
click at [485, 37] on icon at bounding box center [487, 38] width 12 height 12
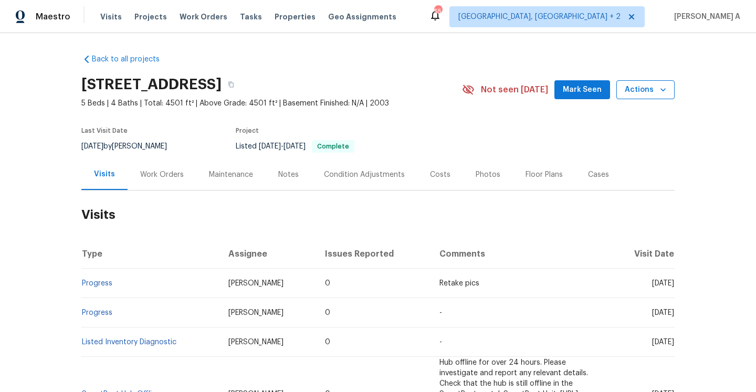
click at [635, 97] on button "Actions" at bounding box center [646, 89] width 58 height 19
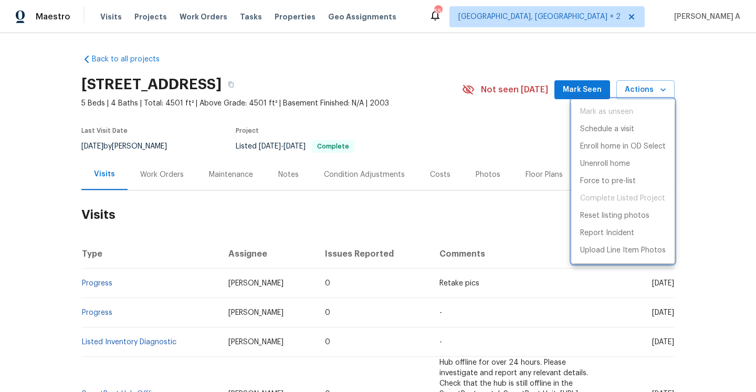
click at [164, 161] on div at bounding box center [378, 196] width 756 height 392
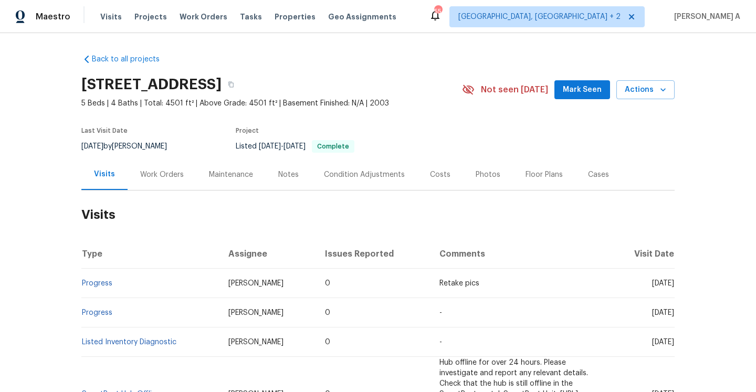
click at [164, 173] on div "Work Orders" at bounding box center [162, 175] width 44 height 11
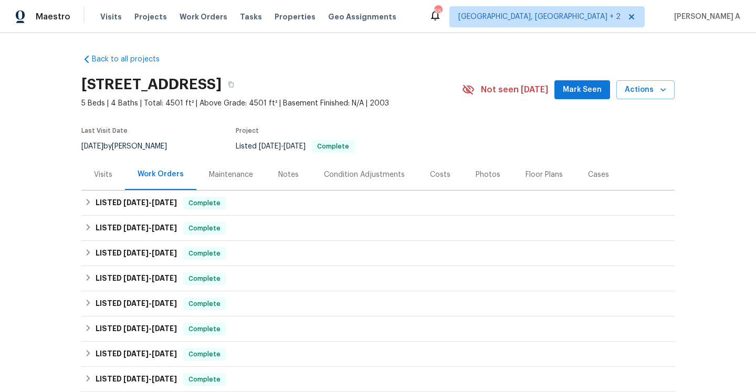
click at [112, 165] on div "Visits" at bounding box center [103, 174] width 44 height 31
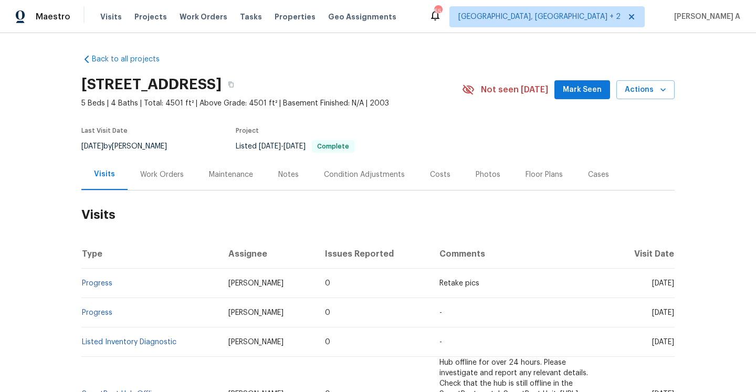
click at [641, 100] on div "[STREET_ADDRESS] 5 Beds | 4 Baths | Total: 4501 ft² | Above Grade: 4501 ft² | B…" at bounding box center [377, 90] width 593 height 38
click at [641, 94] on span "Actions" at bounding box center [645, 90] width 41 height 13
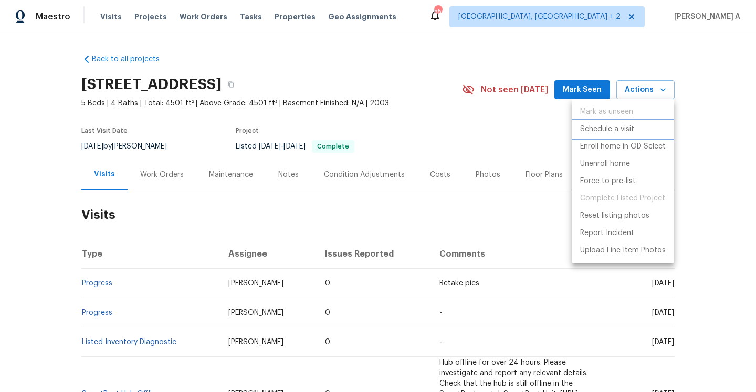
click at [606, 130] on p "Schedule a visit" at bounding box center [607, 129] width 54 height 11
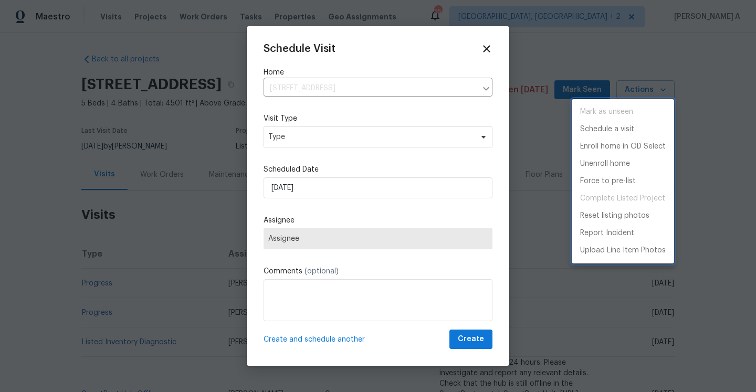
click at [368, 138] on div at bounding box center [378, 196] width 756 height 392
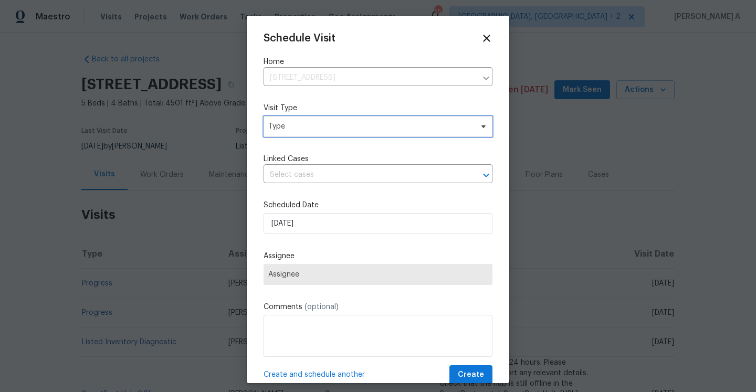
click at [362, 132] on span "Type" at bounding box center [370, 126] width 204 height 11
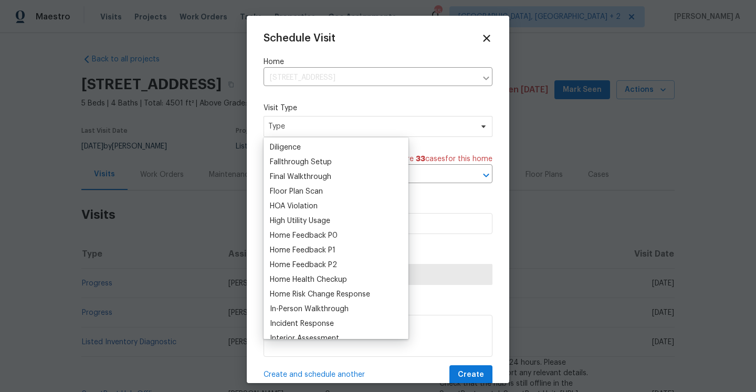
scroll to position [266, 0]
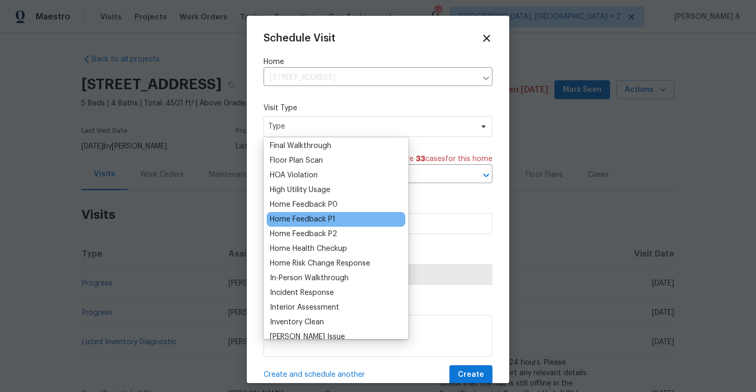
click at [326, 215] on div "Home Feedback P1" at bounding box center [303, 219] width 66 height 11
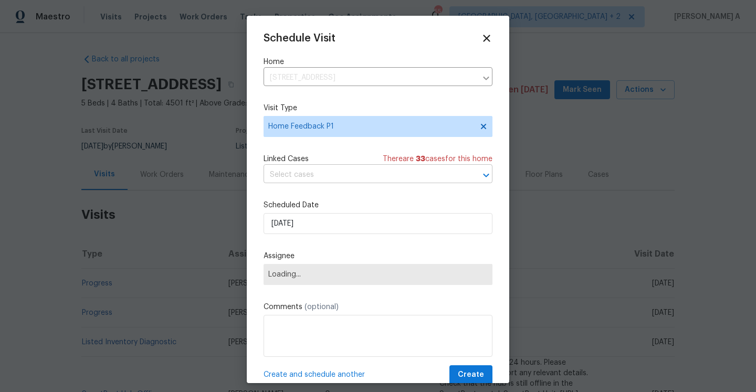
click at [325, 182] on input "text" at bounding box center [364, 175] width 200 height 16
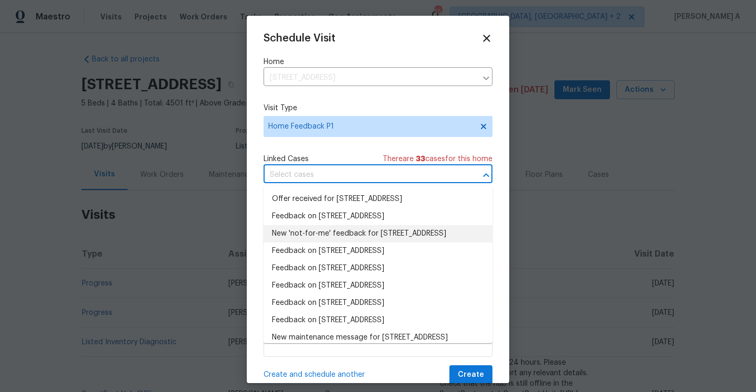
click at [338, 234] on li "New 'not-for-me' feedback for [STREET_ADDRESS]" at bounding box center [378, 233] width 229 height 17
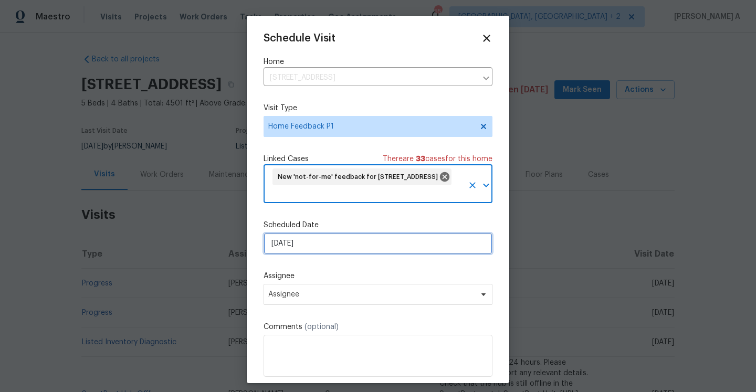
click at [346, 241] on input "[DATE]" at bounding box center [378, 243] width 229 height 21
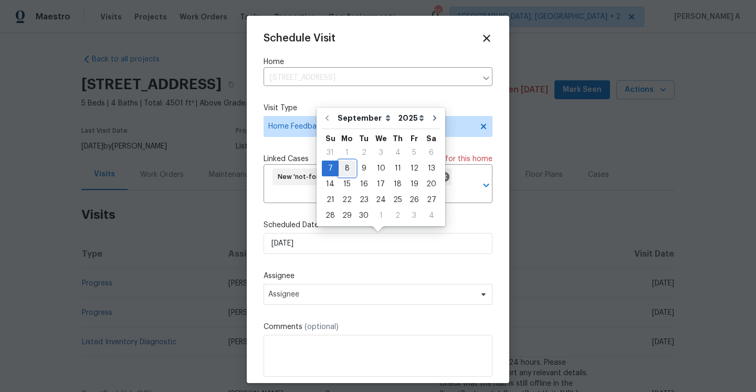
click at [348, 175] on div "8" at bounding box center [347, 168] width 17 height 15
type input "[DATE]"
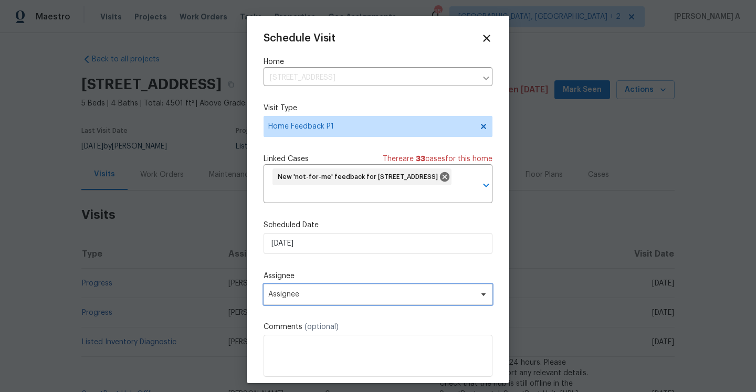
click at [351, 288] on span "Assignee" at bounding box center [378, 294] width 229 height 21
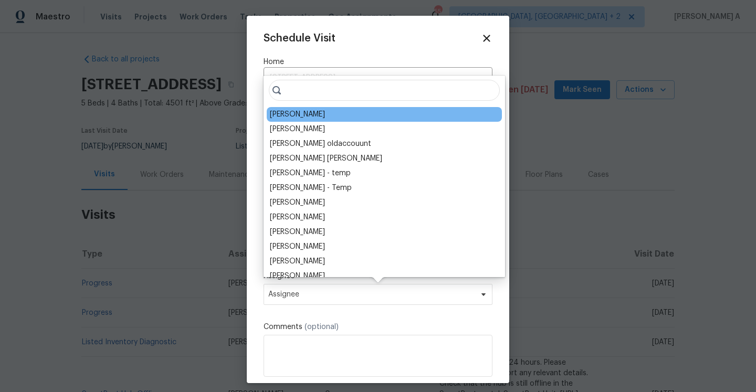
click at [279, 110] on div "[PERSON_NAME]" at bounding box center [297, 114] width 55 height 11
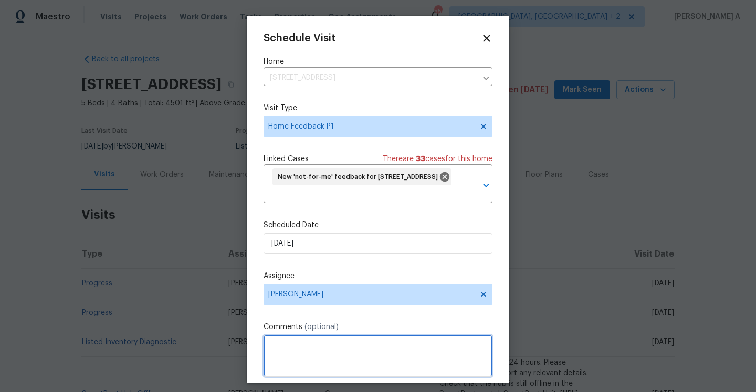
click at [367, 341] on textarea at bounding box center [378, 356] width 229 height 42
paste textarea "Window next to patio door eill not shut"
click at [367, 348] on textarea "Window next to patio door eill not shut" at bounding box center [378, 356] width 229 height 42
click at [420, 345] on textarea "Window next to patio door will not shut" at bounding box center [378, 356] width 229 height 42
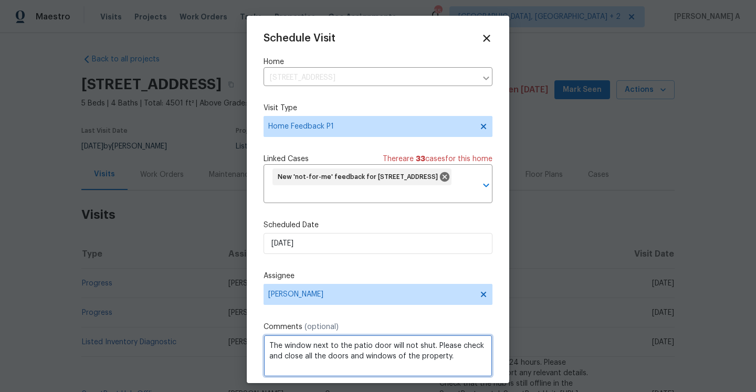
click at [472, 355] on textarea "The window next to the patio door will not shut. Please check and close all the…" at bounding box center [378, 356] width 229 height 42
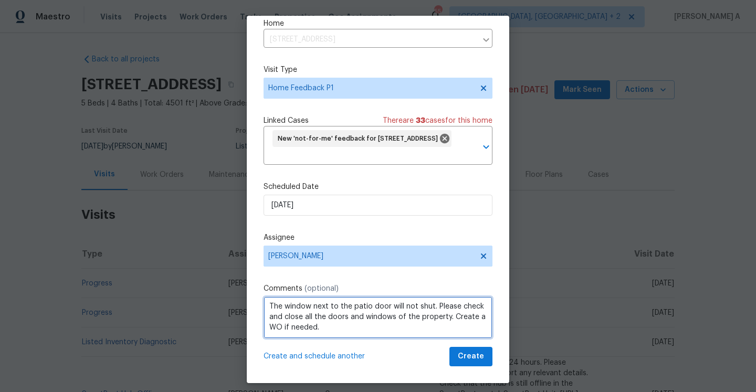
type textarea "The window next to the patio door will not shut. Please check and close all the…"
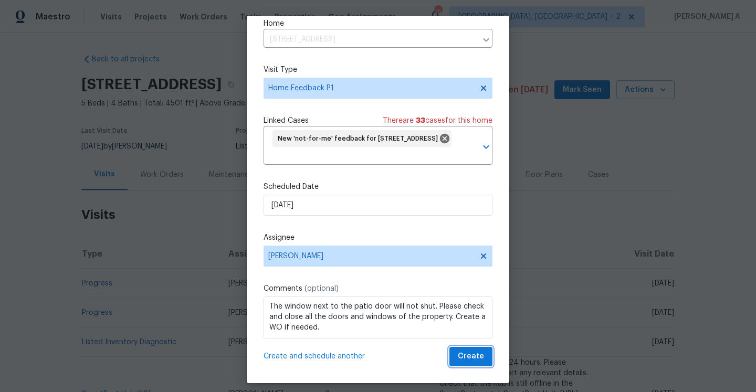
click at [471, 358] on span "Create" at bounding box center [471, 356] width 26 height 13
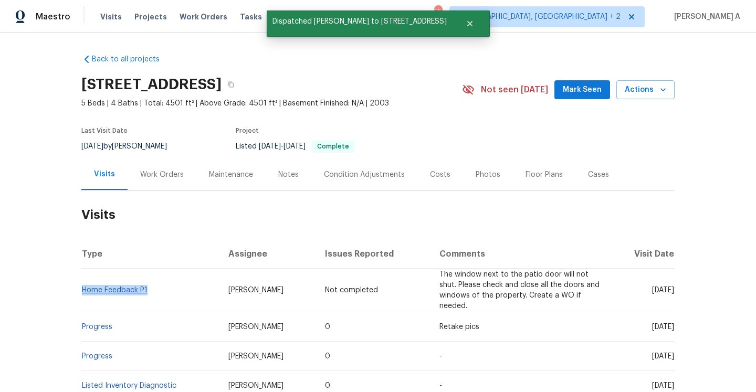
drag, startPoint x: 154, startPoint y: 288, endPoint x: 84, endPoint y: 286, distance: 69.9
click at [84, 286] on td "Home Feedback P1" at bounding box center [150, 291] width 139 height 44
copy link "Home Feedback P1"
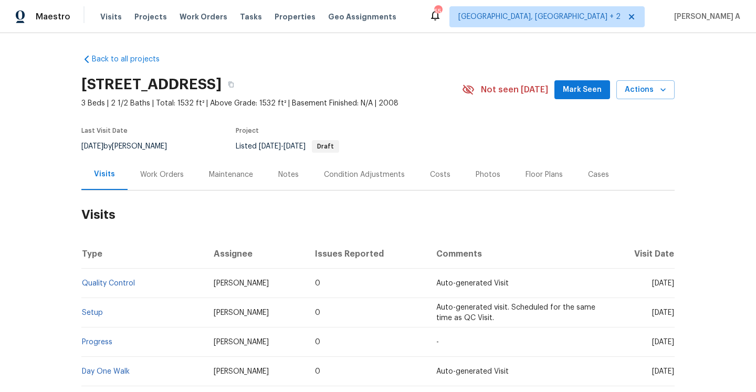
click at [162, 185] on div "Work Orders" at bounding box center [162, 174] width 69 height 31
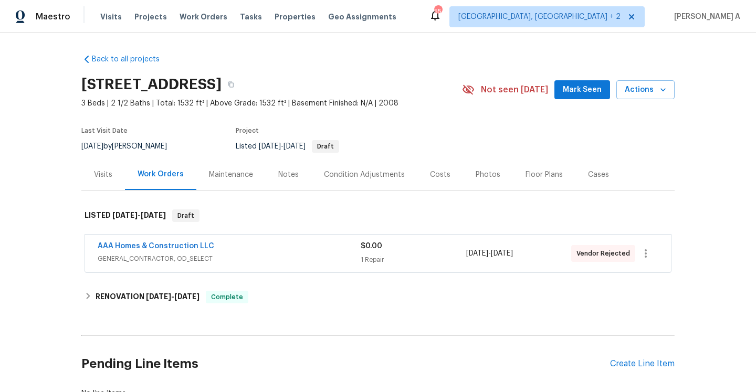
click at [221, 256] on span "GENERAL_CONTRACTOR, OD_SELECT" at bounding box center [229, 259] width 263 height 11
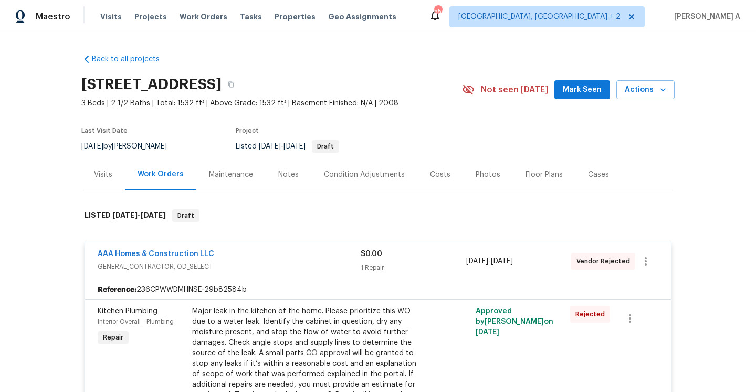
click at [221, 256] on div "AAA Homes & Construction LLC" at bounding box center [229, 255] width 263 height 13
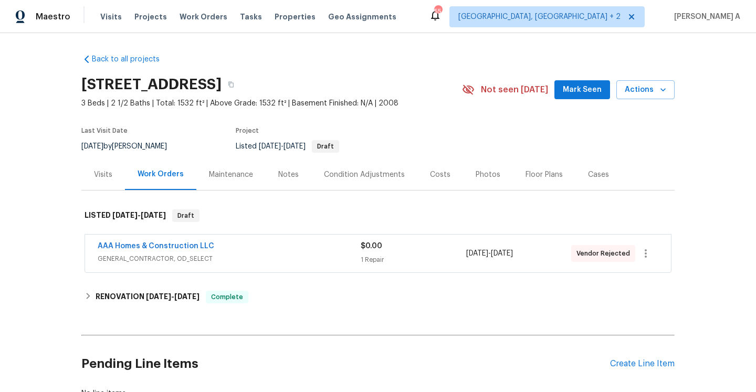
click at [100, 180] on div "Visits" at bounding box center [103, 174] width 44 height 31
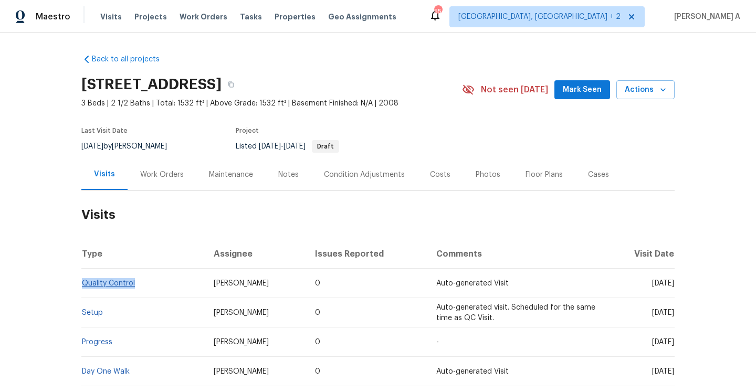
drag, startPoint x: 139, startPoint y: 280, endPoint x: 85, endPoint y: 282, distance: 54.6
click at [84, 282] on td "Quality Control" at bounding box center [143, 283] width 124 height 29
copy link "Quality Control"
click at [175, 171] on div "Work Orders" at bounding box center [162, 175] width 44 height 11
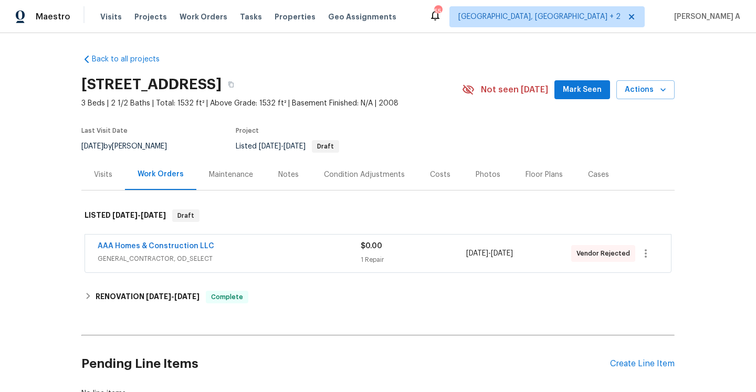
click at [98, 256] on span "GENERAL_CONTRACTOR, OD_SELECT" at bounding box center [229, 259] width 263 height 11
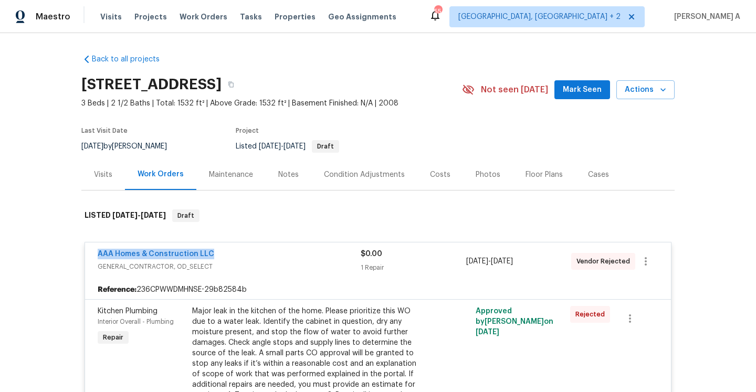
drag, startPoint x: 97, startPoint y: 253, endPoint x: 223, endPoint y: 254, distance: 126.6
click at [223, 254] on div "AAA Homes & Construction LLC GENERAL_CONTRACTOR, OD_SELECT $0.00 1 Repair [DATE…" at bounding box center [378, 262] width 586 height 38
copy link "AAA Homes & Construction LLC"
click at [271, 267] on span "GENERAL_CONTRACTOR, OD_SELECT" at bounding box center [229, 267] width 263 height 11
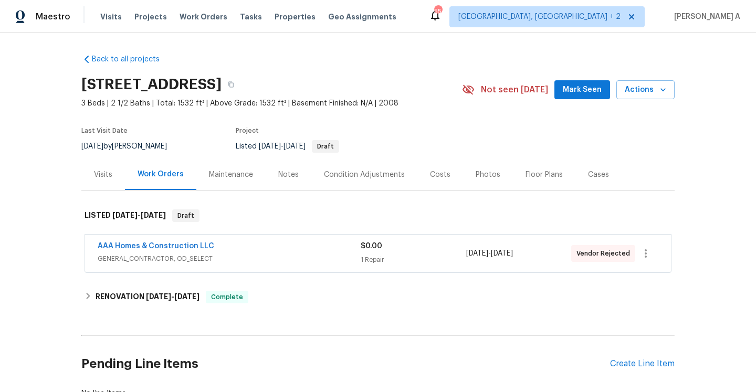
click at [116, 175] on div "Visits" at bounding box center [103, 174] width 44 height 31
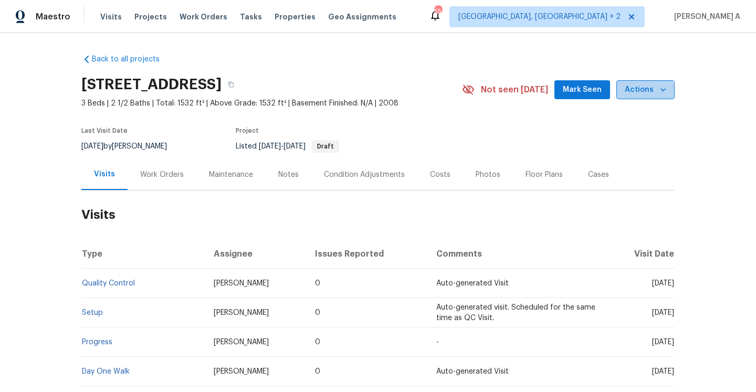
click at [638, 97] on button "Actions" at bounding box center [646, 89] width 58 height 19
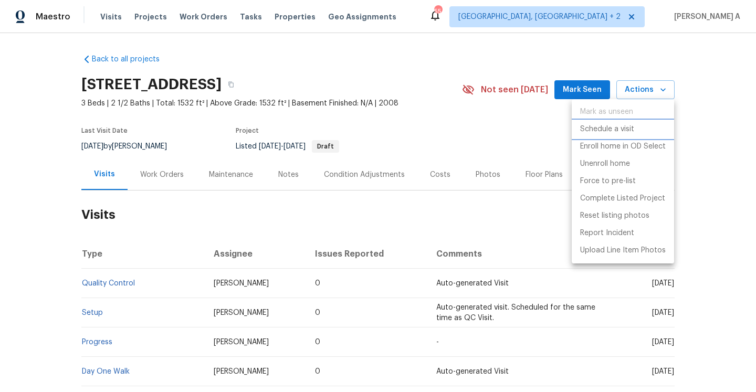
click at [619, 125] on p "Schedule a visit" at bounding box center [607, 129] width 54 height 11
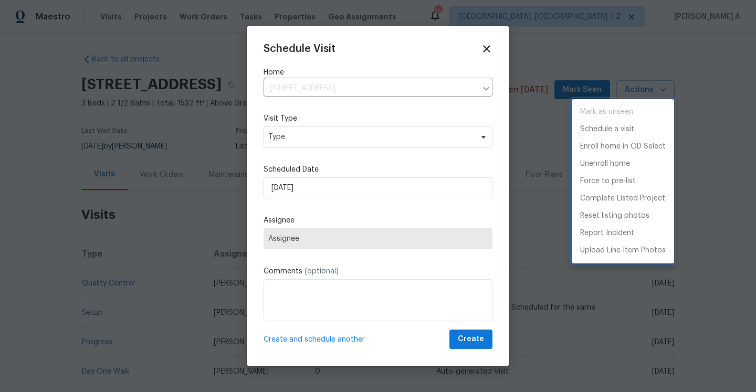
click at [399, 140] on div at bounding box center [378, 196] width 756 height 392
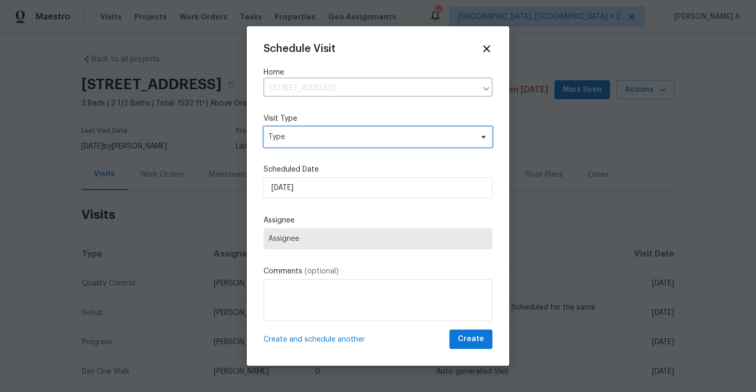
click at [399, 140] on div "Schedule Visit Home [STREET_ADDRESS] ​ Visit Type Type Scheduled Date [DATE] As…" at bounding box center [378, 196] width 229 height 306
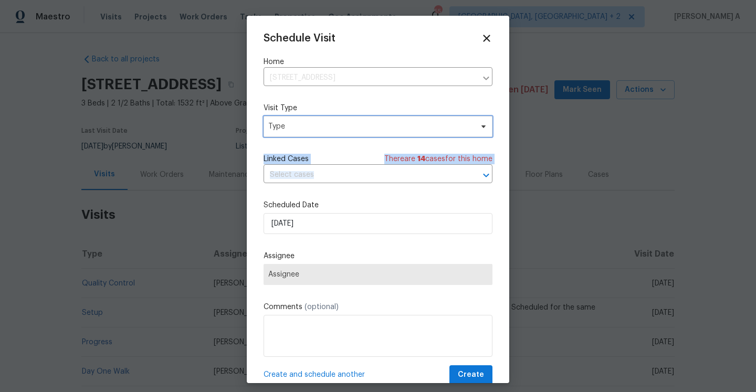
click at [335, 130] on span "Type" at bounding box center [370, 126] width 204 height 11
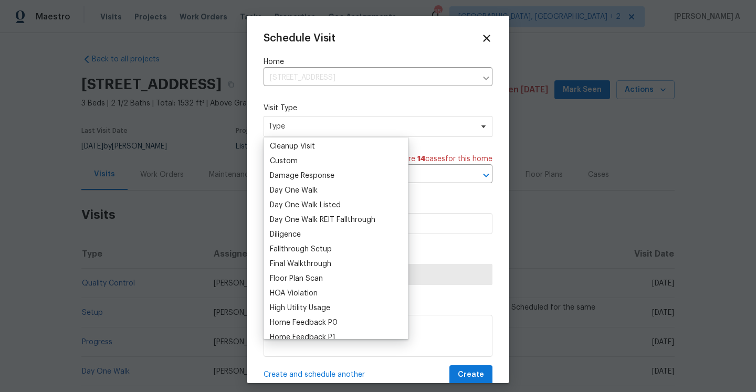
scroll to position [206, 0]
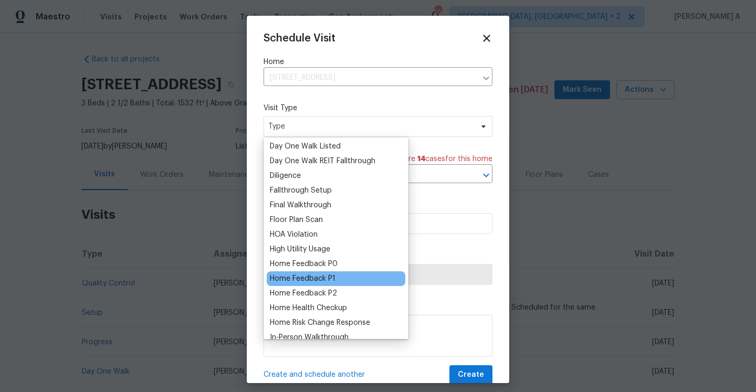
click at [329, 280] on div "Home Feedback P1" at bounding box center [303, 279] width 66 height 11
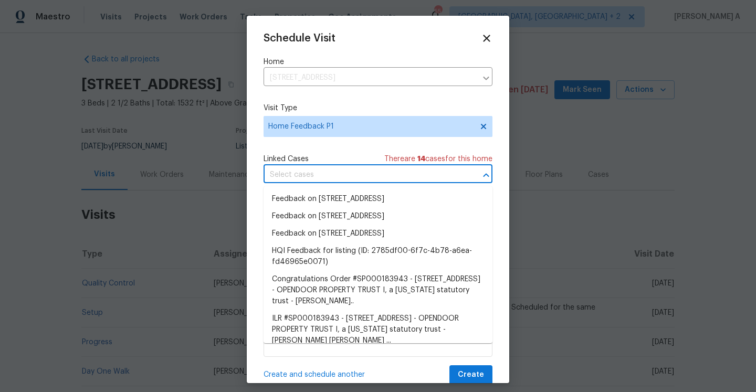
click at [328, 174] on input "text" at bounding box center [364, 175] width 200 height 16
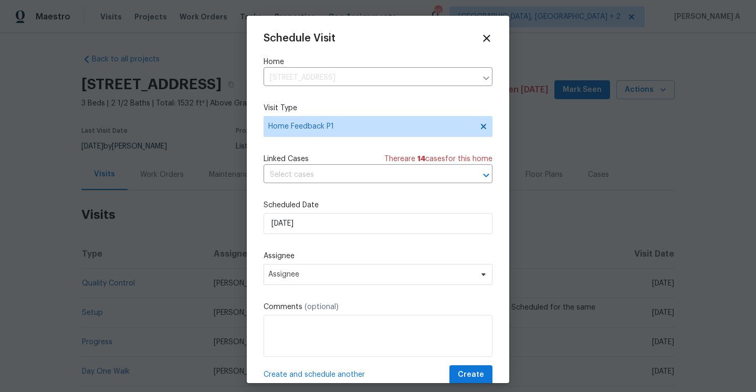
click at [309, 147] on div "Schedule Visit Home [STREET_ADDRESS] ​ Visit Type Home Feedback P1 Linked Cases…" at bounding box center [378, 209] width 229 height 352
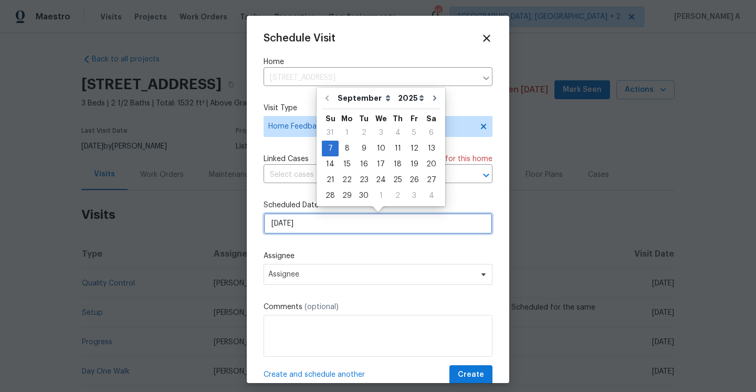
click at [321, 224] on input "[DATE]" at bounding box center [378, 223] width 229 height 21
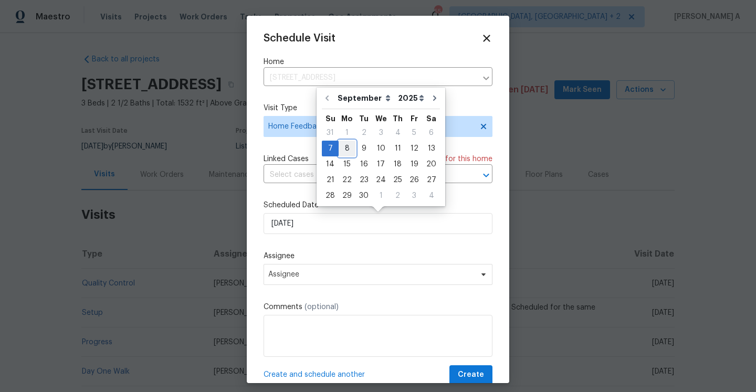
click at [347, 150] on div "8" at bounding box center [347, 148] width 17 height 15
type input "[DATE]"
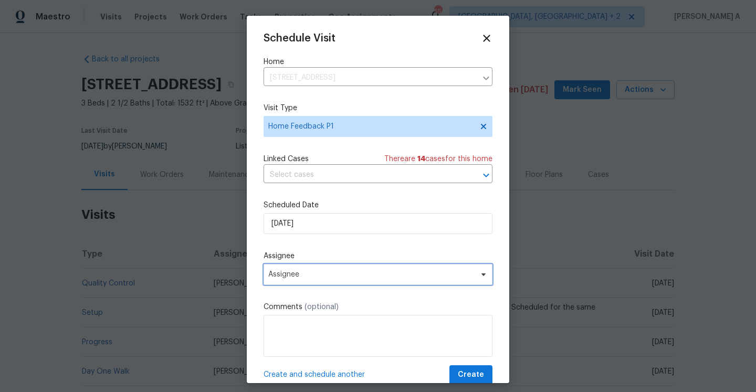
click at [347, 284] on span "Assignee" at bounding box center [378, 274] width 229 height 21
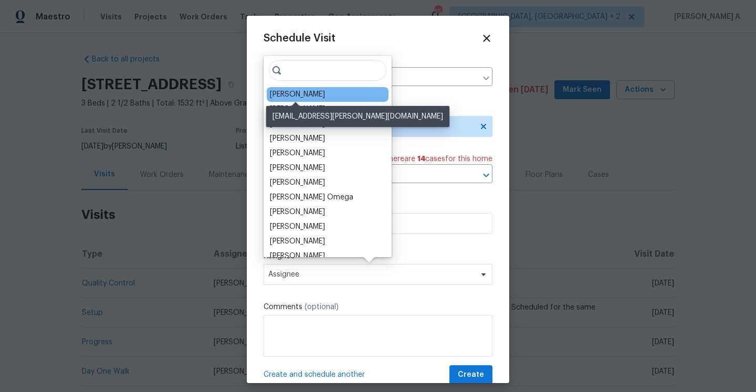
click at [294, 97] on div "[PERSON_NAME]" at bounding box center [297, 94] width 55 height 11
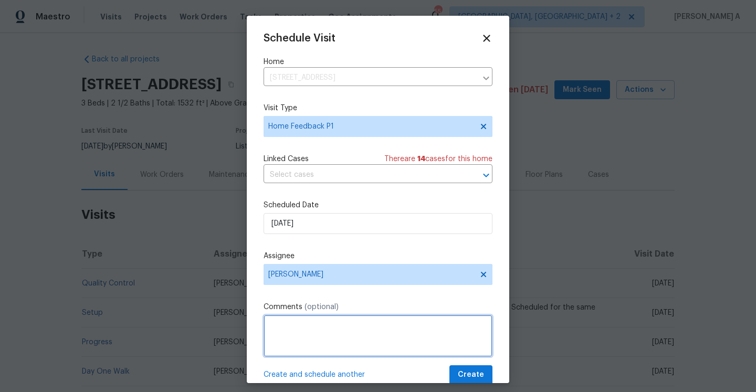
click at [330, 331] on textarea at bounding box center [378, 336] width 229 height 42
